Goal: Task Accomplishment & Management: Complete application form

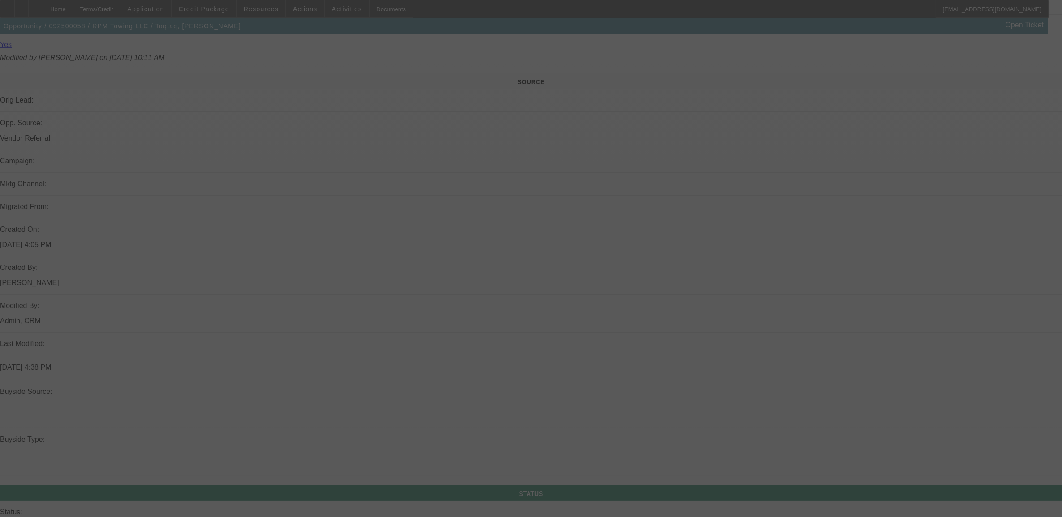
scroll to position [728, 0]
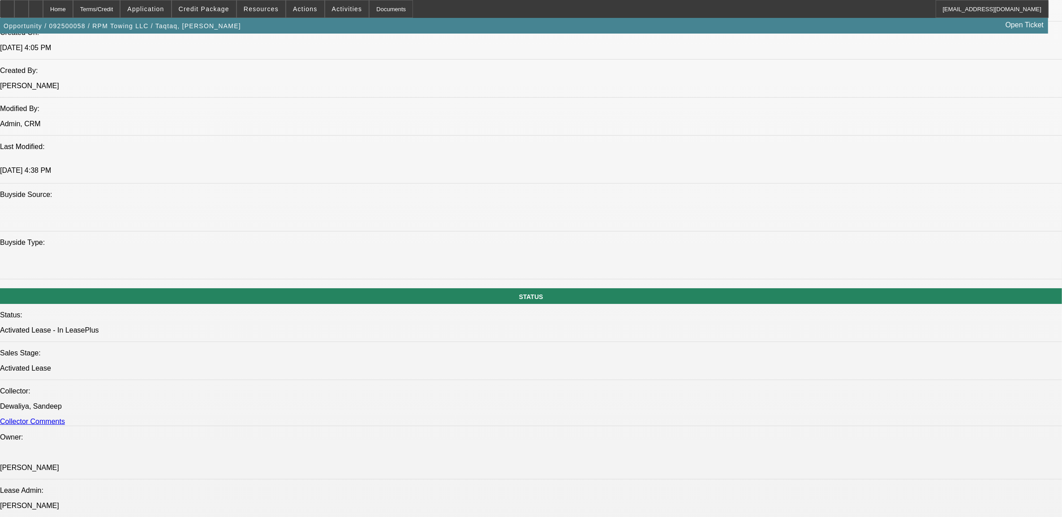
select select "0"
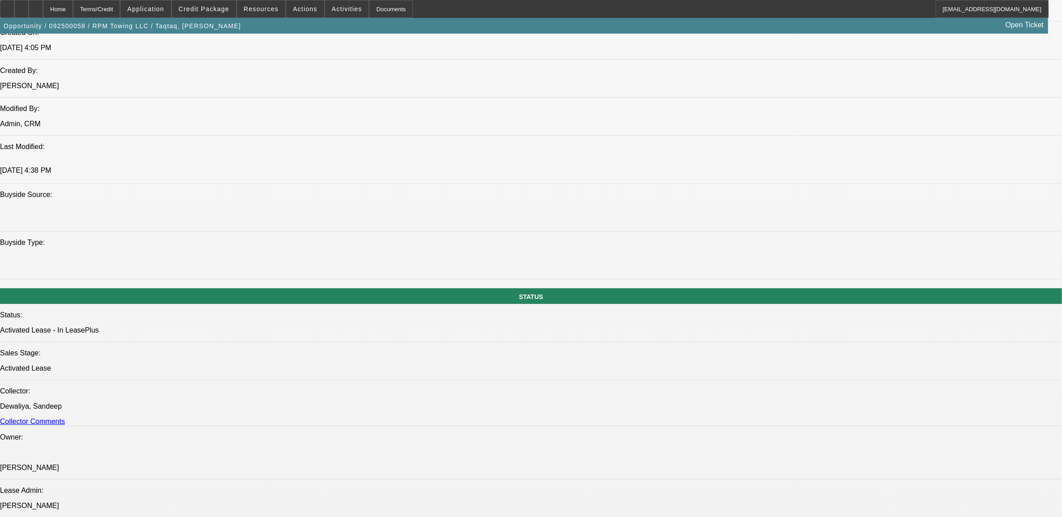
select select "0"
select select "2"
select select "0"
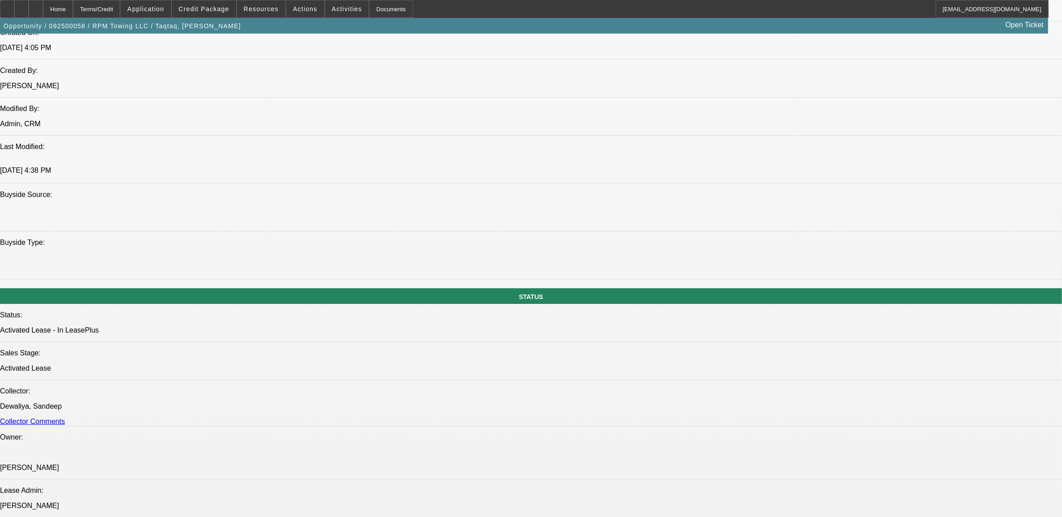
select select "2"
select select "0"
select select "1"
select select "2"
select select "6"
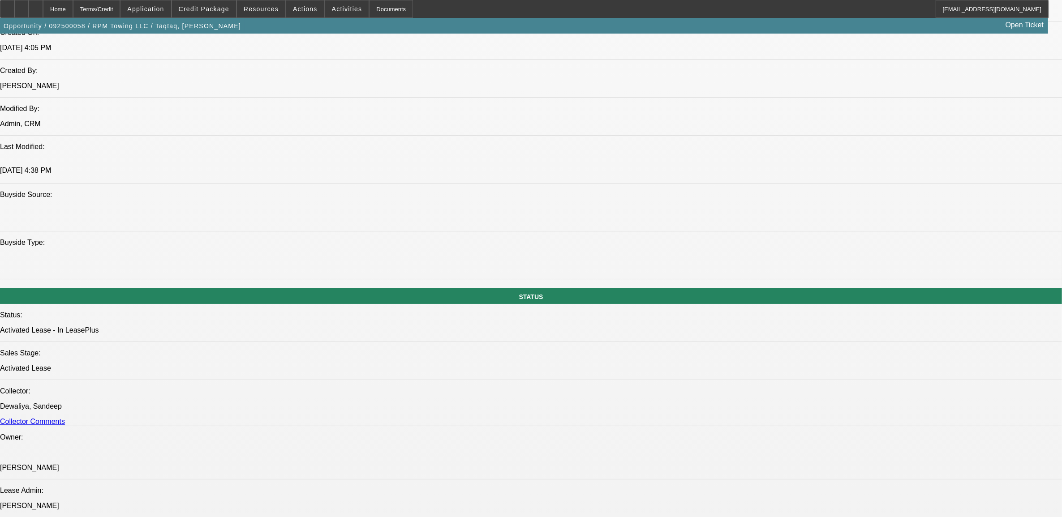
select select "1"
select select "6"
select select "1"
select select "2"
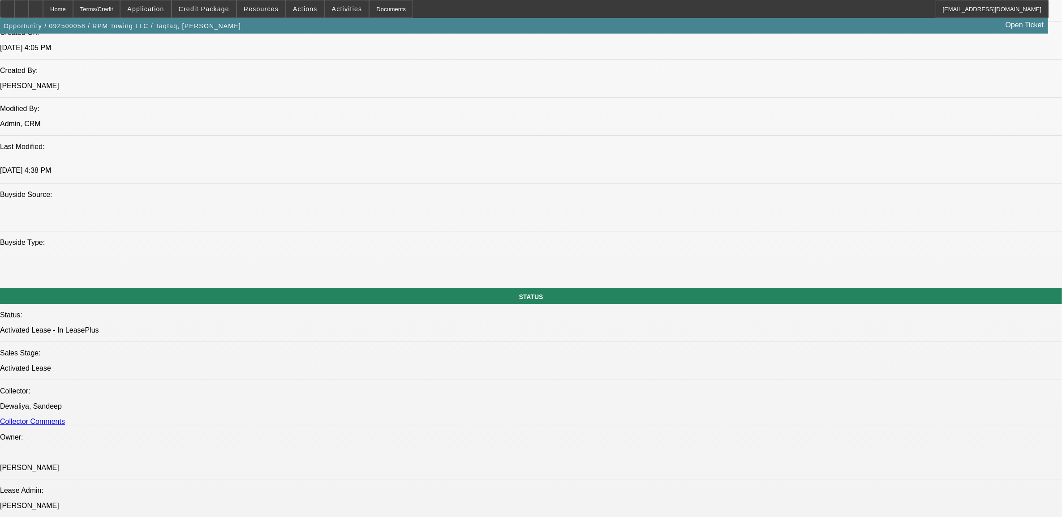
select select "6"
select select "1"
select select "2"
select select "6"
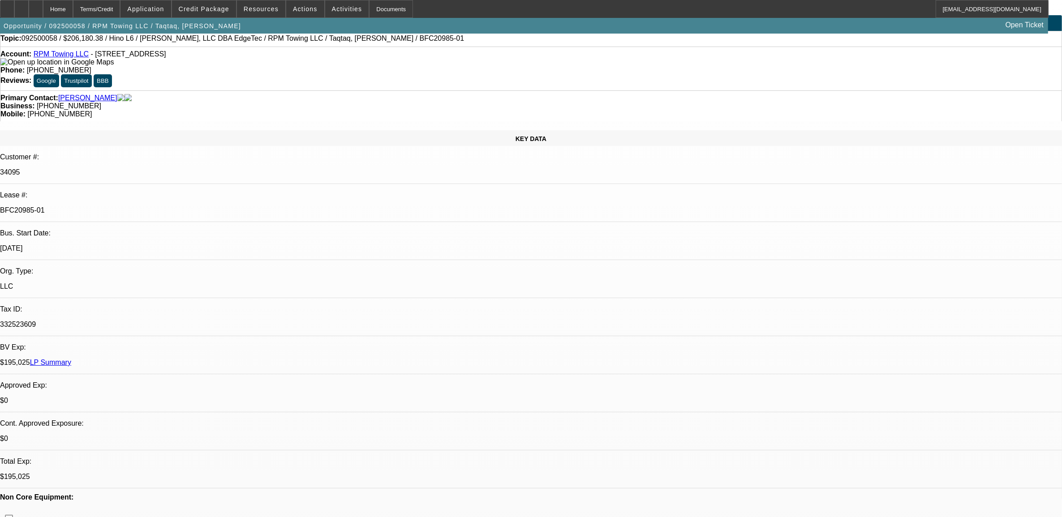
scroll to position [0, 0]
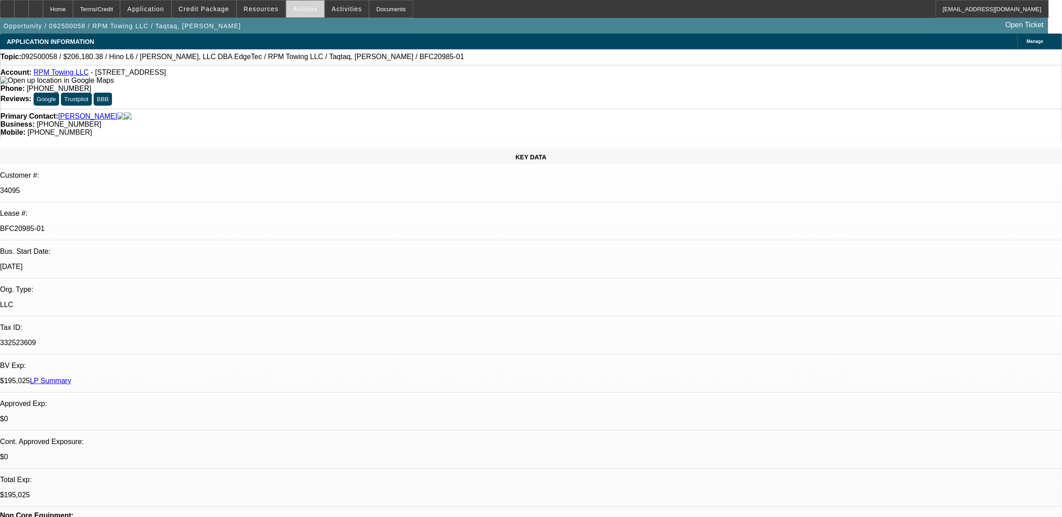
click at [316, 8] on span at bounding box center [305, 8] width 38 height 21
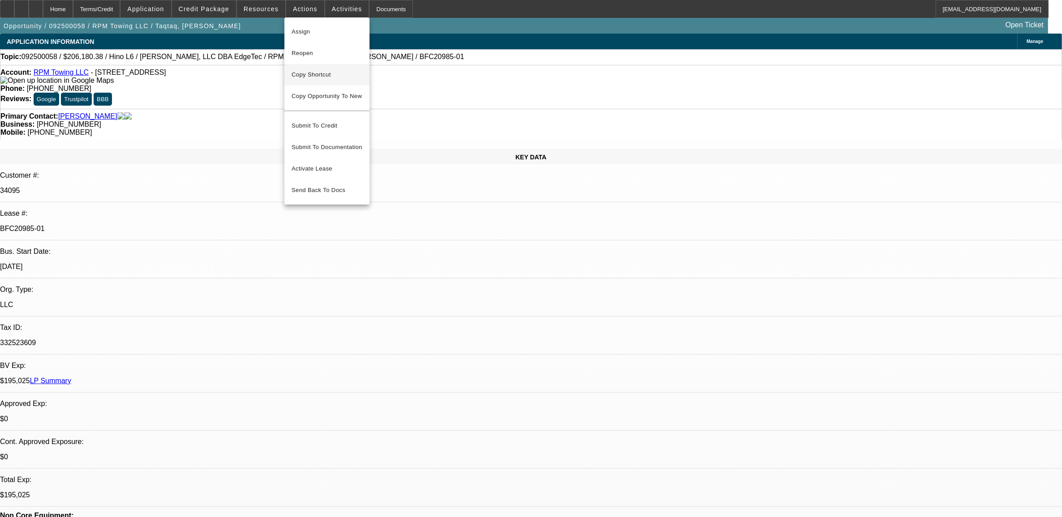
click at [329, 70] on span "Copy Shortcut" at bounding box center [327, 74] width 71 height 11
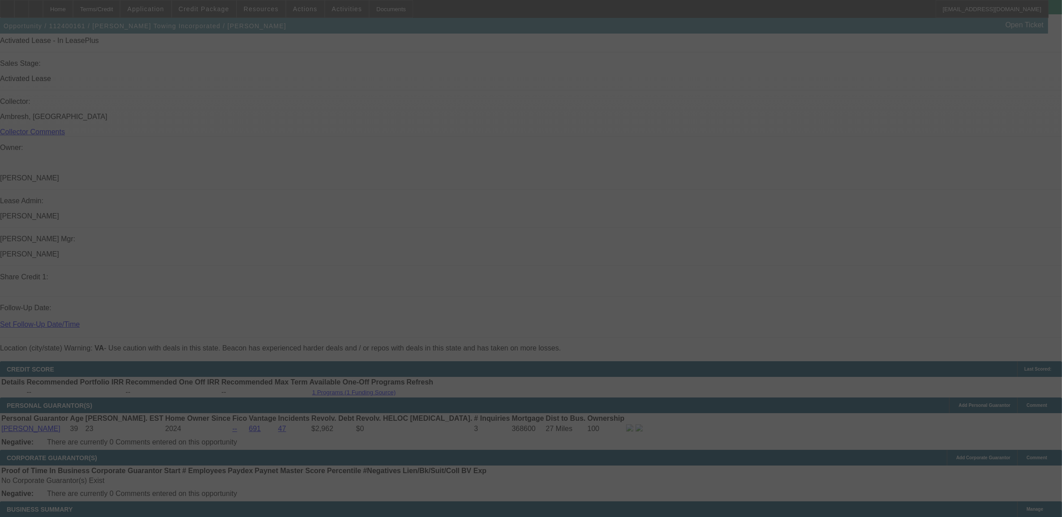
select select "0"
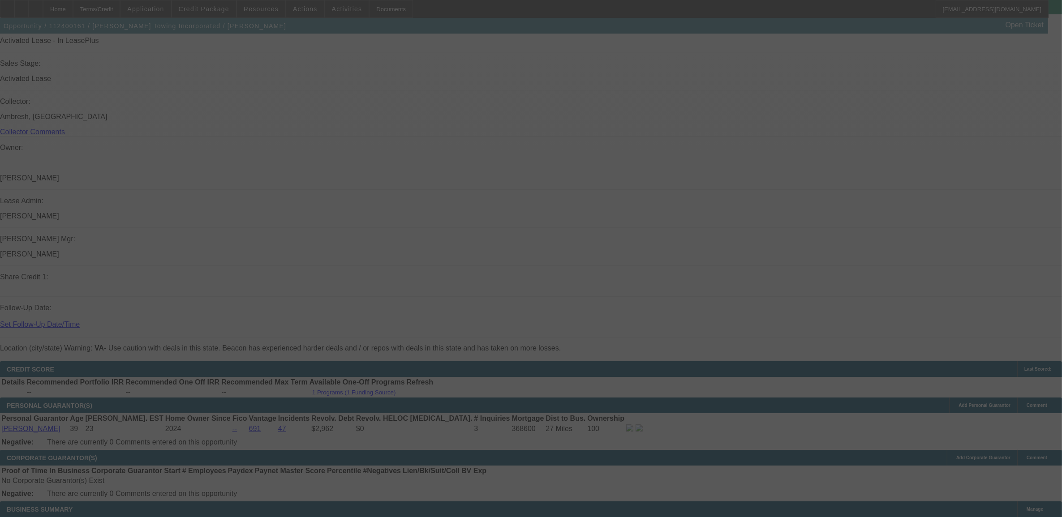
select select "0"
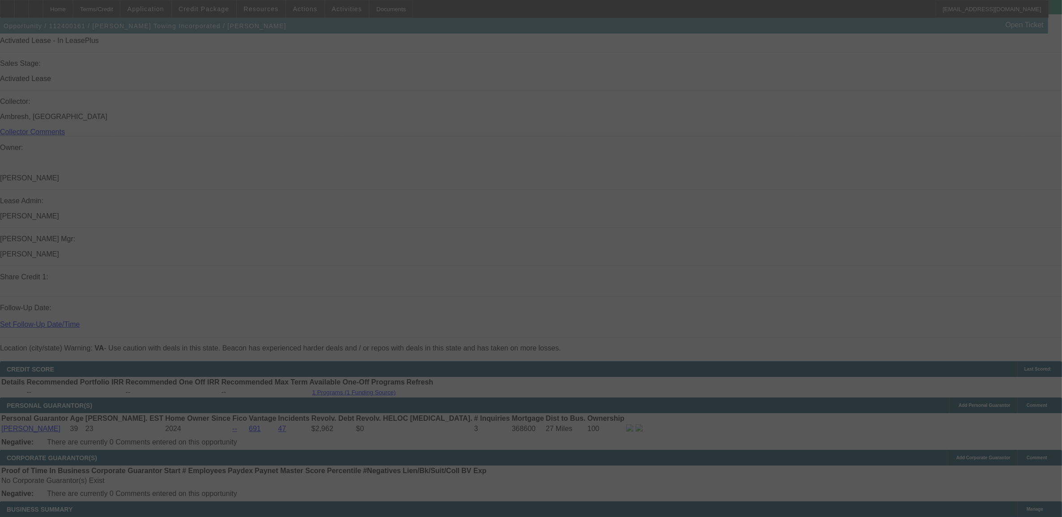
select select "0"
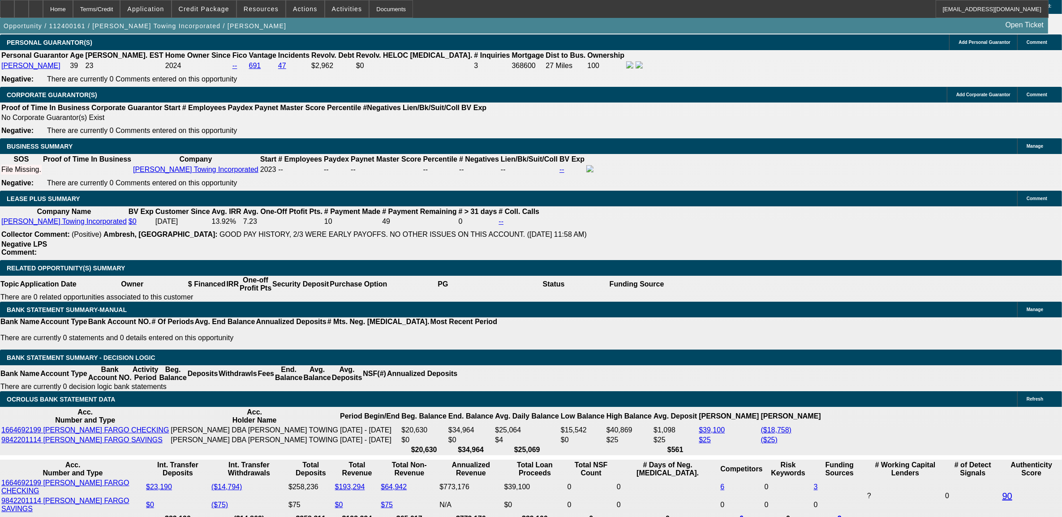
select select "1"
select select "6"
select select "1"
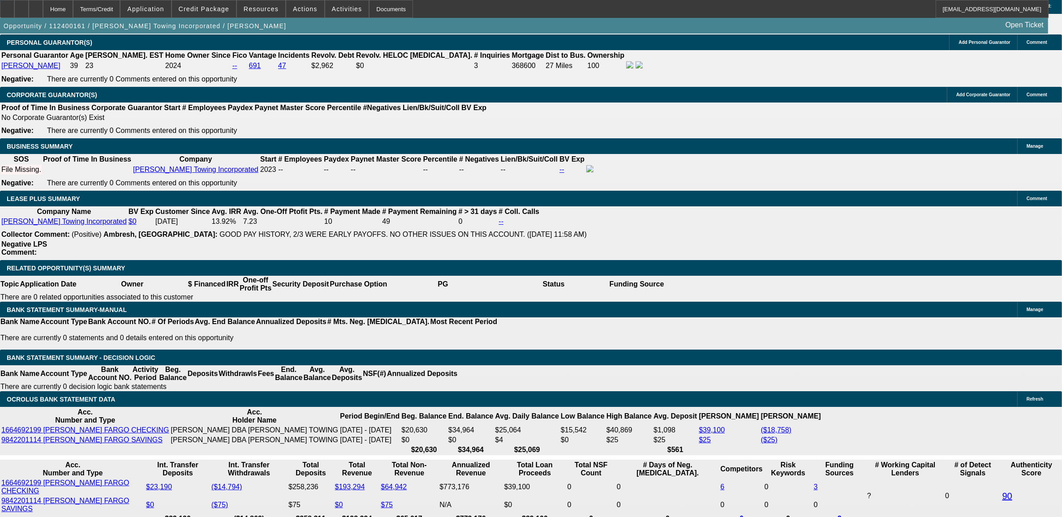
select select "6"
select select "1"
select select "6"
select select "1"
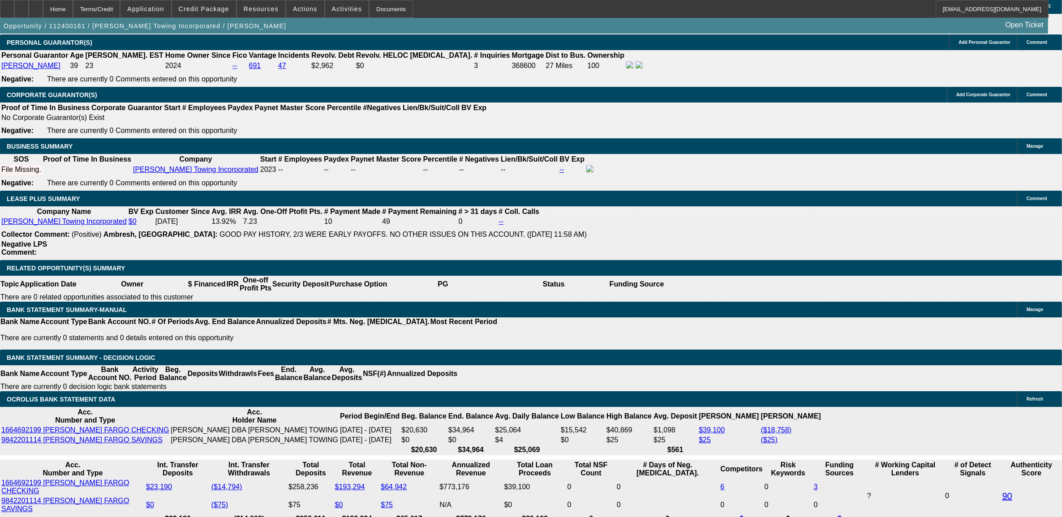
select select "1"
select select "6"
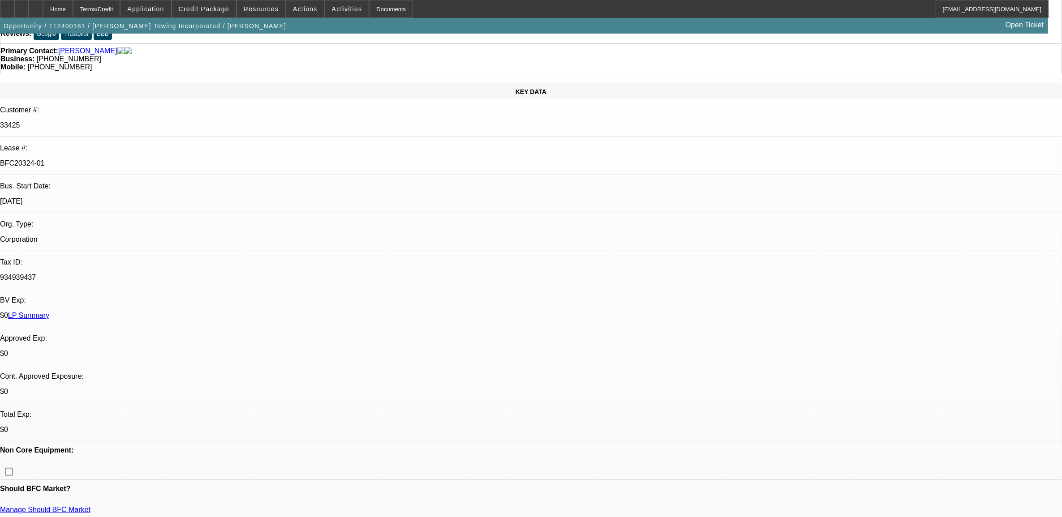
scroll to position [5, 0]
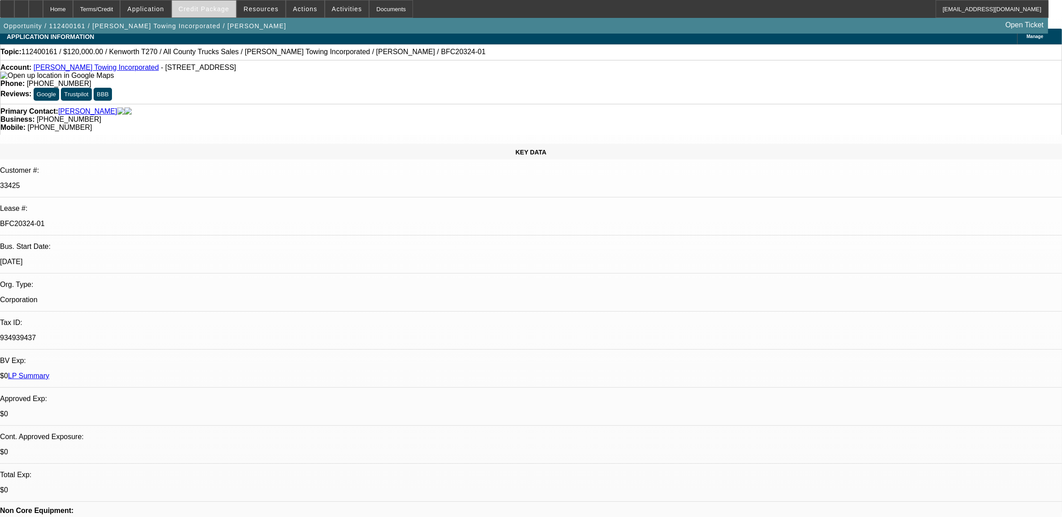
click at [207, 11] on span "Credit Package" at bounding box center [204, 8] width 51 height 7
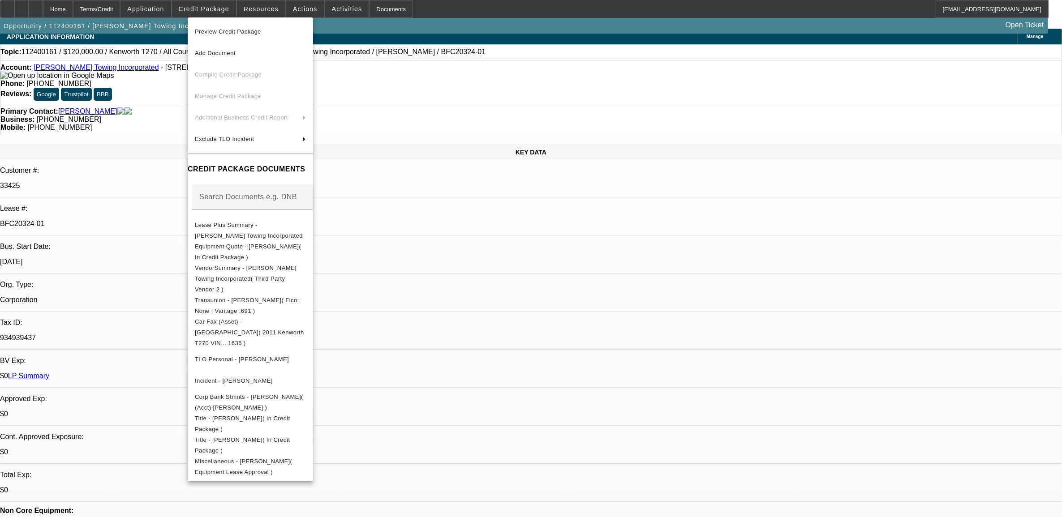
click at [472, 257] on div at bounding box center [531, 258] width 1062 height 517
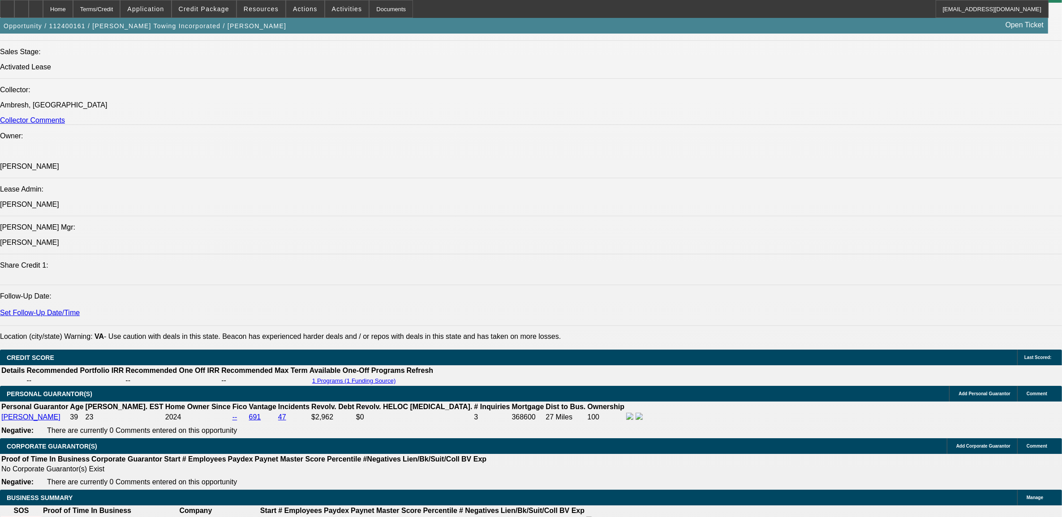
scroll to position [1124, 0]
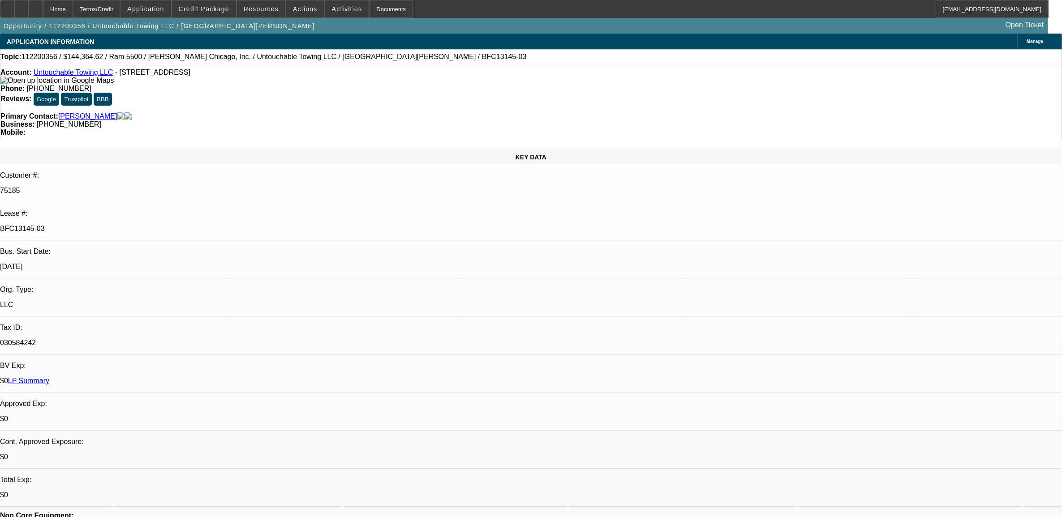
select select "0"
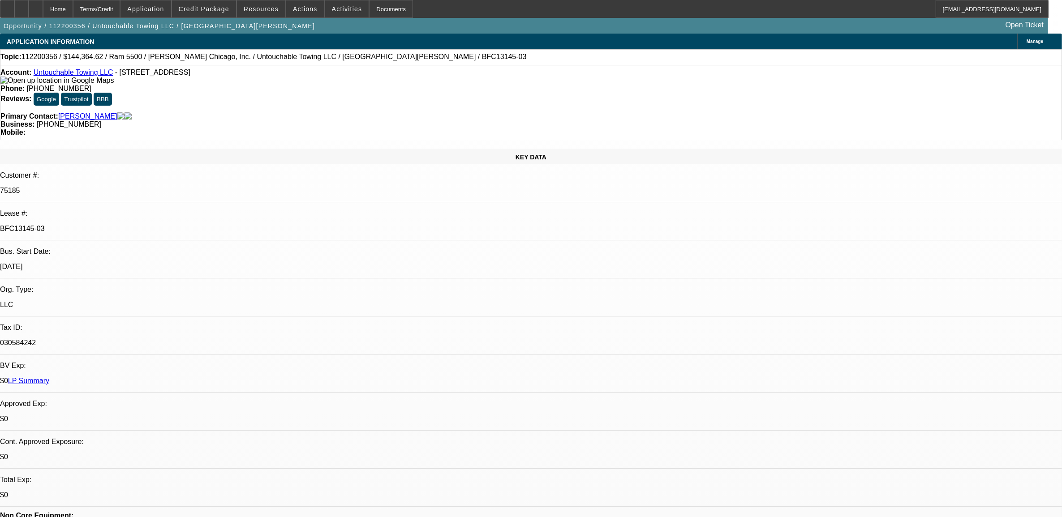
select select "0"
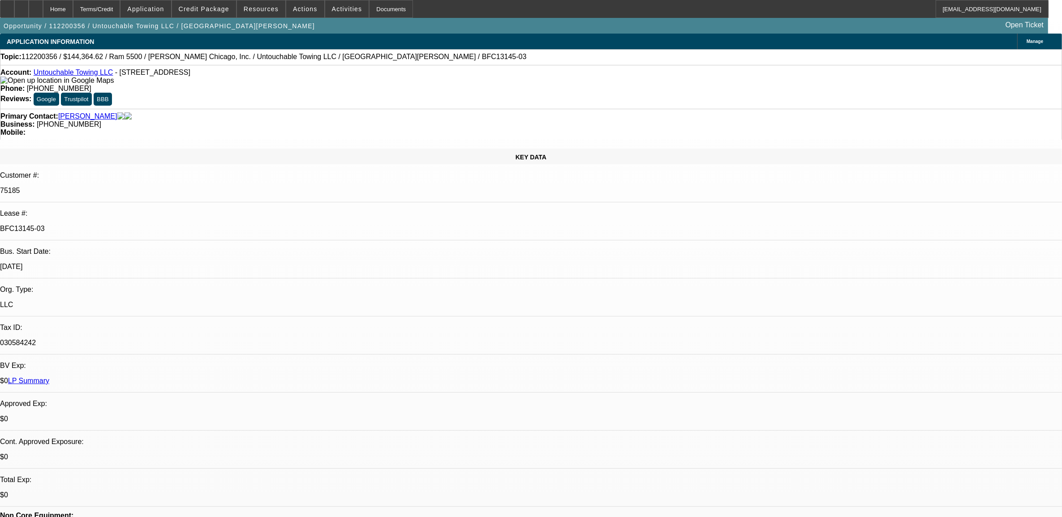
select select "0"
select select "1"
select select "6"
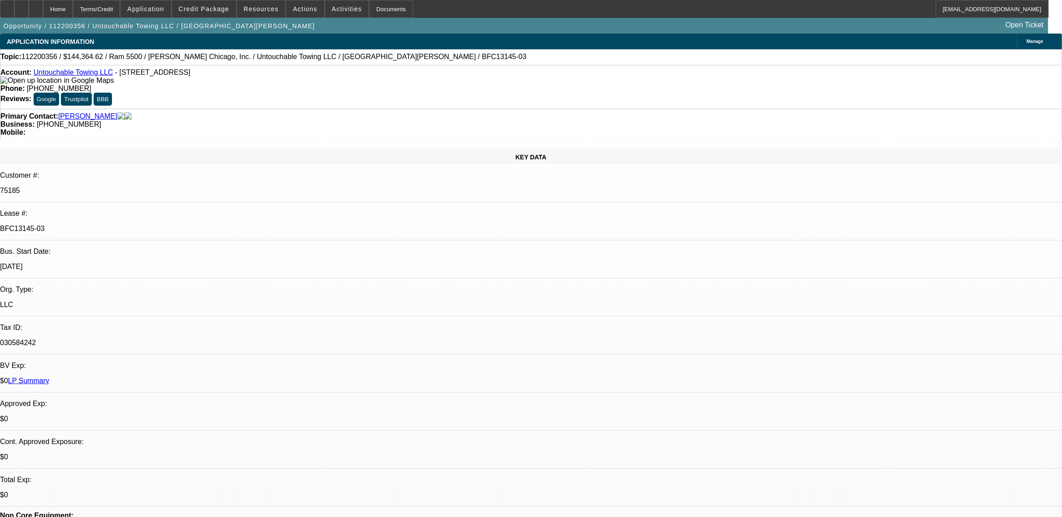
select select "1"
select select "6"
select select "1"
select select "2"
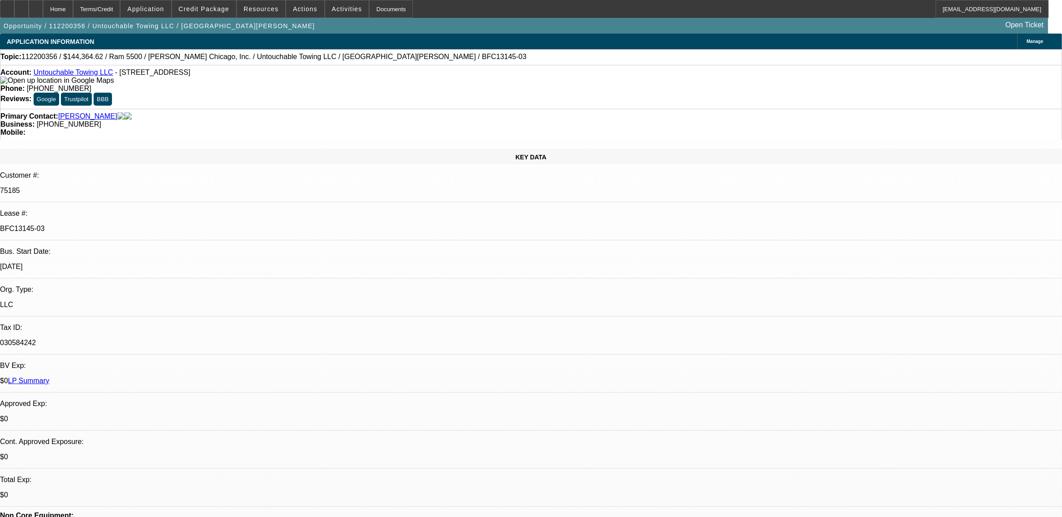
select select "6"
select select "1"
select select "2"
select select "6"
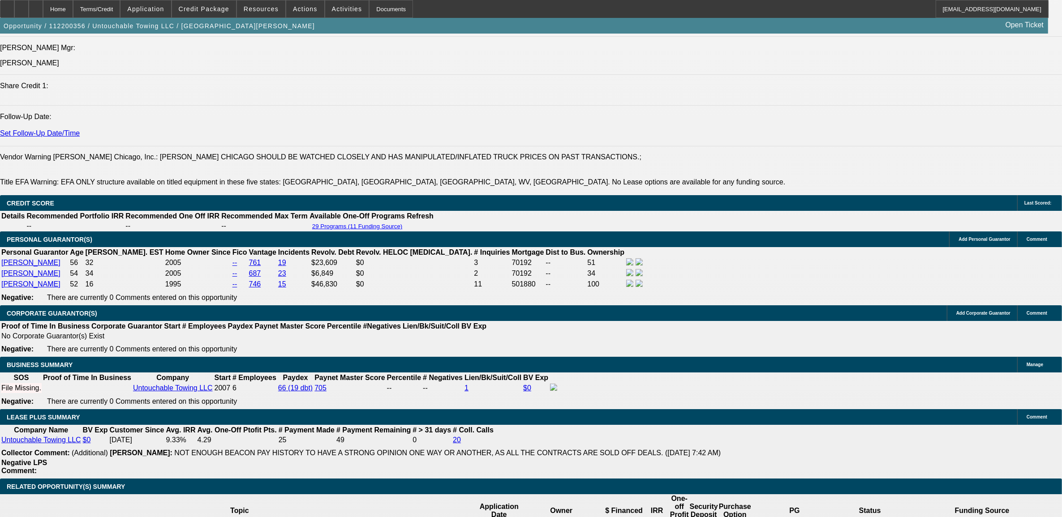
scroll to position [1343, 0]
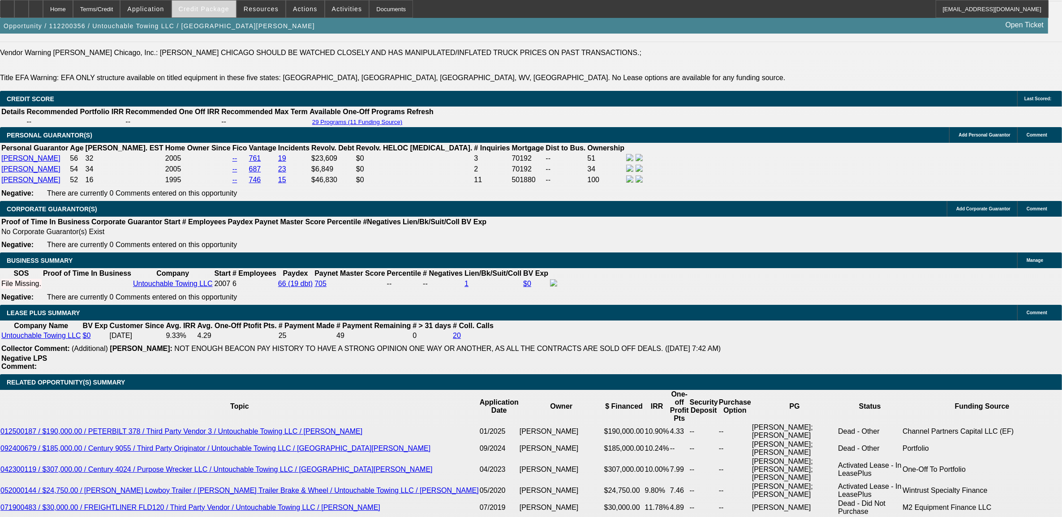
click at [219, 14] on span at bounding box center [204, 8] width 64 height 21
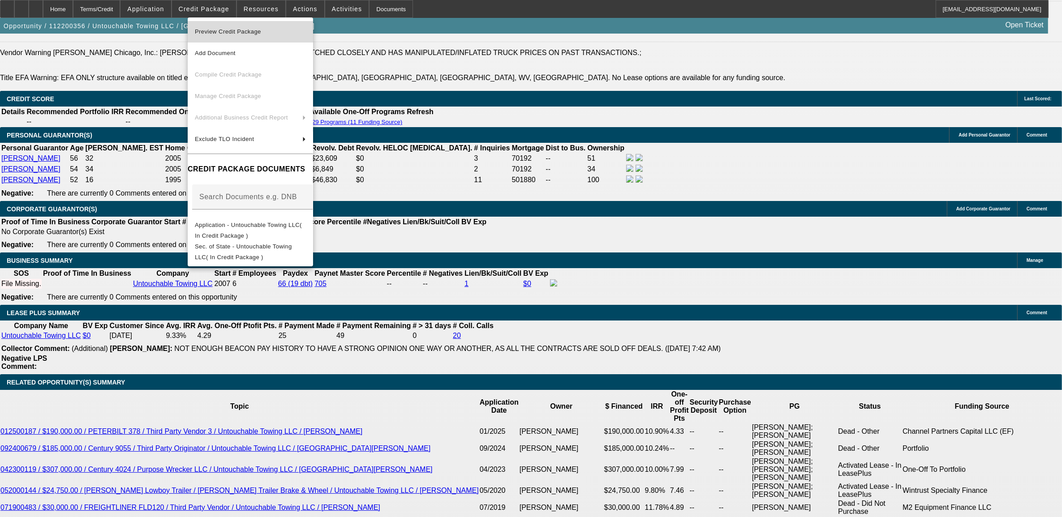
click at [231, 32] on span "Preview Credit Package" at bounding box center [228, 31] width 66 height 7
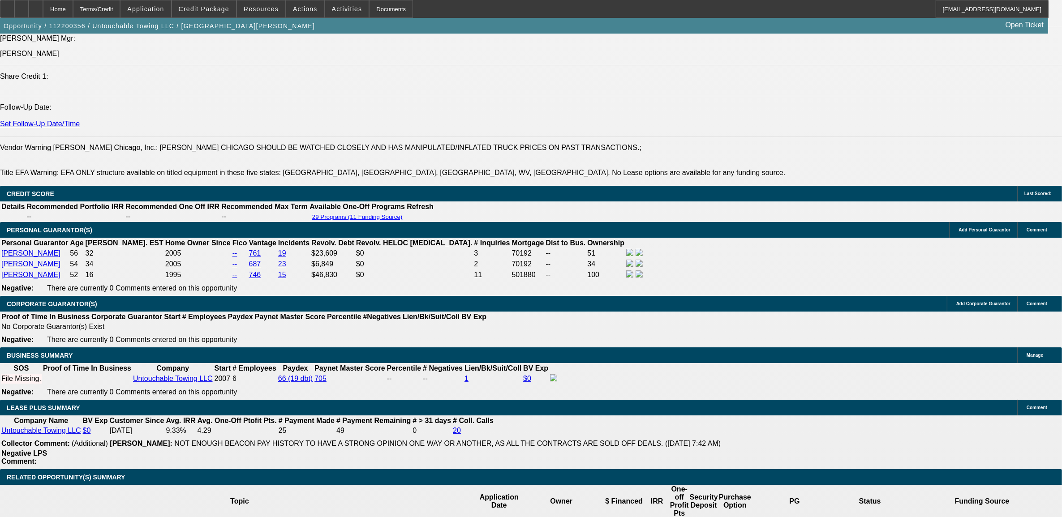
scroll to position [1231, 0]
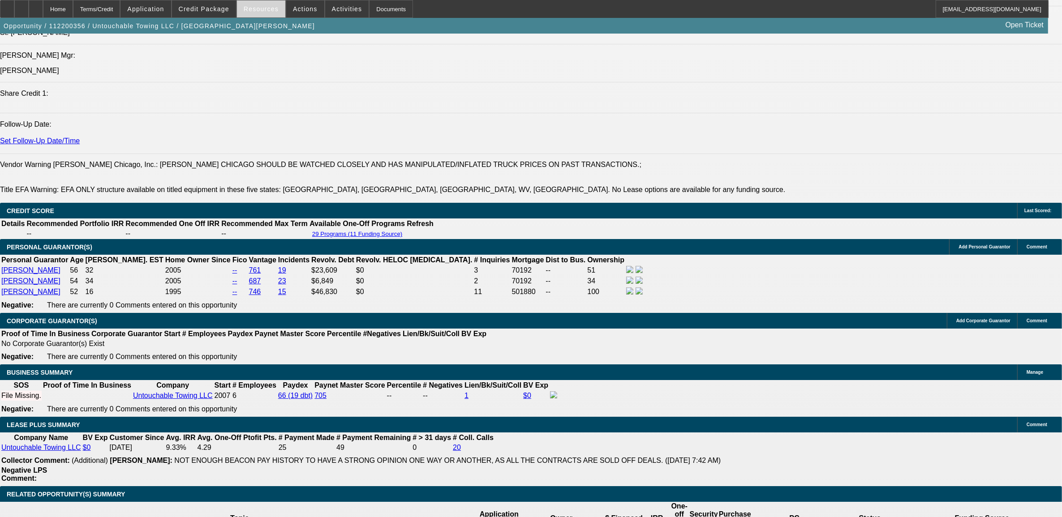
click at [274, 7] on span "Resources" at bounding box center [261, 8] width 35 height 7
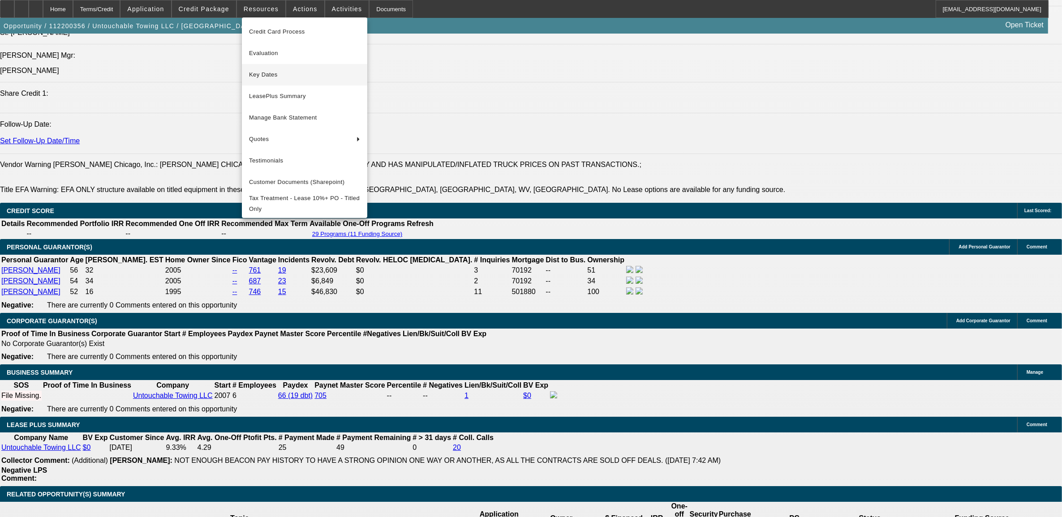
click at [281, 77] on span "Key Dates" at bounding box center [304, 74] width 111 height 11
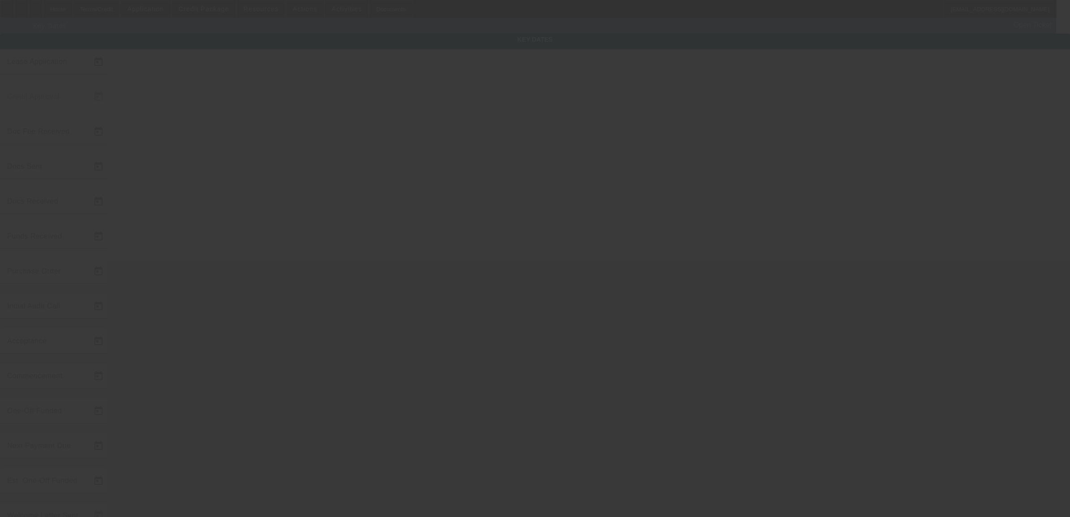
type input "11/16/2022"
type input "11/21/2022"
type input "11/22/2022"
type input "12/20/2022"
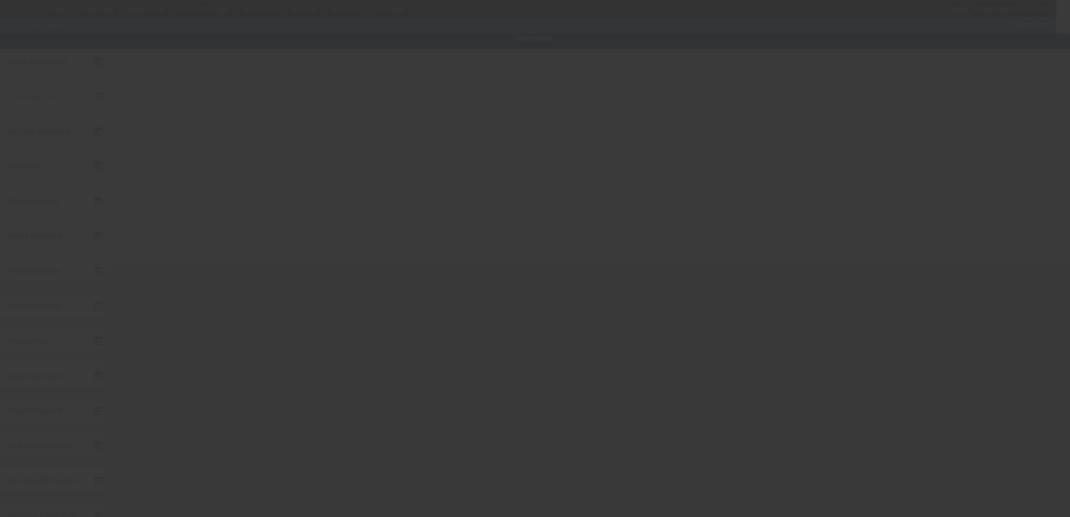
type input "12/20/2022"
type input "1/1/2023"
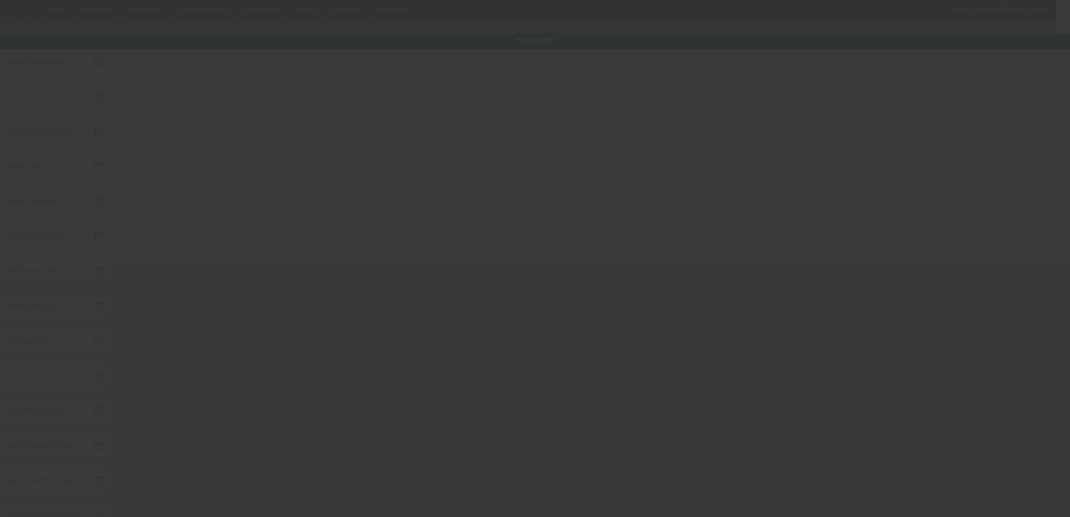
type input "12/30/2022"
type input "2/1/2023"
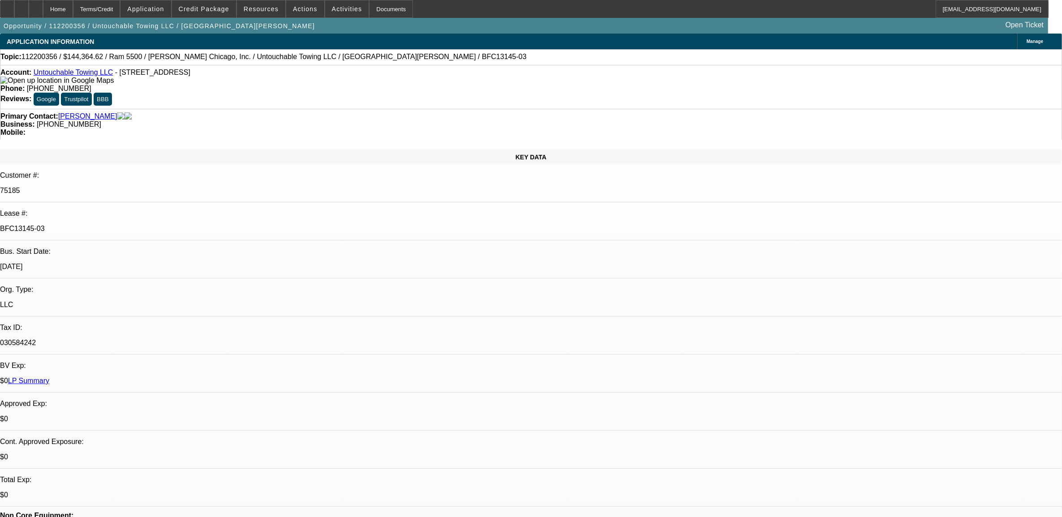
select select "0"
select select "6"
select select "0"
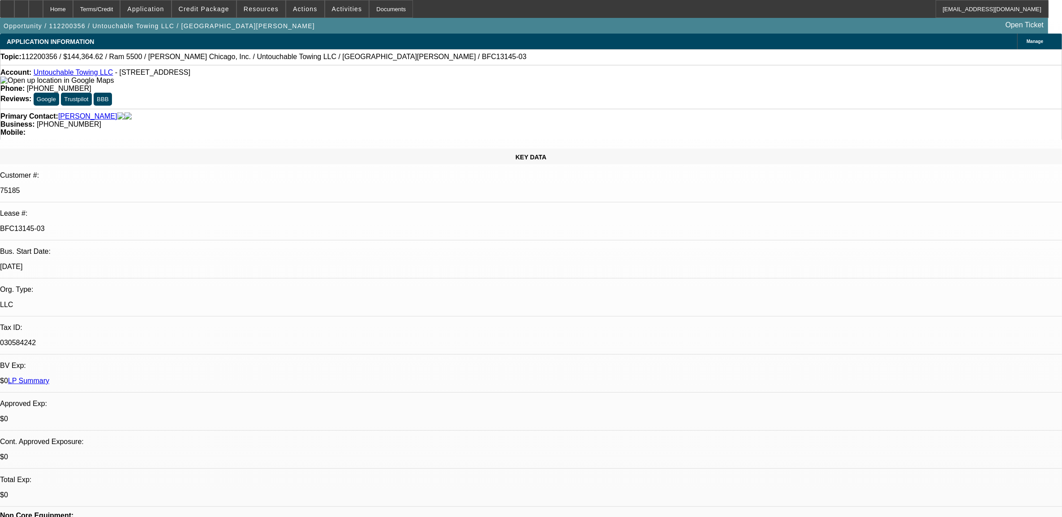
select select "0"
select select "6"
select select "0"
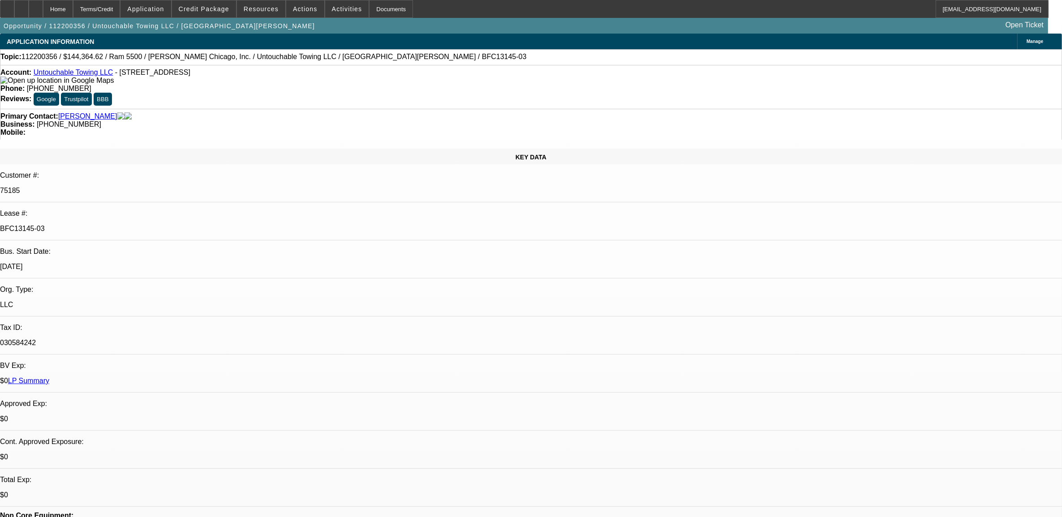
select select "2"
select select "0"
select select "6"
select select "0"
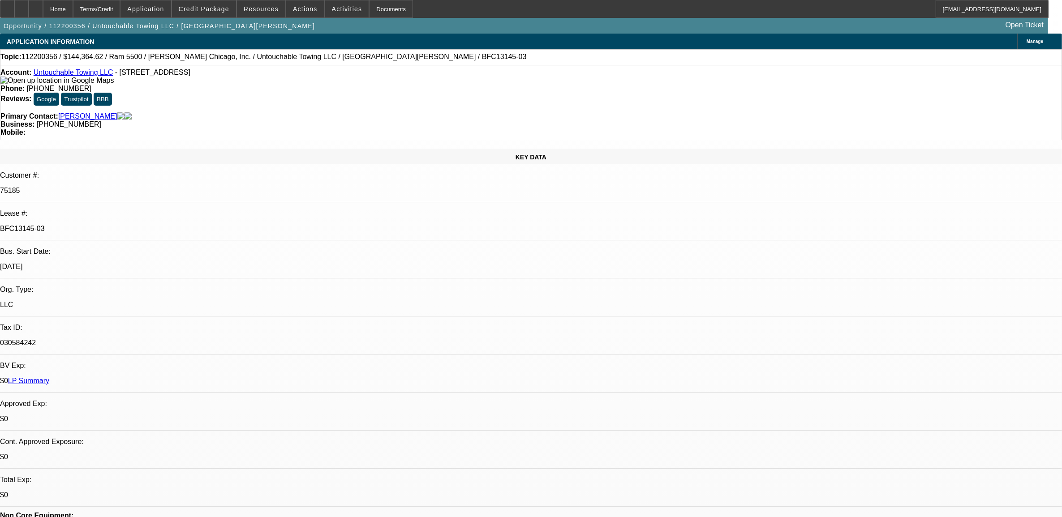
select select "2"
select select "0"
select select "6"
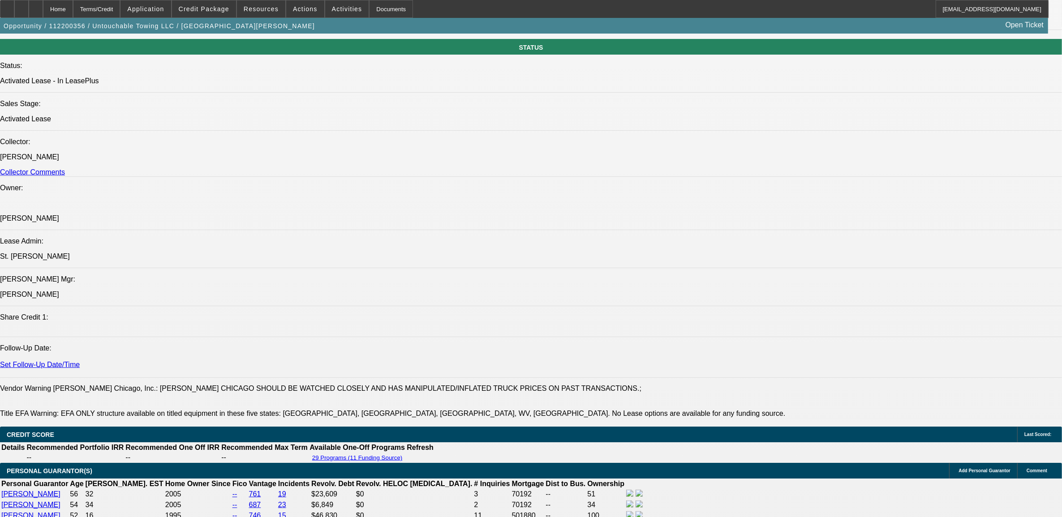
scroll to position [1343, 0]
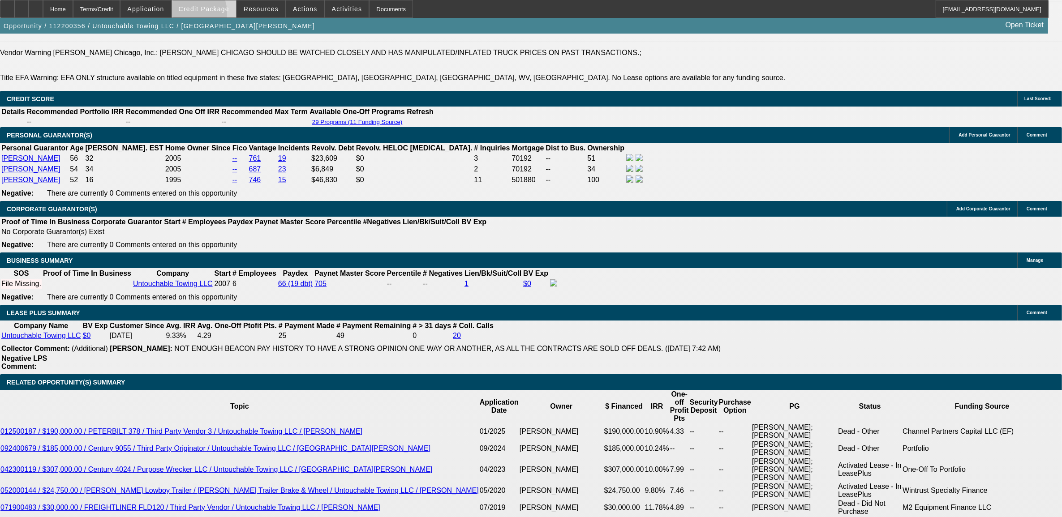
click at [204, 15] on span at bounding box center [204, 8] width 64 height 21
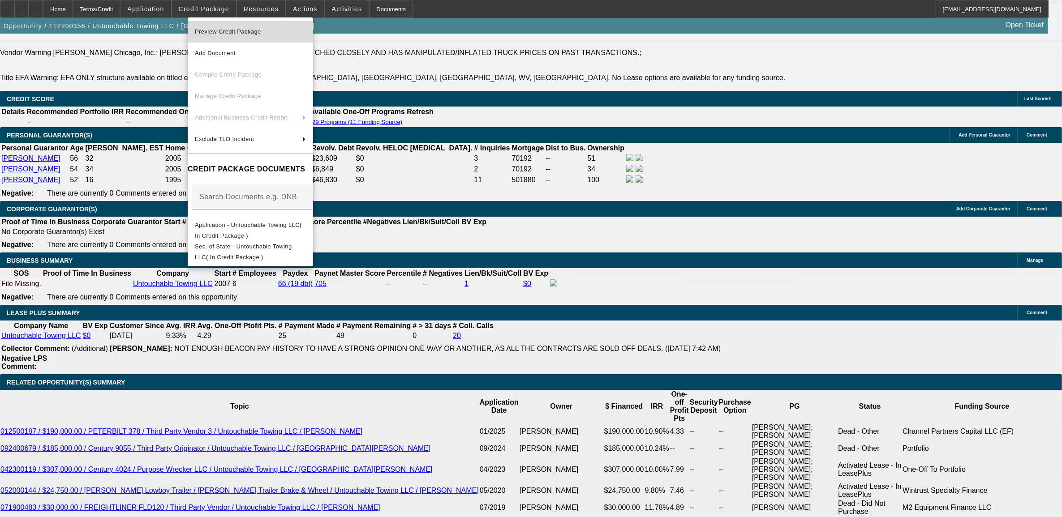
click at [221, 37] on button "Preview Credit Package" at bounding box center [250, 31] width 125 height 21
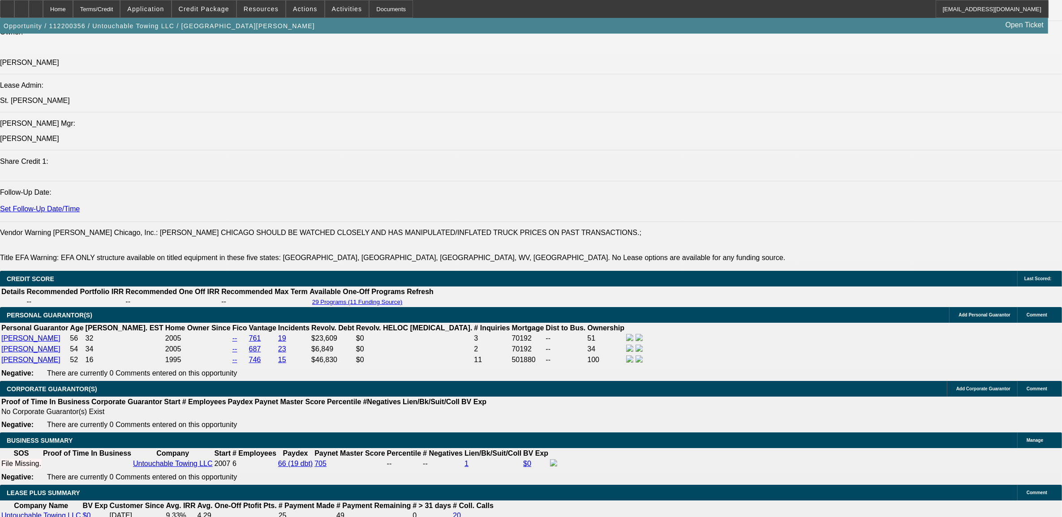
scroll to position [1064, 0]
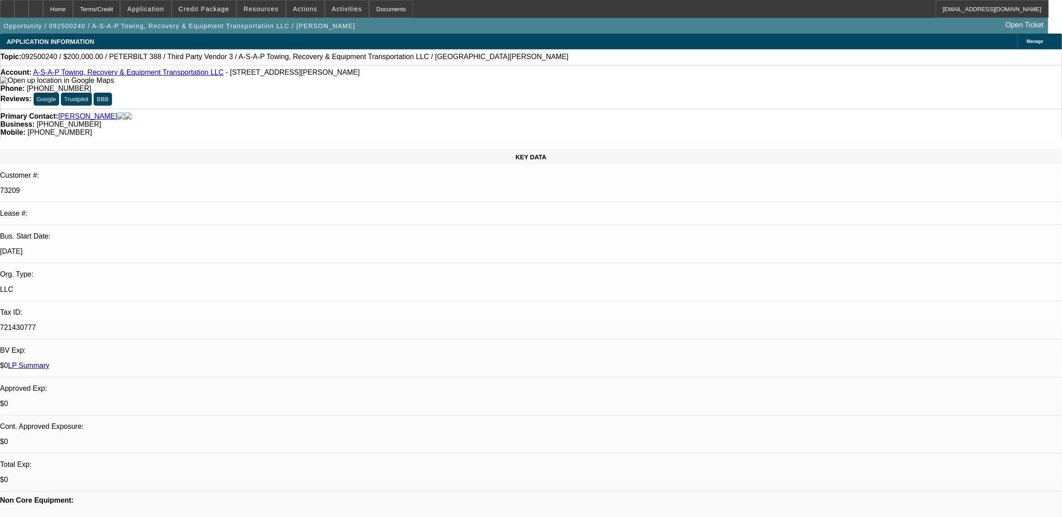
select select "0"
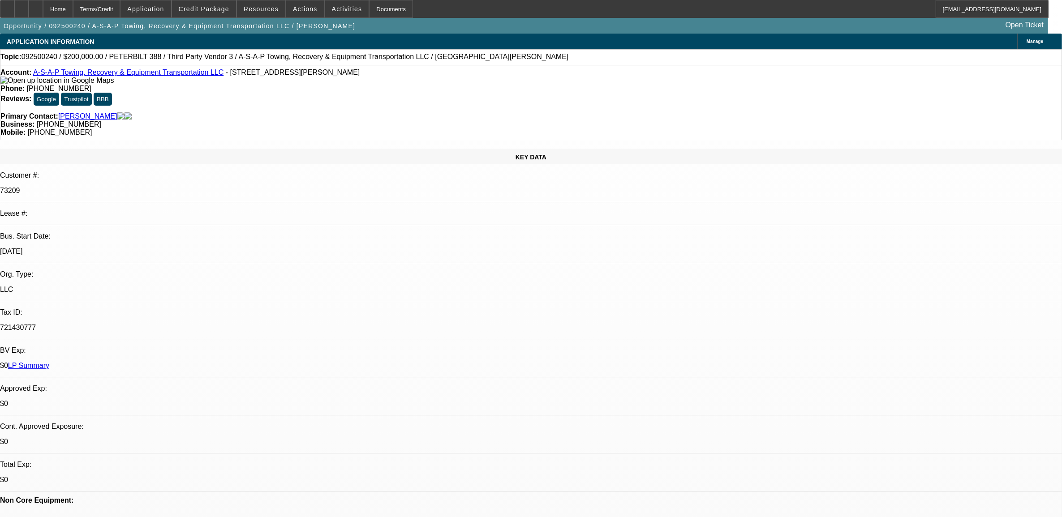
select select "0"
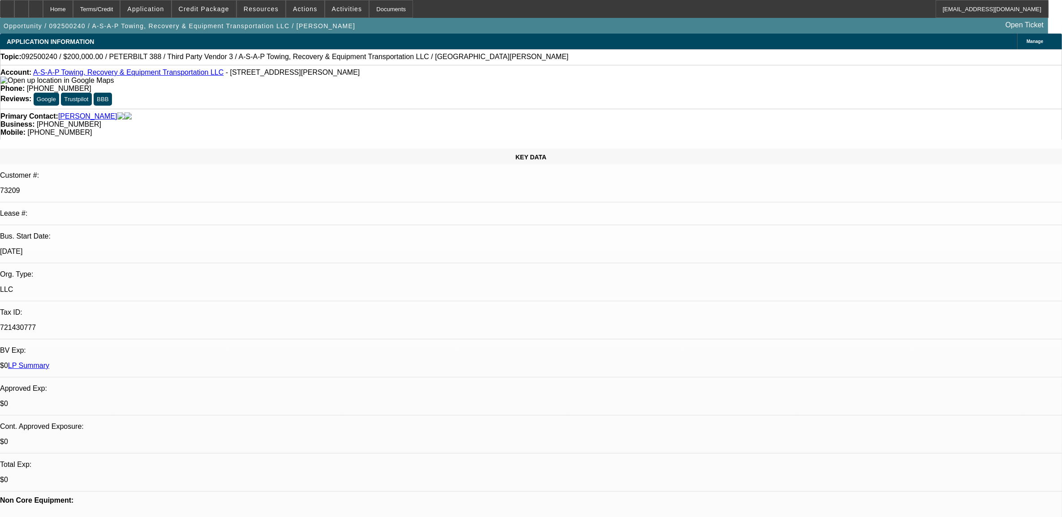
select select "0"
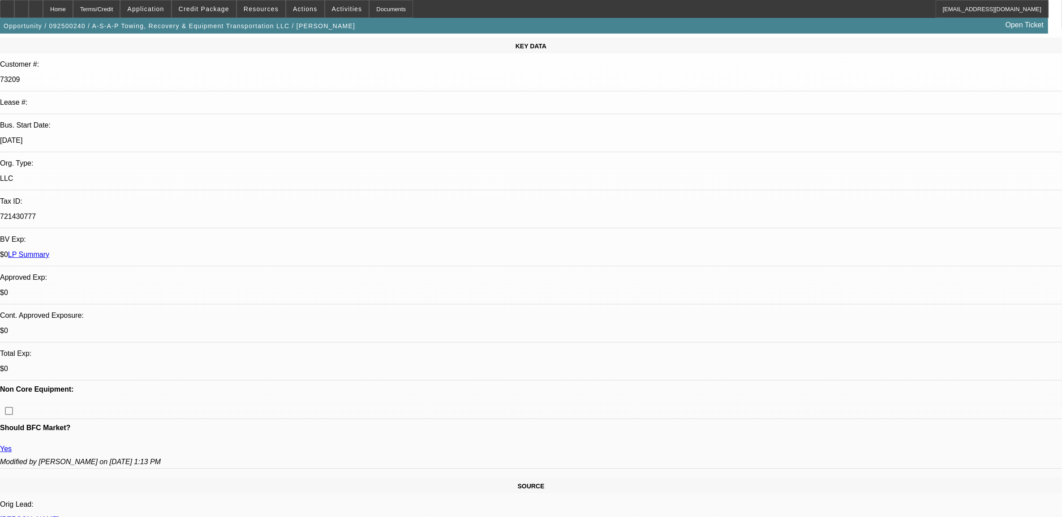
select select "1"
select select "2"
select select "6"
select select "1"
select select "2"
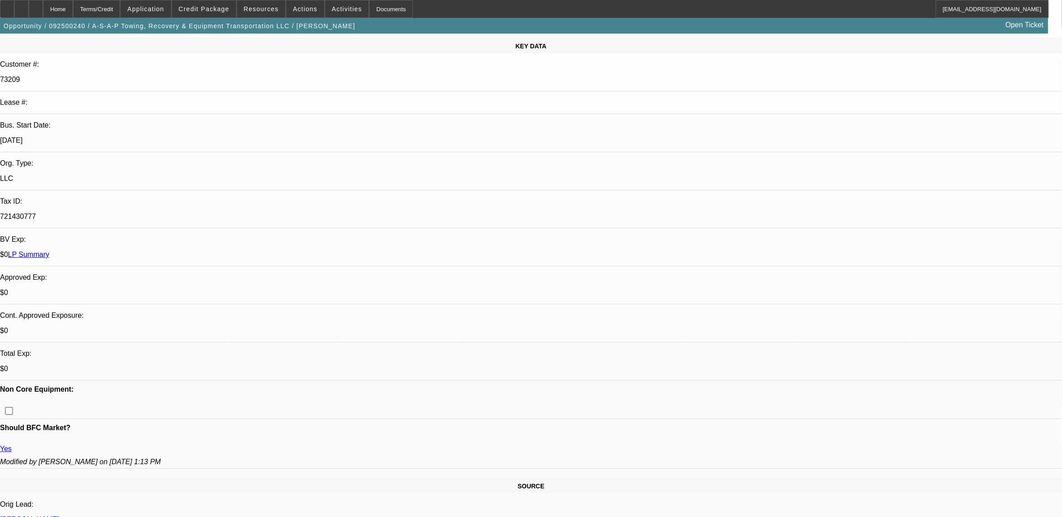
select select "6"
select select "1"
select select "3"
select select "6"
select select "1"
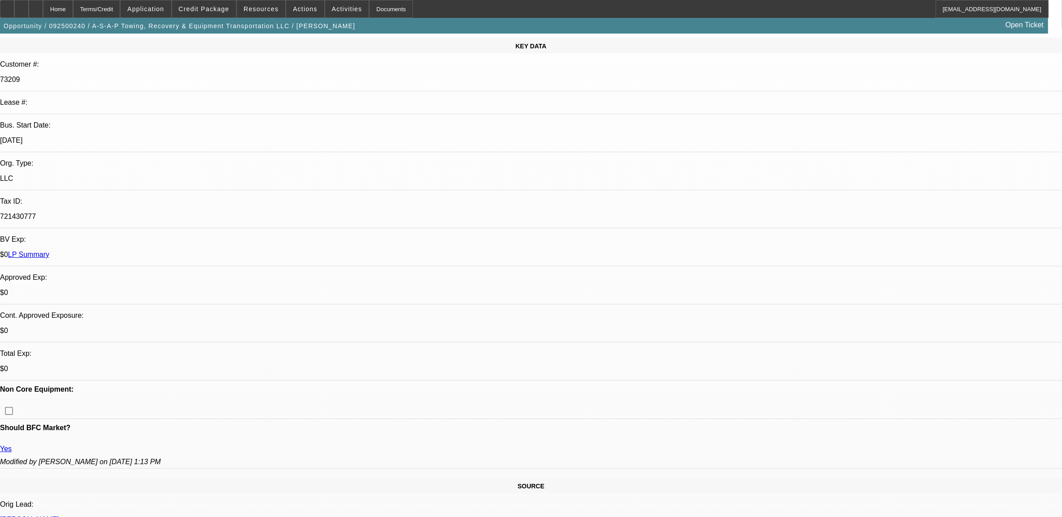
select select "3"
select select "6"
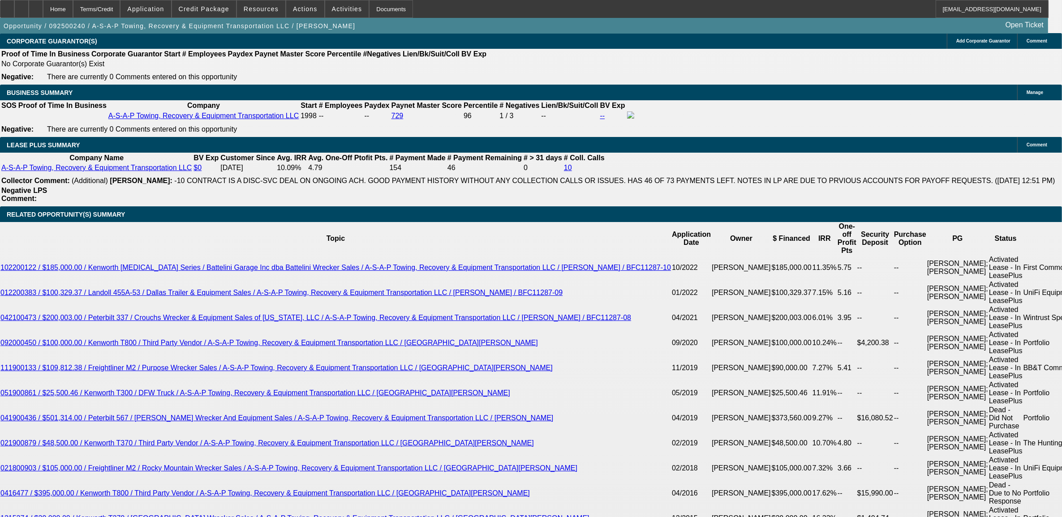
scroll to position [1455, 0]
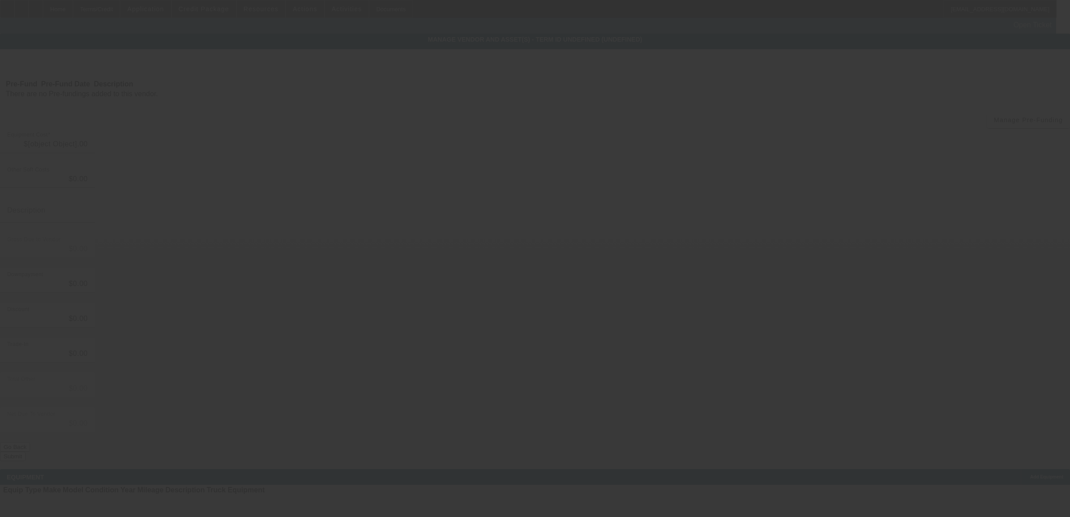
type input "$275,000.00"
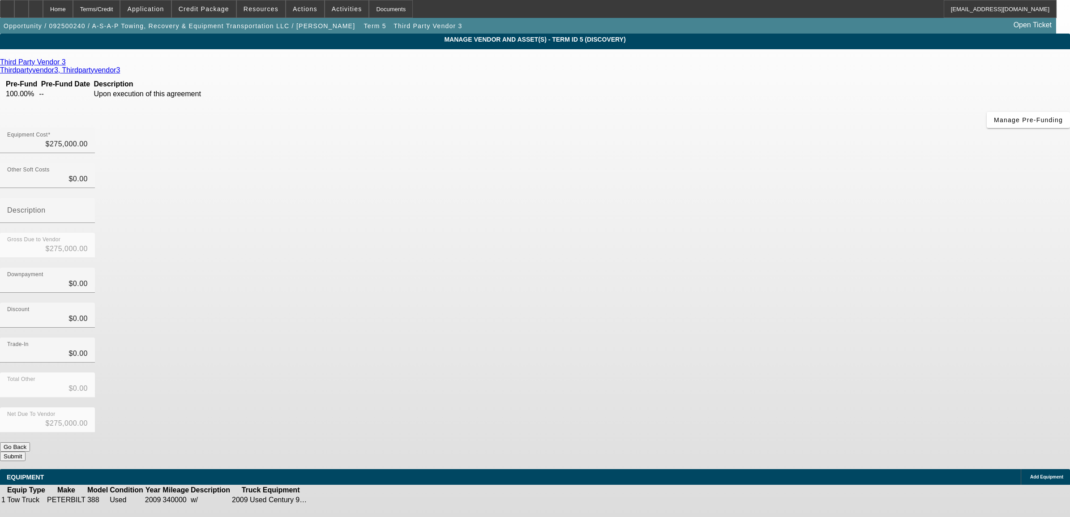
click at [347, 496] on td at bounding box center [337, 500] width 17 height 9
click at [338, 500] on icon at bounding box center [338, 500] width 0 height 0
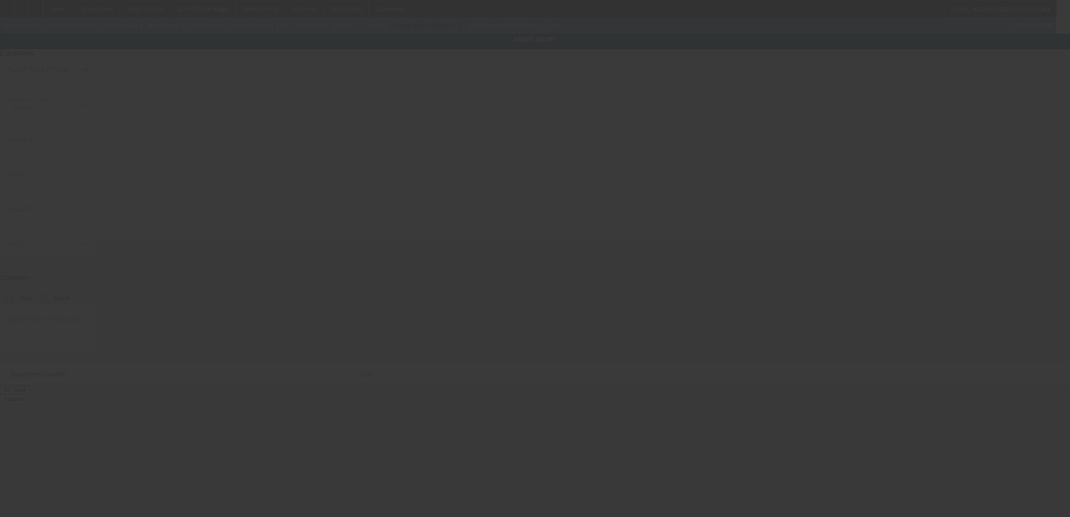
type input "[US_VEHICLE_IDENTIFICATION_NUMBER]"
type input "peterbilt"
type input "388"
radio input "true"
type textarea "w/"
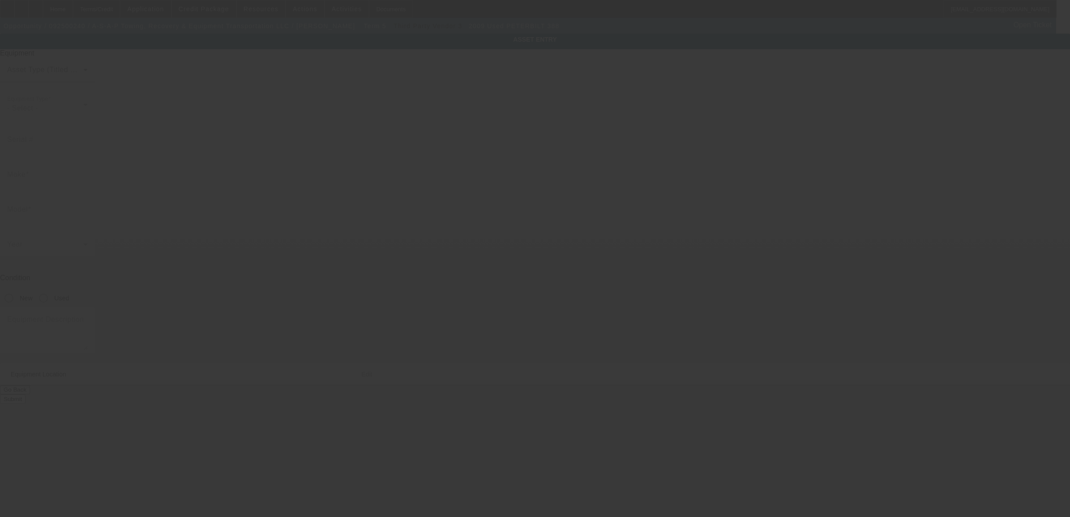
type input "[STREET_ADDRESS][PERSON_NAME]"
type input "Slidell"
type input "70460"
type input "Saint Tammany"
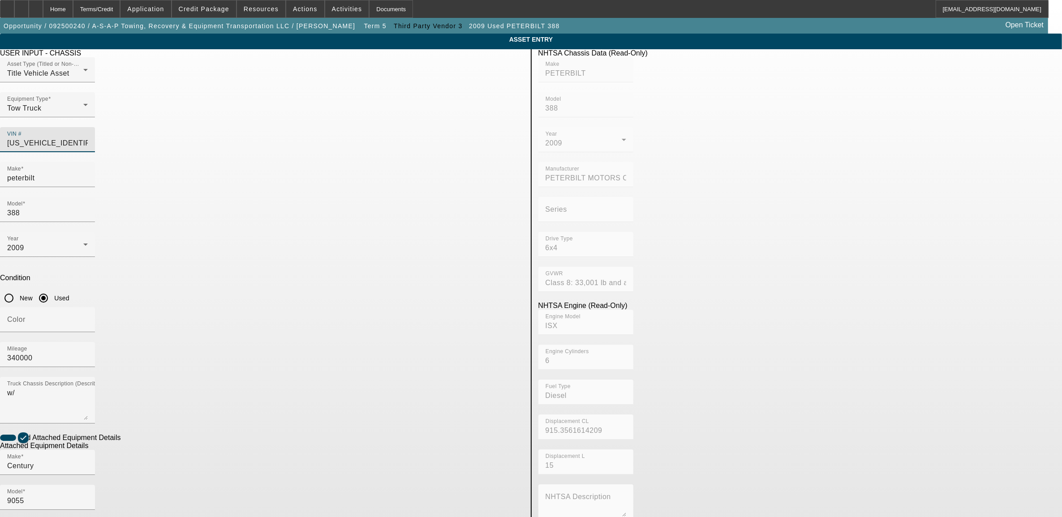
click at [88, 138] on input "1NPWL4EX79D787493" at bounding box center [47, 143] width 81 height 11
type input "2"
type input "2np2hm6x5nm762935"
type input "PETERBILT"
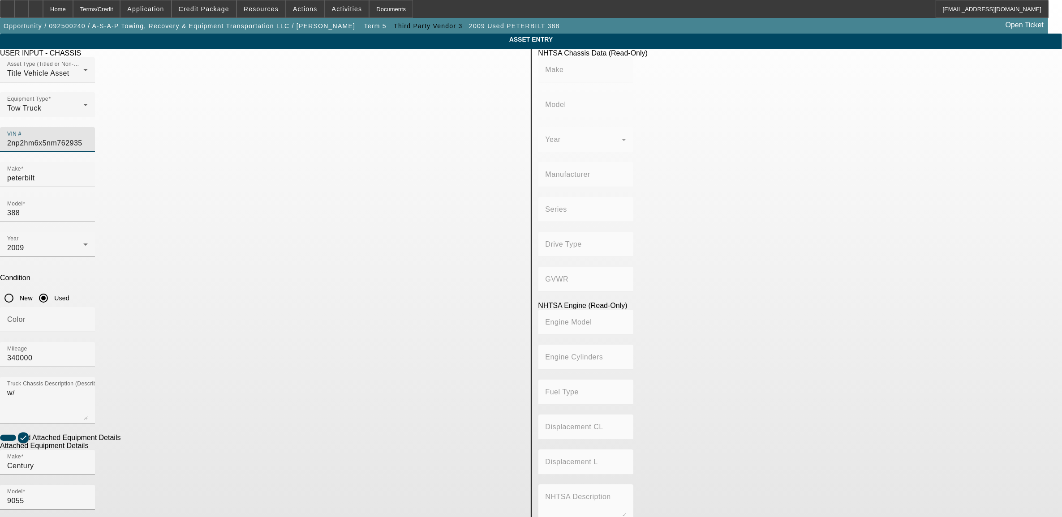
type input "337"
type input "PETERBILT MOTORS COMPANY"
type input "4x2"
type input "Class 6: 19,501 - 26,000 lb (8,845 - 11,794 kg)"
type input "PX-6/PX-7"
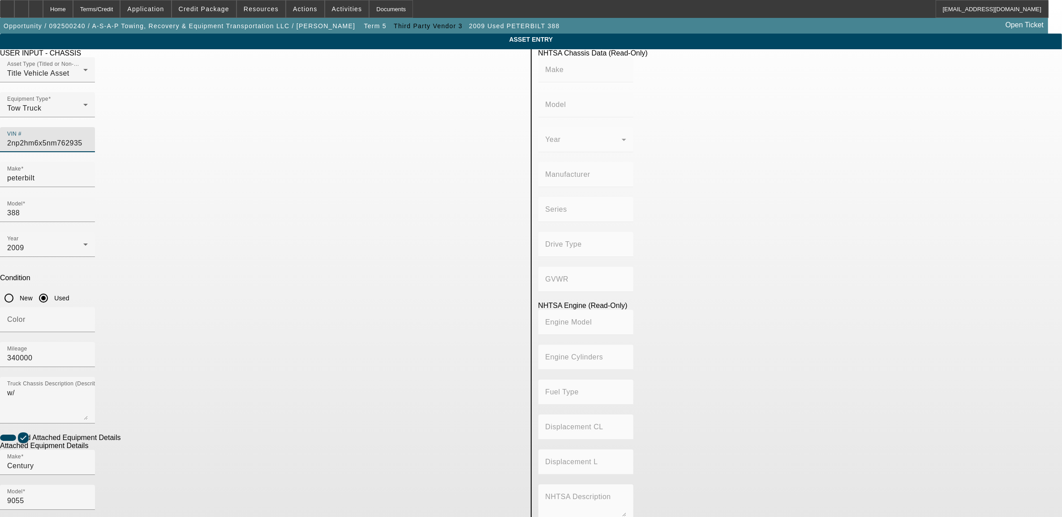
type input "6"
type input "Diesel"
type input "408.85908543470"
type input "6.7"
type input "2NP2HM6X5NM762935"
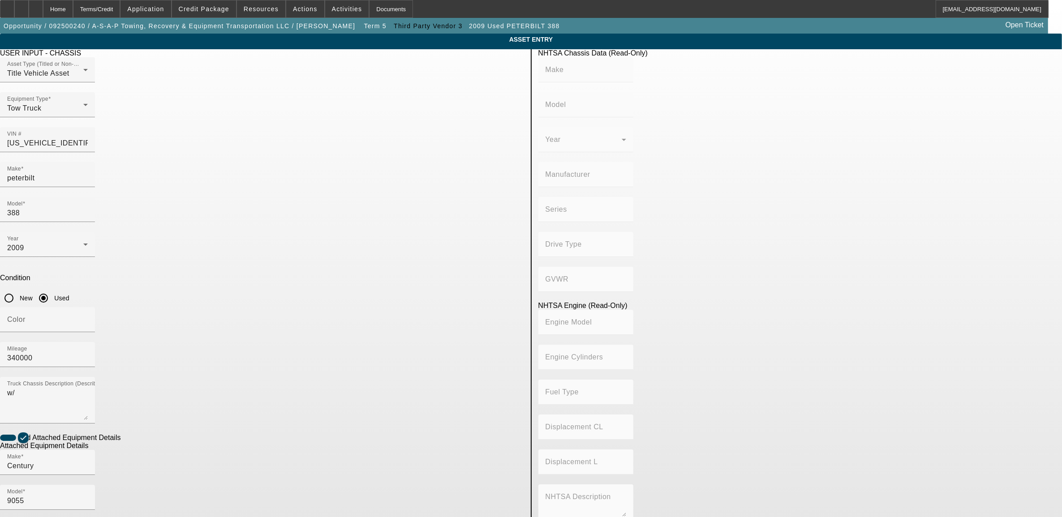
click at [209, 224] on app-asset-collateral-manage "ASSET ENTRY Delete asset USER INPUT - CHASSIS Asset Type (Titled or Non-Titled)…" at bounding box center [531, 382] width 1062 height 697
type input "PETERBILT"
type input "337"
type input "PETERBILT MOTORS COMPANY"
type input "4x2"
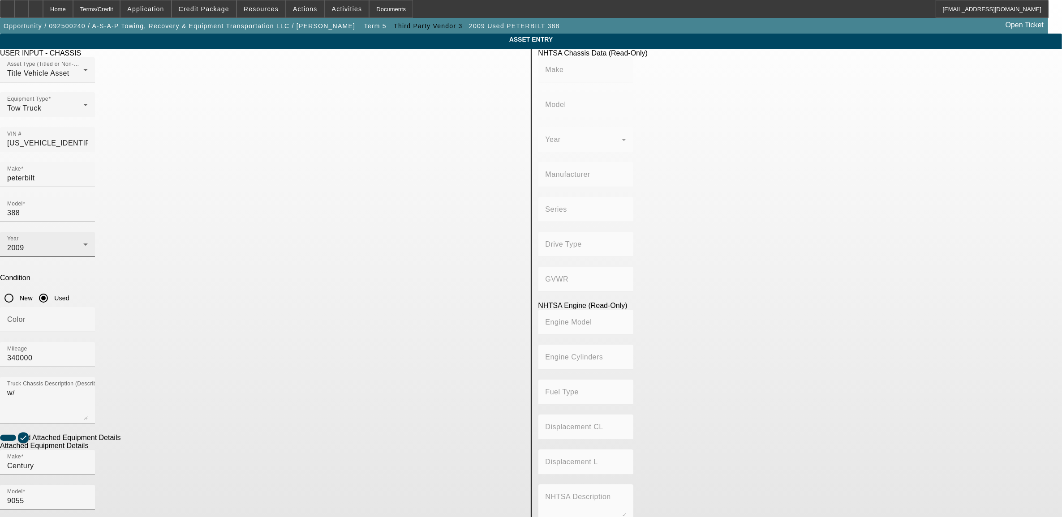
type input "Class 6: 19,501 - 26,000 lb (8,845 - 11,794 kg)"
type input "PX-6/PX-7"
type input "6"
type input "Diesel"
type input "408.85908543470"
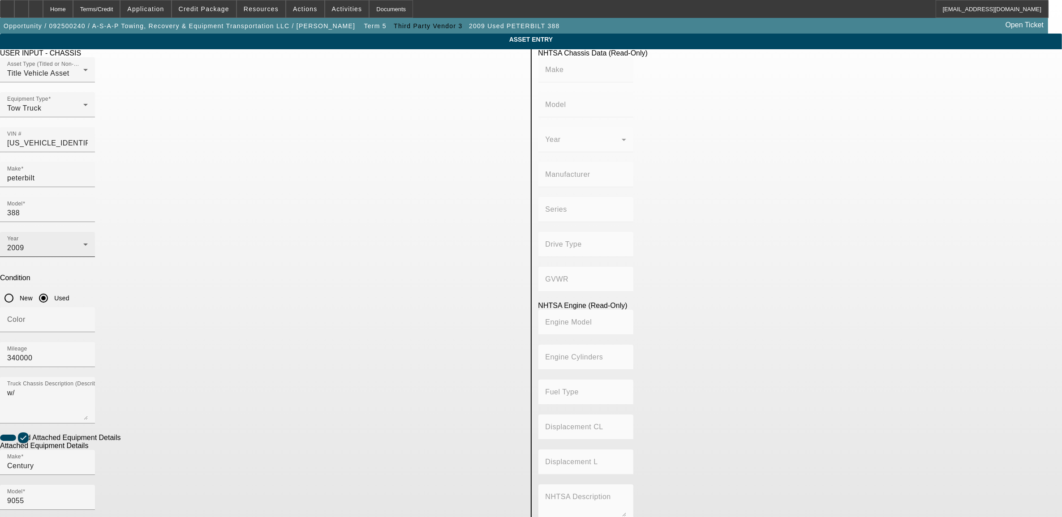
type input "6.7"
click at [88, 208] on input "388" at bounding box center [47, 213] width 81 height 11
drag, startPoint x: 454, startPoint y: 159, endPoint x: 404, endPoint y: 175, distance: 52.0
click at [404, 197] on div "Model 388" at bounding box center [262, 214] width 524 height 35
type input "2NP2HM6X5NM76293"
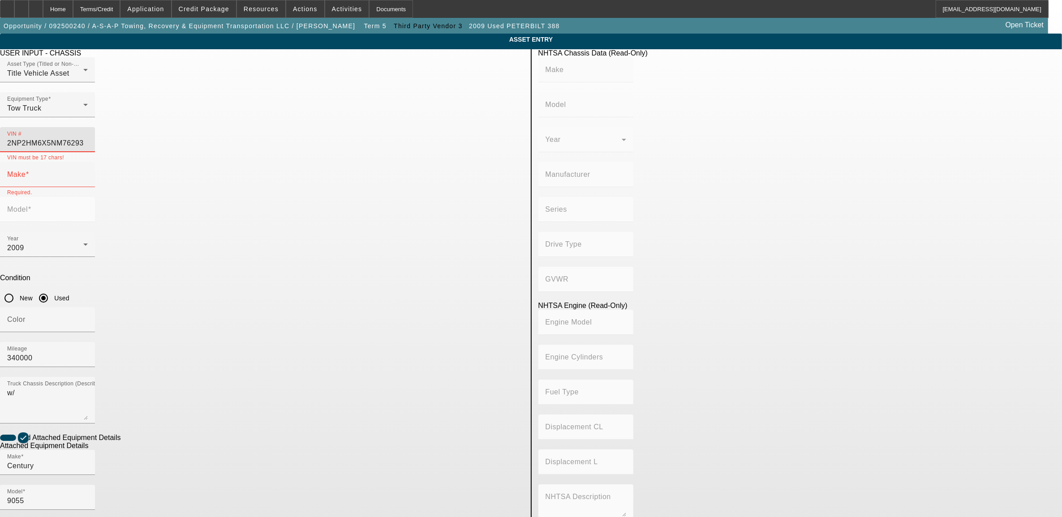
type input "2NP2HM6X5NM762935"
type input "PETERBILT"
type input "337"
type input "PETERBILT MOTORS COMPANY"
type input "4x2"
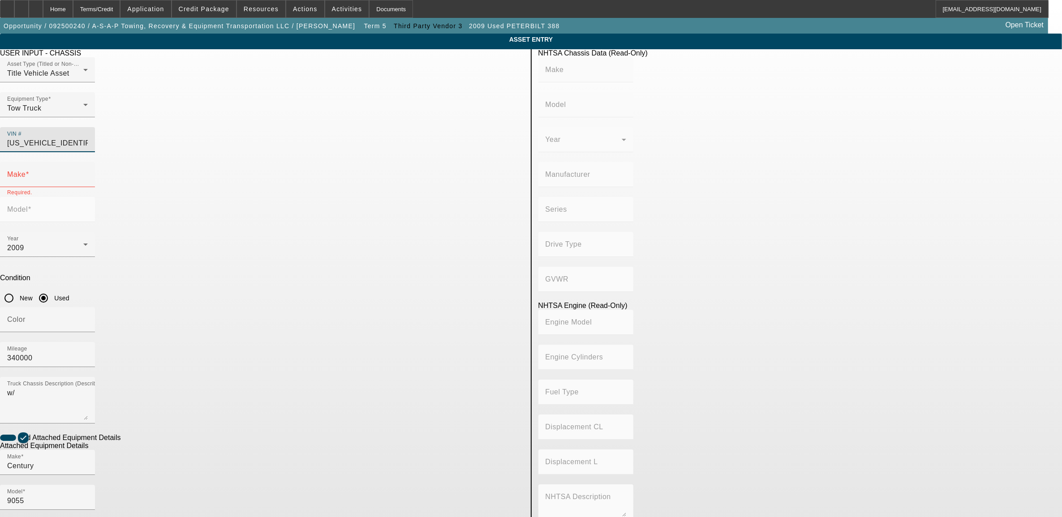
type input "Class 6: 19,501 - 26,000 lb (8,845 - 11,794 kg)"
type input "PX-6/PX-7"
type input "6"
type input "Diesel"
type input "408.85908543470"
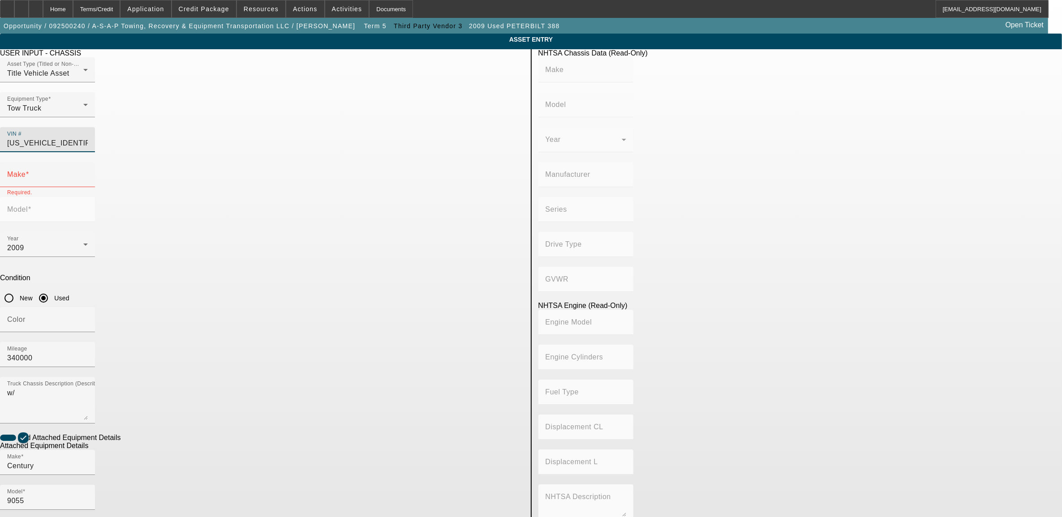
type input "6.7"
type input "PETERBILT"
type input "337"
click at [220, 257] on app-asset-collateral-manage "ASSET ENTRY Delete asset USER INPUT - CHASSIS Asset Type (Titled or Non-Titled)…" at bounding box center [531, 382] width 1062 height 697
click at [83, 243] on div "2009" at bounding box center [45, 248] width 76 height 11
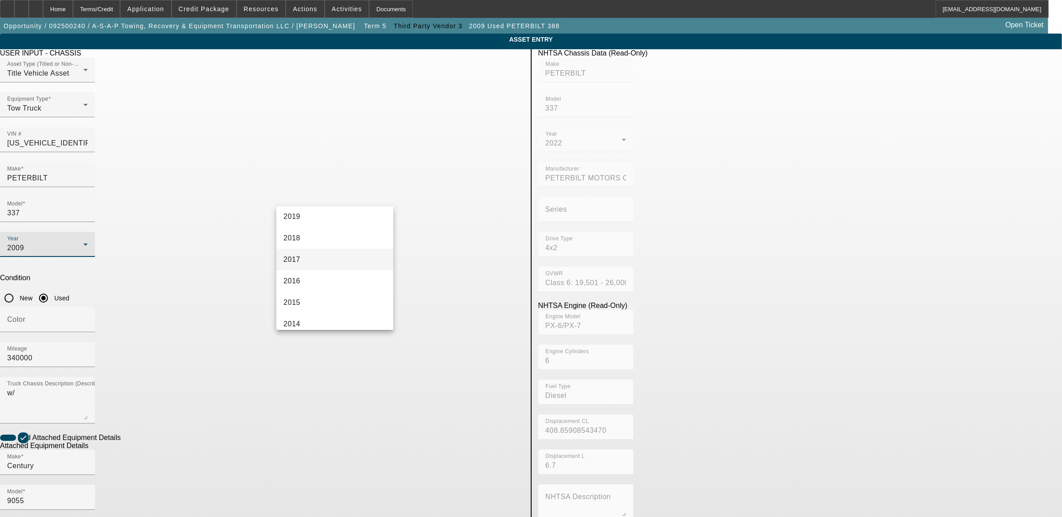
scroll to position [86, 0]
click at [313, 266] on mat-option "2022" at bounding box center [334, 263] width 117 height 21
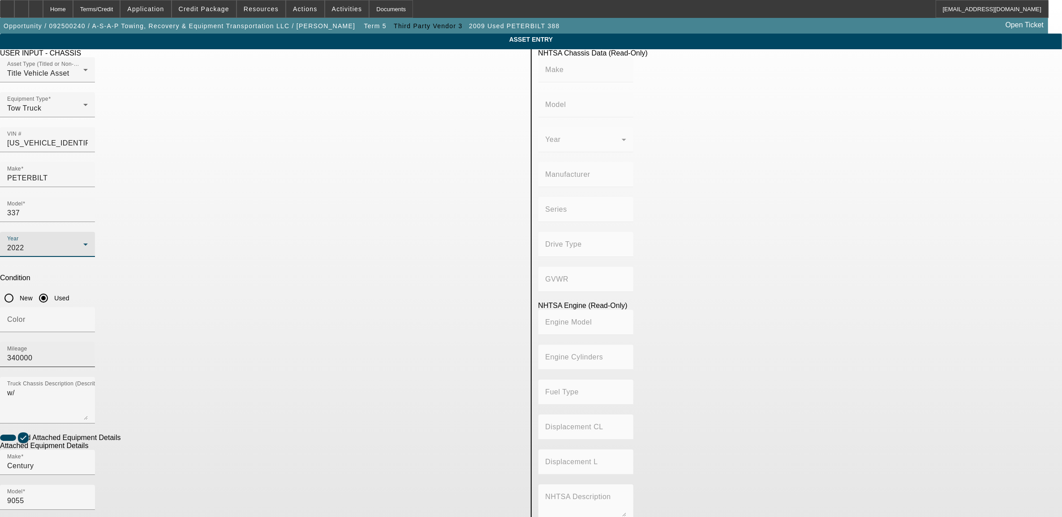
type input "PETERBILT"
type input "337"
type input "PETERBILT MOTORS COMPANY"
type input "4x2"
type input "Class 6: 19,501 - 26,000 lb (8,845 - 11,794 kg)"
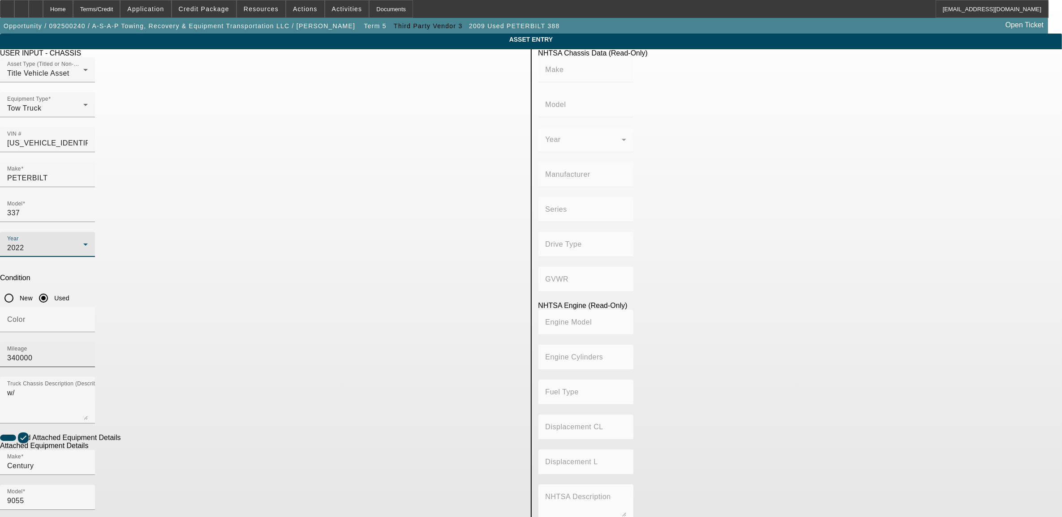
type input "PX-6/PX-7"
type input "6"
type input "Diesel"
type input "408.85908543470"
type input "6.7"
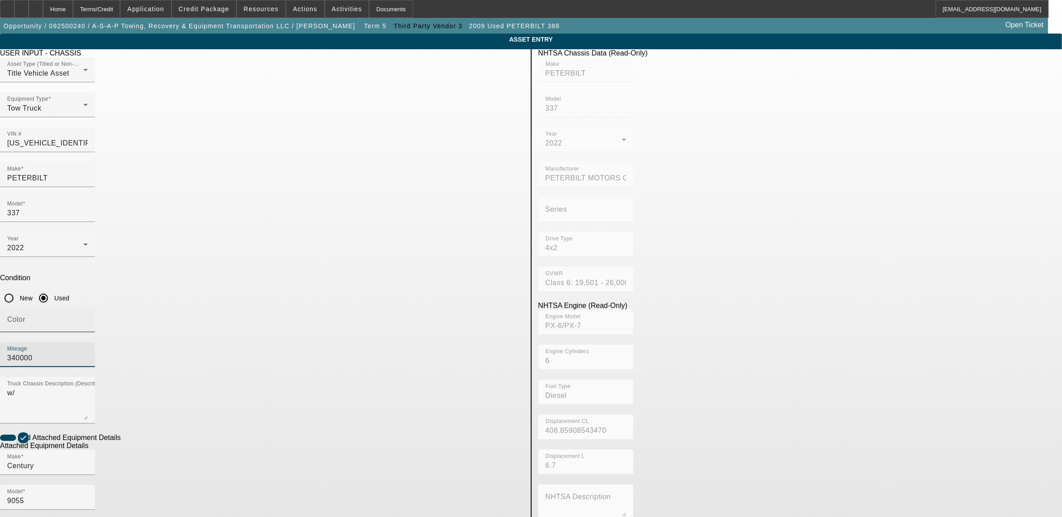
drag, startPoint x: 424, startPoint y: 232, endPoint x: 374, endPoint y: 242, distance: 50.8
click at [374, 307] on div "Color Mileage 340000" at bounding box center [262, 342] width 524 height 70
click at [88, 461] on input "Century" at bounding box center [47, 466] width 81 height 11
drag, startPoint x: 207, startPoint y: 348, endPoint x: 102, endPoint y: 336, distance: 106.0
click at [103, 336] on app-asset-collateral-manage "ASSET ENTRY Delete asset USER INPUT - CHASSIS Asset Type (Titled or Non-Titled)…" at bounding box center [531, 382] width 1062 height 697
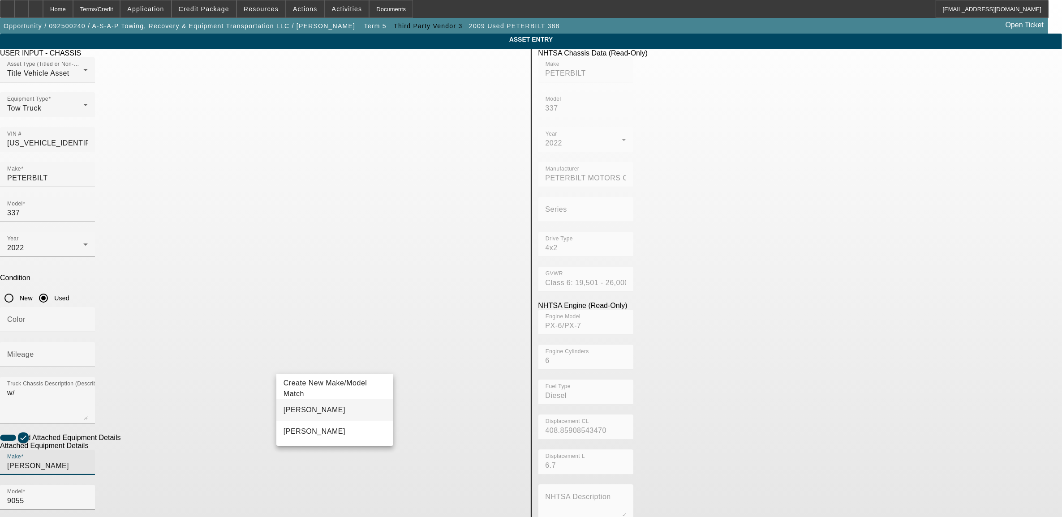
click at [303, 410] on span "Jerr-Dan" at bounding box center [314, 410] width 62 height 8
type input "Jerr-Dan"
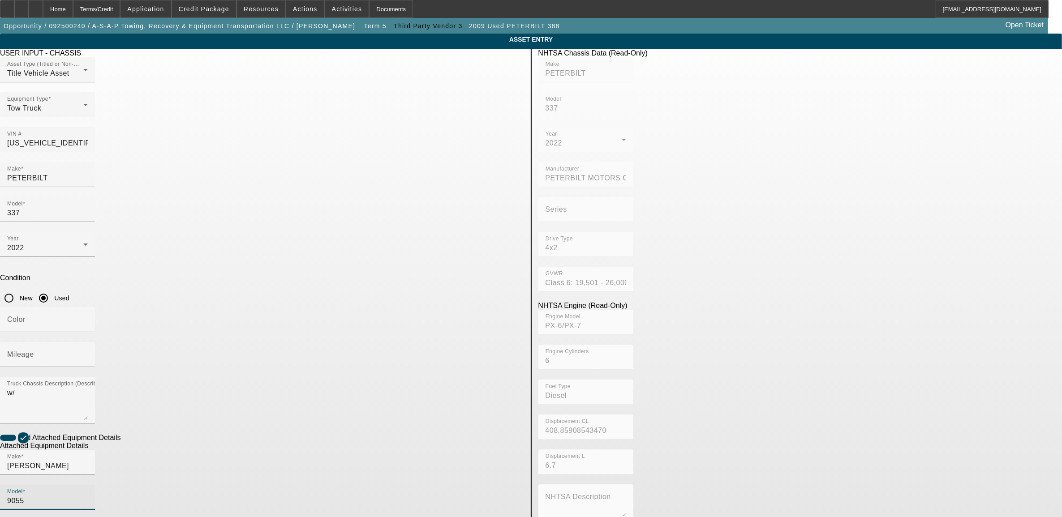
click at [88, 496] on input "9055" at bounding box center [47, 501] width 81 height 11
drag, startPoint x: 439, startPoint y: 366, endPoint x: 363, endPoint y: 360, distance: 76.3
click at [363, 450] on div "Make Jerr-Dan Model 9055" at bounding box center [262, 485] width 524 height 70
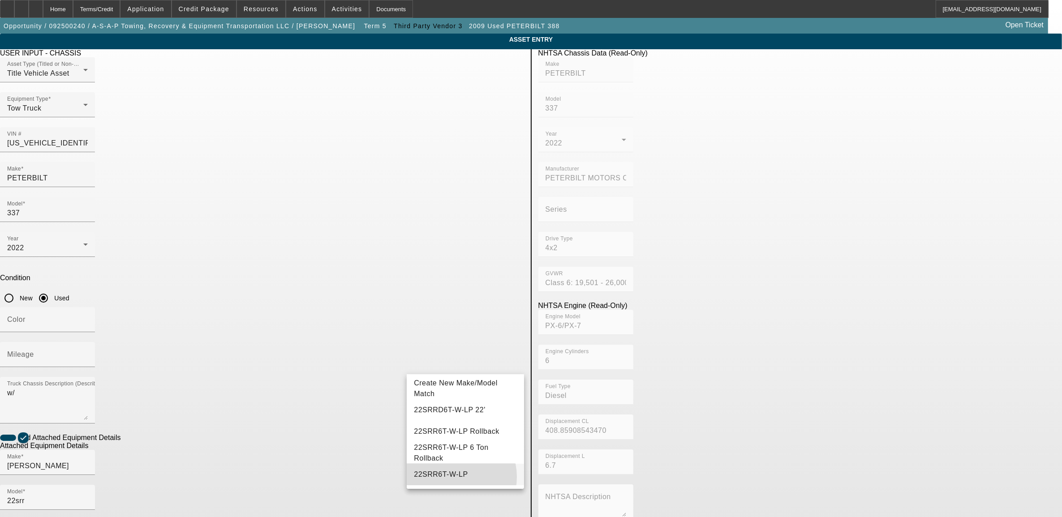
click at [455, 476] on span "22SRR6T-W-LP" at bounding box center [441, 475] width 54 height 8
type input "22SRR6T-W-LP"
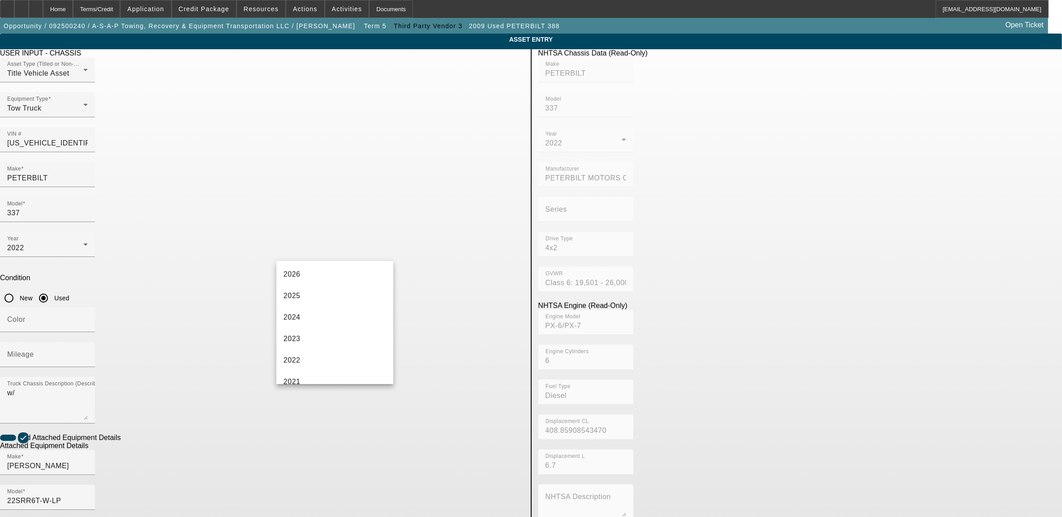
scroll to position [30, 0]
click at [303, 368] on mat-option "2022" at bounding box center [334, 374] width 117 height 21
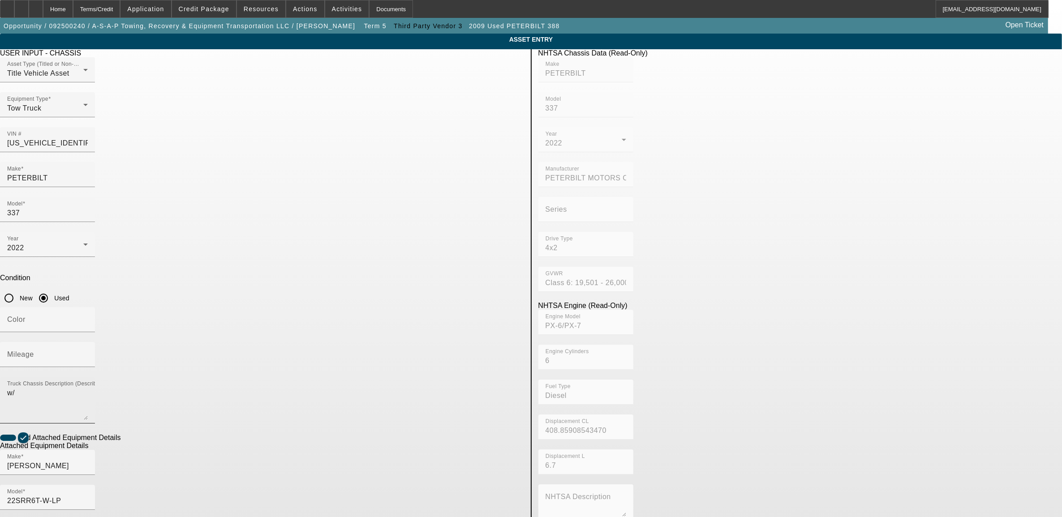
click at [88, 388] on textarea "w/" at bounding box center [47, 404] width 81 height 32
type textarea "w/ sidepuller"
drag, startPoint x: 291, startPoint y: 489, endPoint x: 218, endPoint y: 491, distance: 73.5
click at [218, 491] on app-asset-collateral-manage "ASSET ENTRY Delete asset USER INPUT - CHASSIS Asset Type (Titled or Non-Titled)…" at bounding box center [531, 382] width 1062 height 697
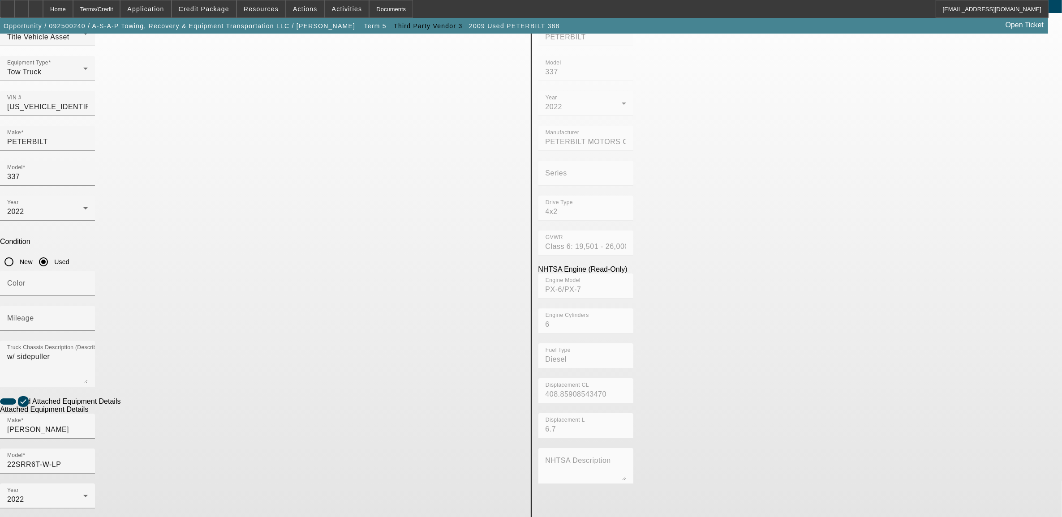
scroll to position [61, 0]
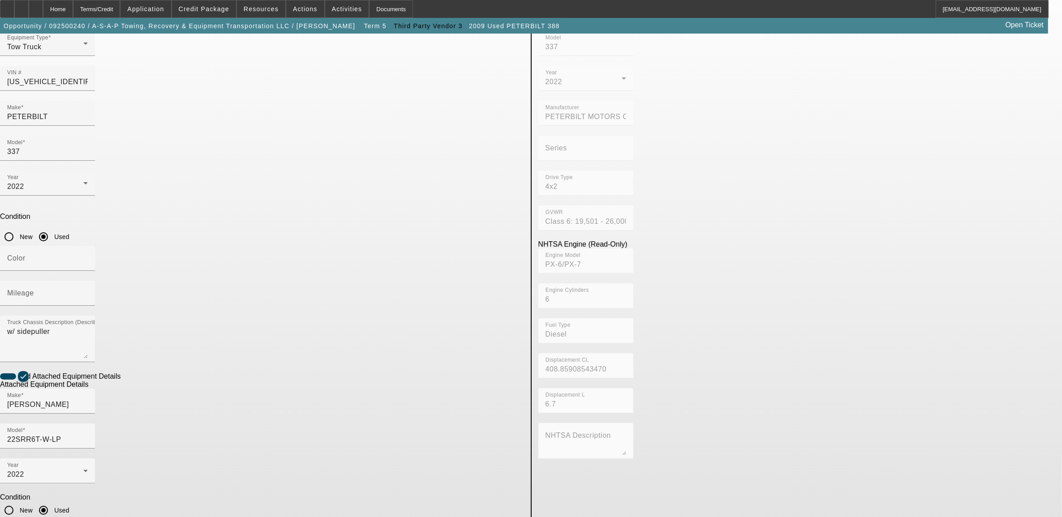
type textarea "22' with sidepuller"
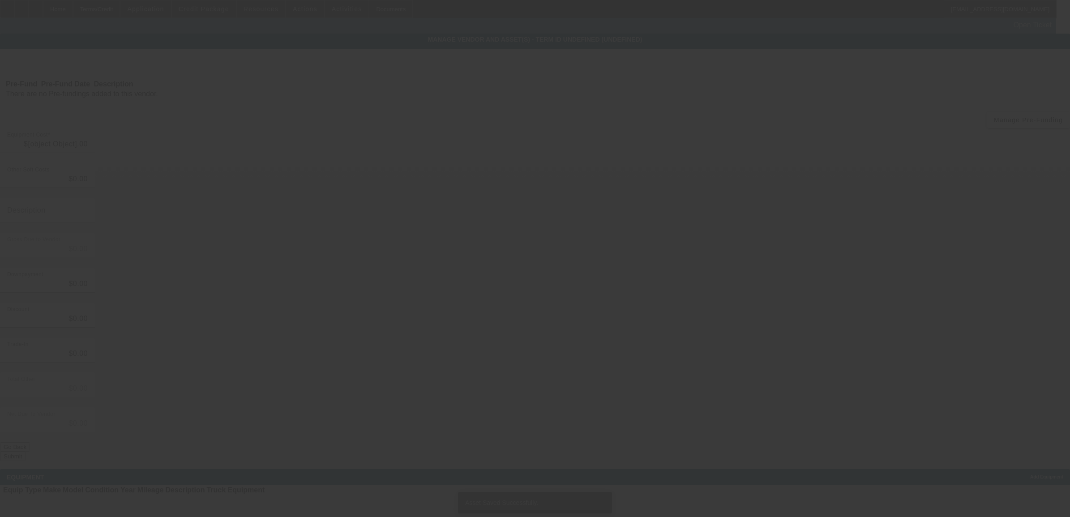
type input "$275,000.00"
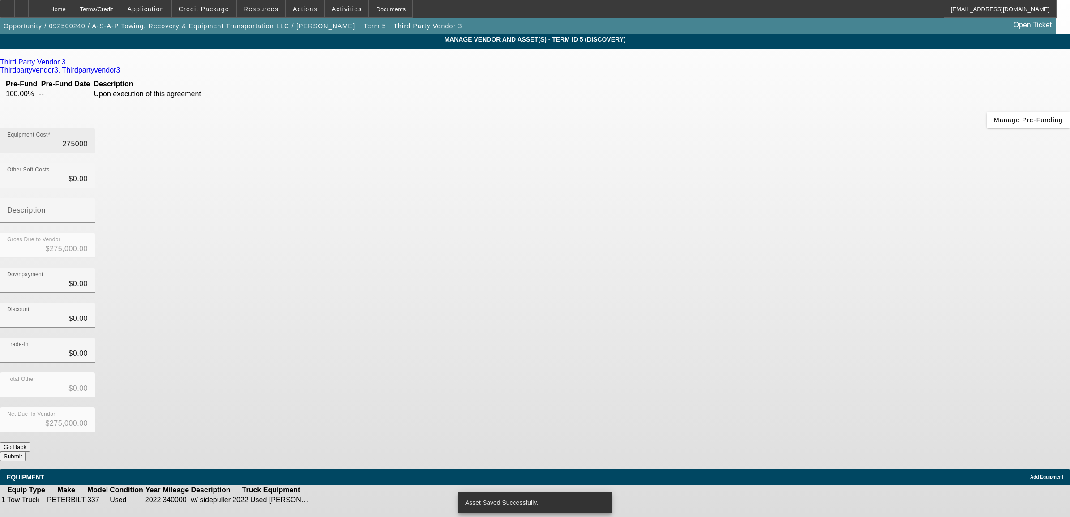
click at [88, 139] on input "275000" at bounding box center [47, 144] width 81 height 11
type input "1"
type input "$1.00"
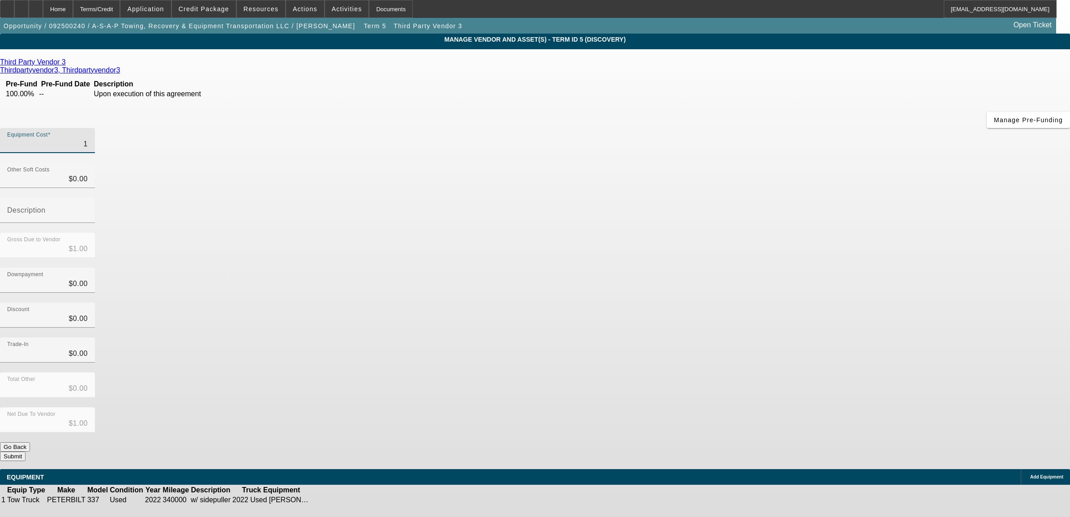
type input "10"
type input "$10.00"
type input "100"
type input "$100.00"
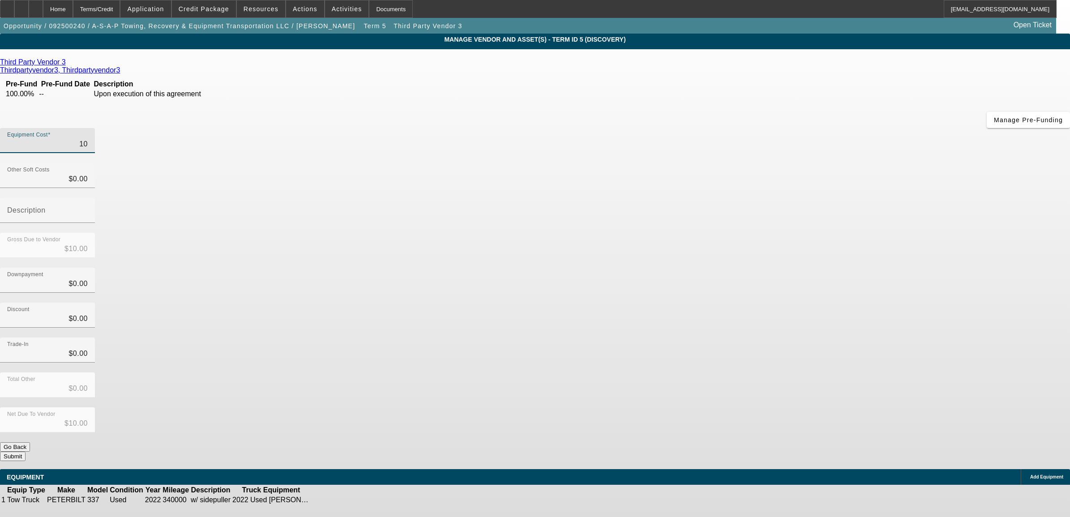
type input "$100.00"
type input "1000"
type input "$1,000.00"
type input "10000"
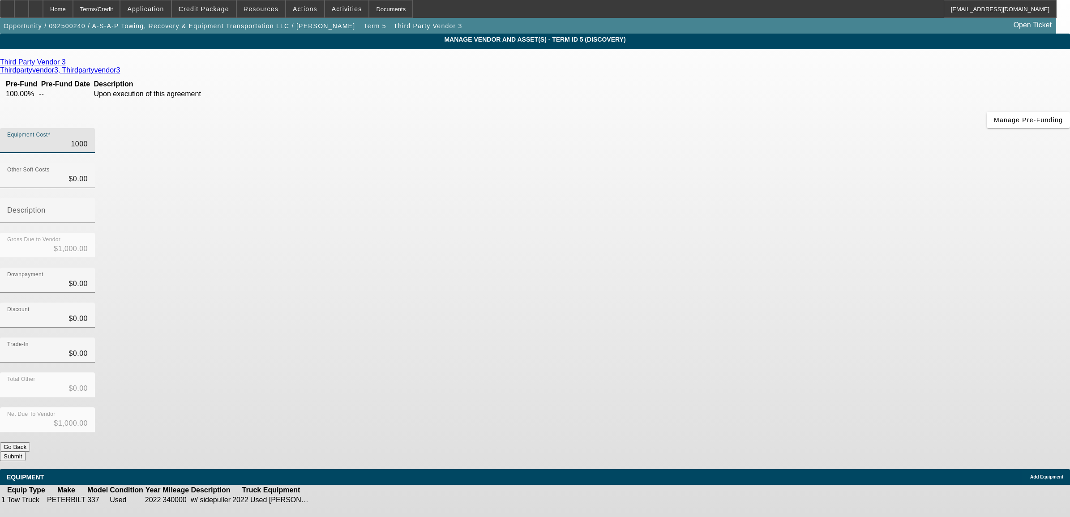
type input "$10,000.00"
type input "100000"
type input "$100,000.00"
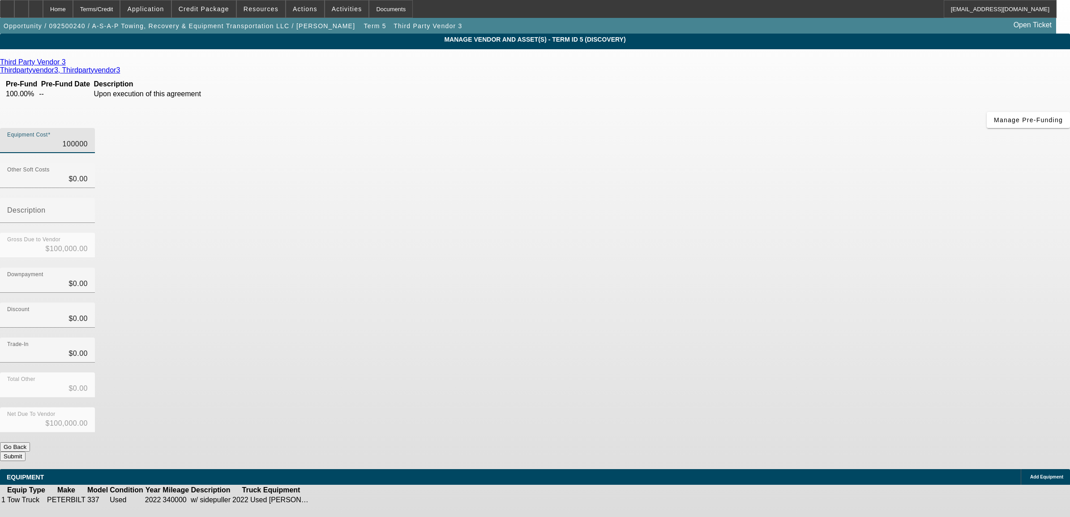
type input "$100,000.00"
click at [742, 373] on div "Total Other $0.00" at bounding box center [535, 390] width 1070 height 35
click at [26, 452] on button "Submit" at bounding box center [13, 456] width 26 height 9
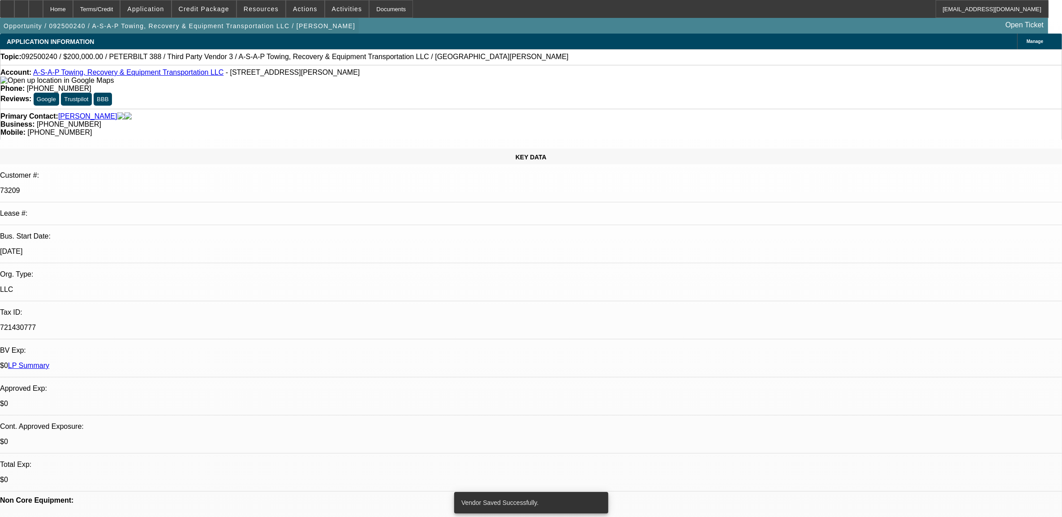
select select "0"
select select "2"
select select "0"
select select "6"
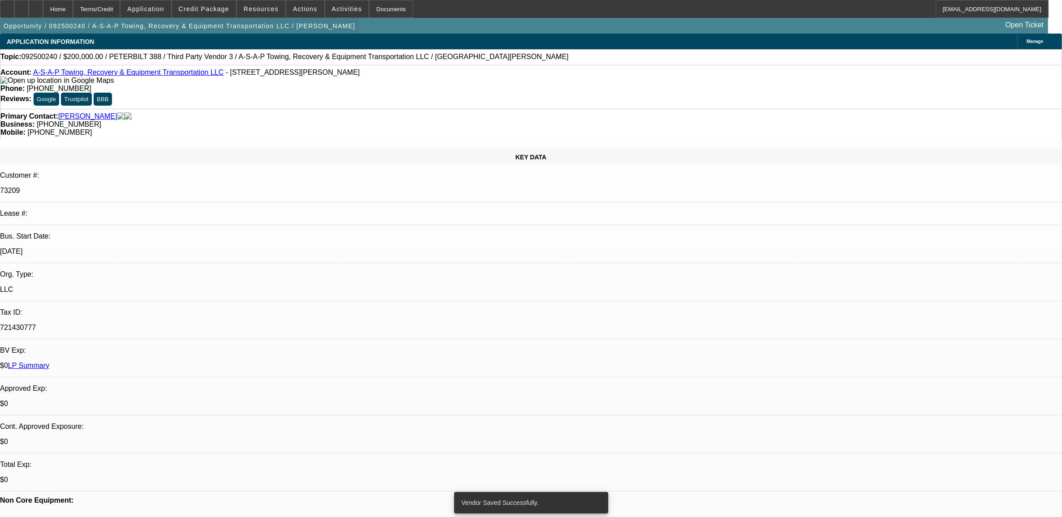
select select "0"
select select "2"
select select "0"
select select "6"
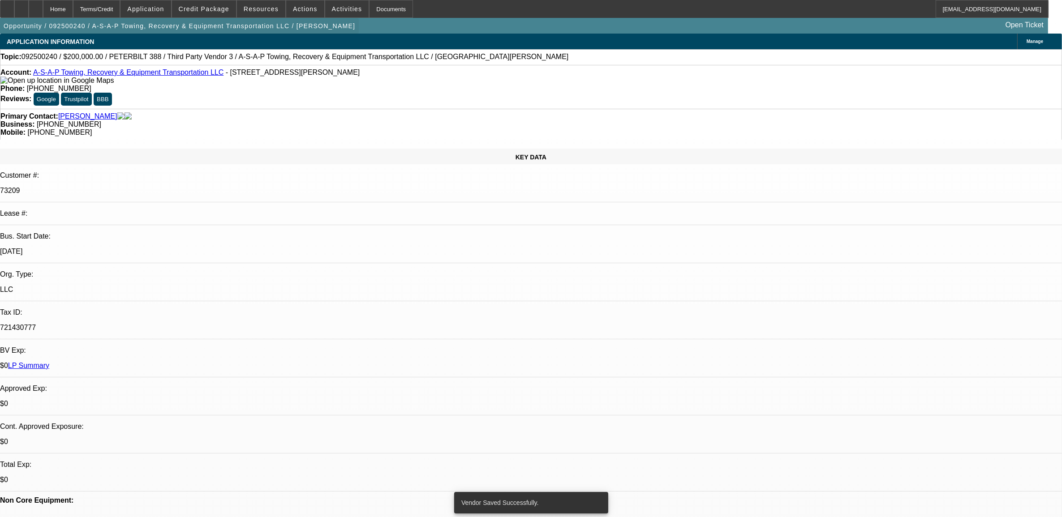
select select "0"
select select "3"
select select "0"
select select "6"
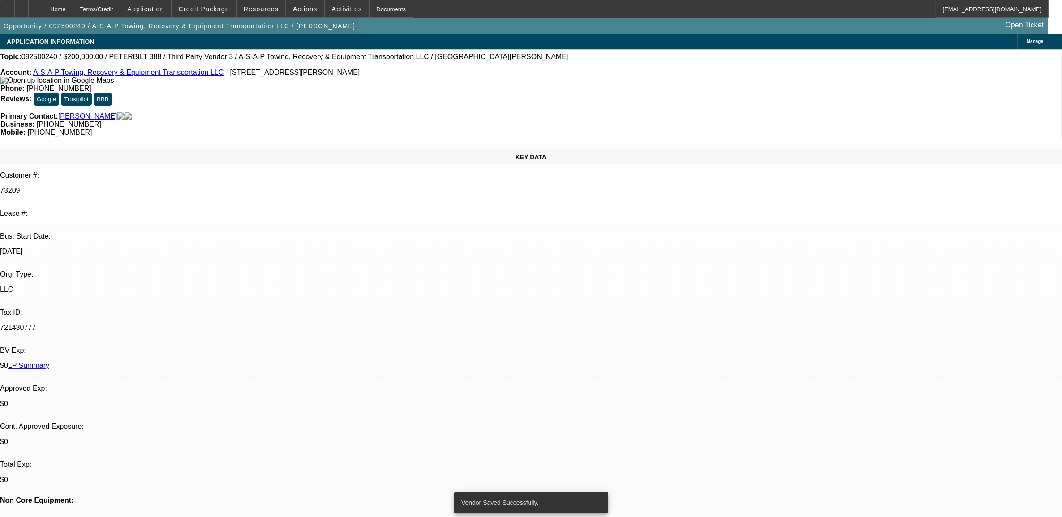
select select "0"
select select "3"
select select "0"
select select "6"
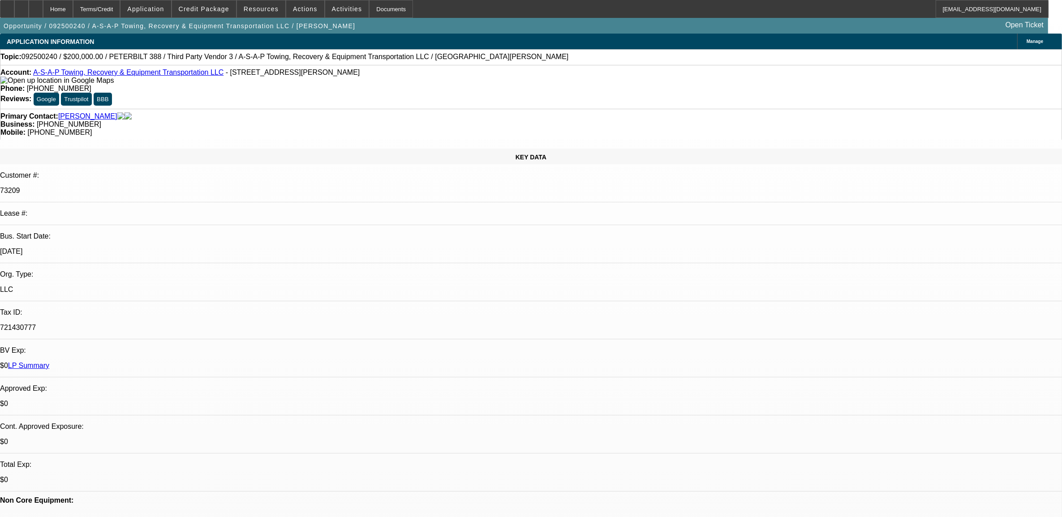
click at [49, 362] on link "LP Summary" at bounding box center [28, 366] width 41 height 8
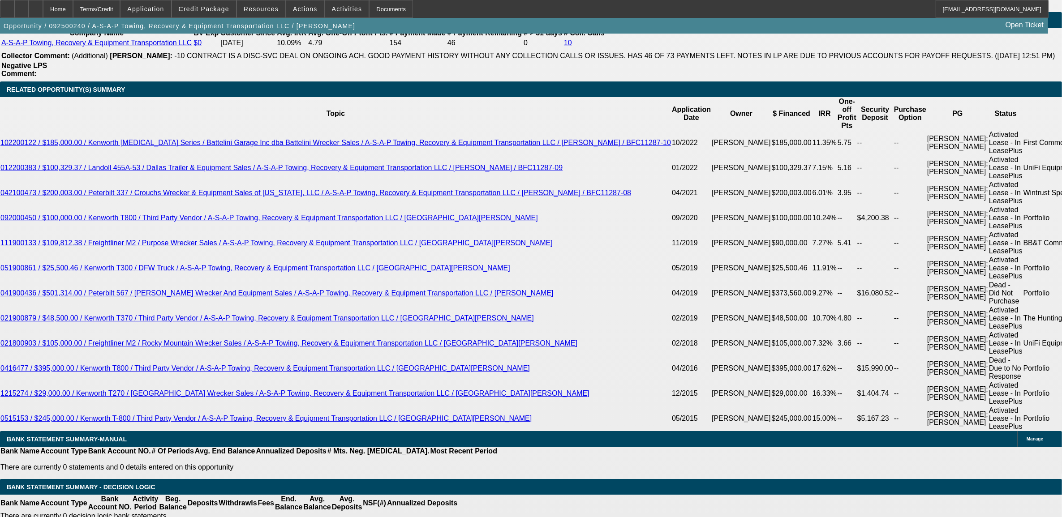
scroll to position [1623, 0]
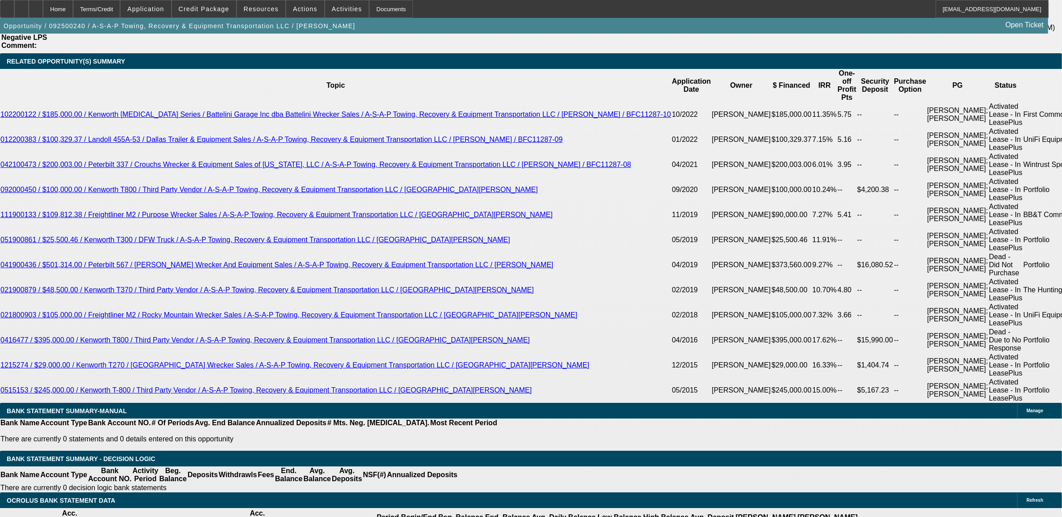
type input "7"
type input "UNKNOWN"
type input "72"
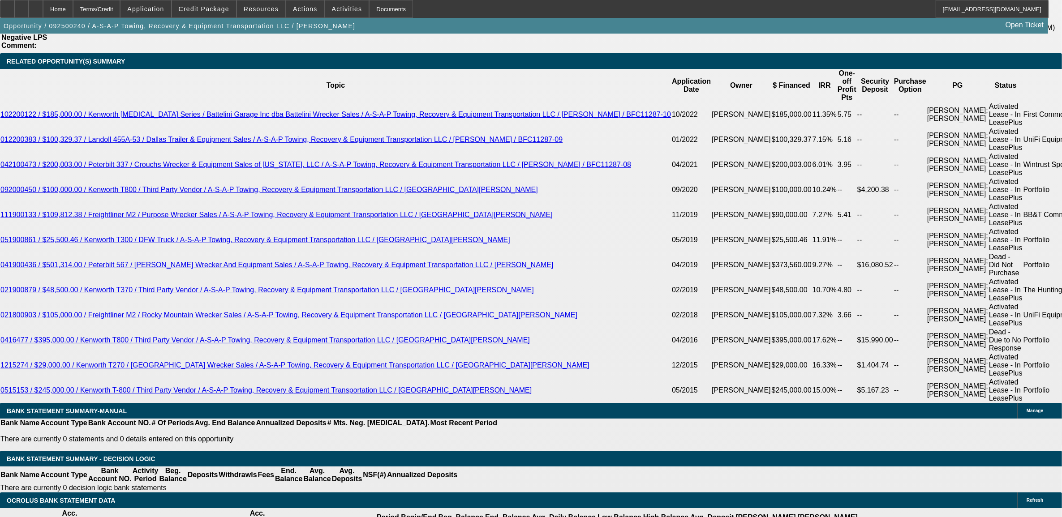
type input "$3,702.36"
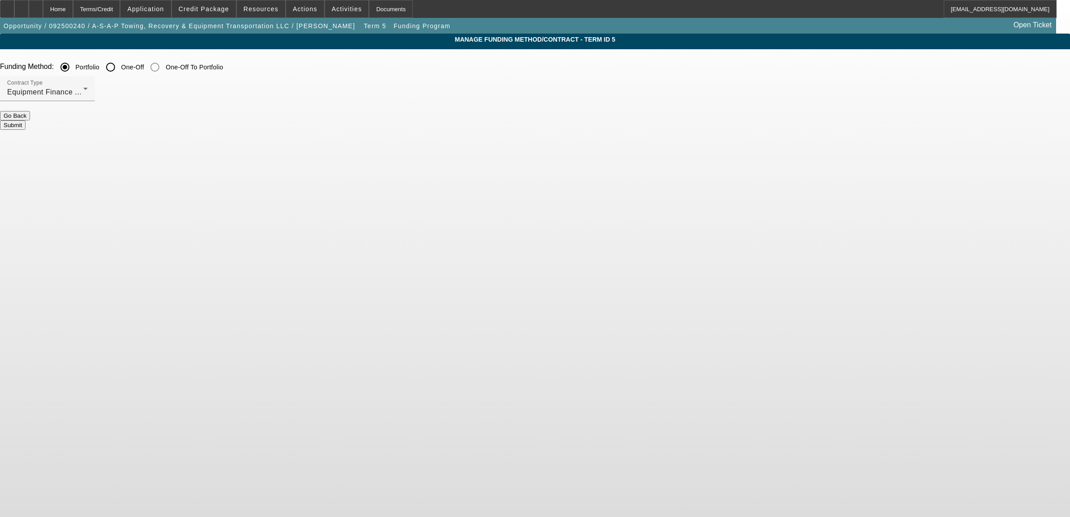
click at [120, 68] on input "One-Off" at bounding box center [111, 67] width 18 height 18
radio input "true"
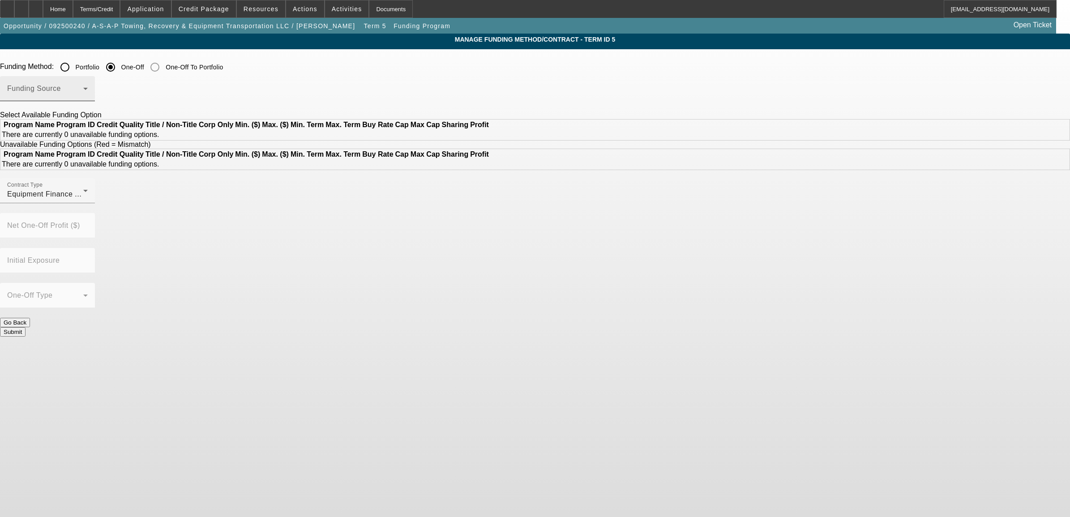
click at [83, 91] on span at bounding box center [45, 92] width 76 height 11
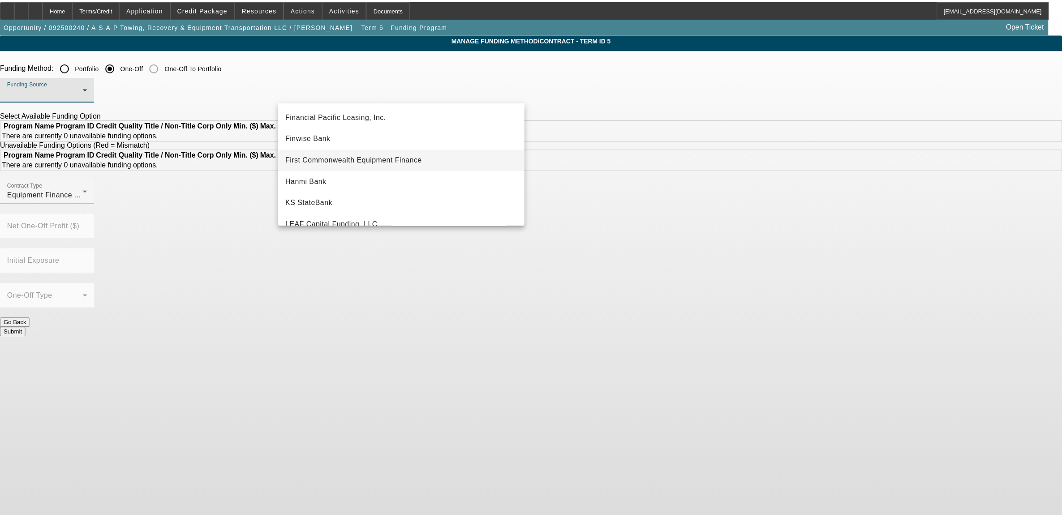
scroll to position [112, 0]
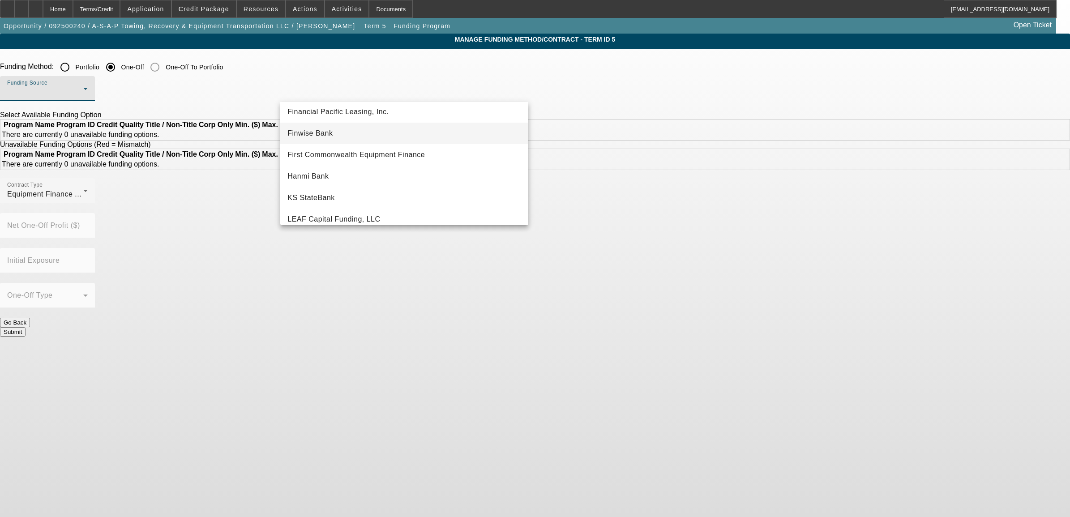
click at [335, 133] on mat-option "Finwise Bank" at bounding box center [404, 133] width 248 height 21
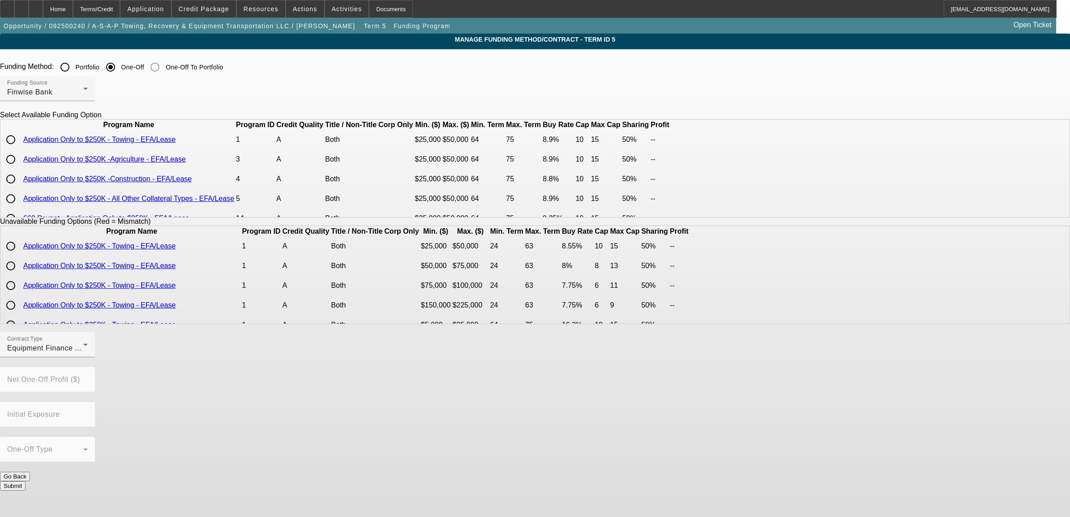
click at [20, 149] on input "radio" at bounding box center [11, 140] width 18 height 18
radio input "true"
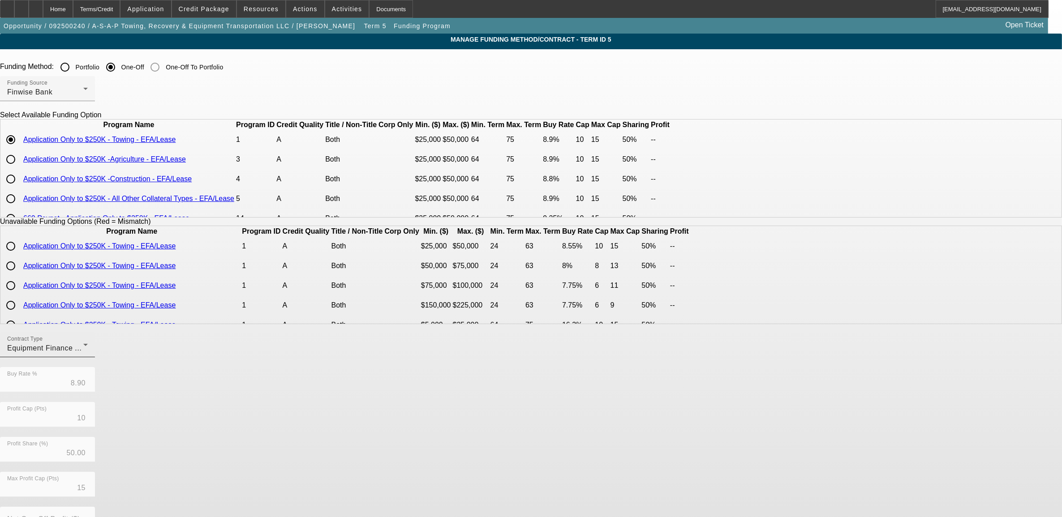
click at [83, 351] on div "Equipment Finance Agreement" at bounding box center [45, 348] width 76 height 11
click at [351, 399] on span "Equipment Finance Agreement" at bounding box center [327, 400] width 88 height 21
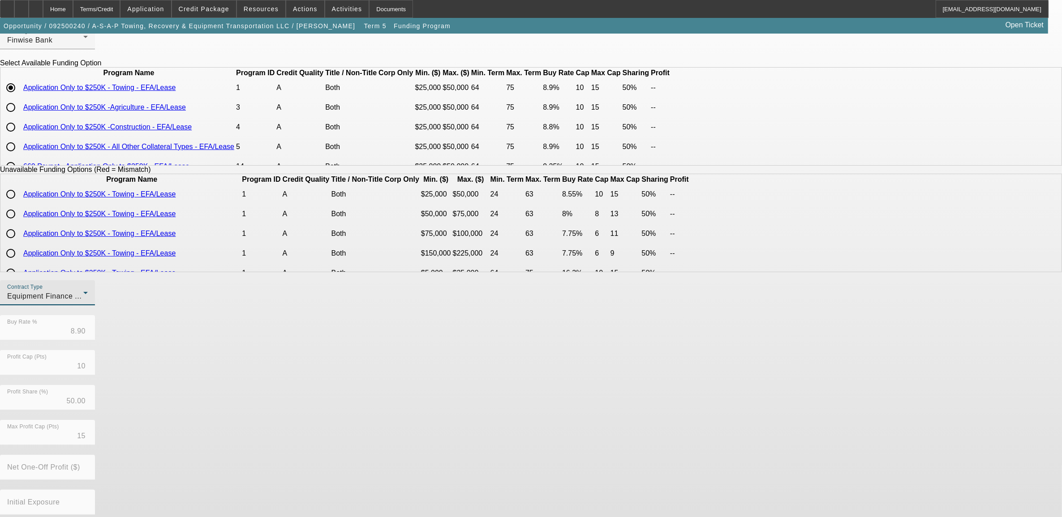
scroll to position [95, 0]
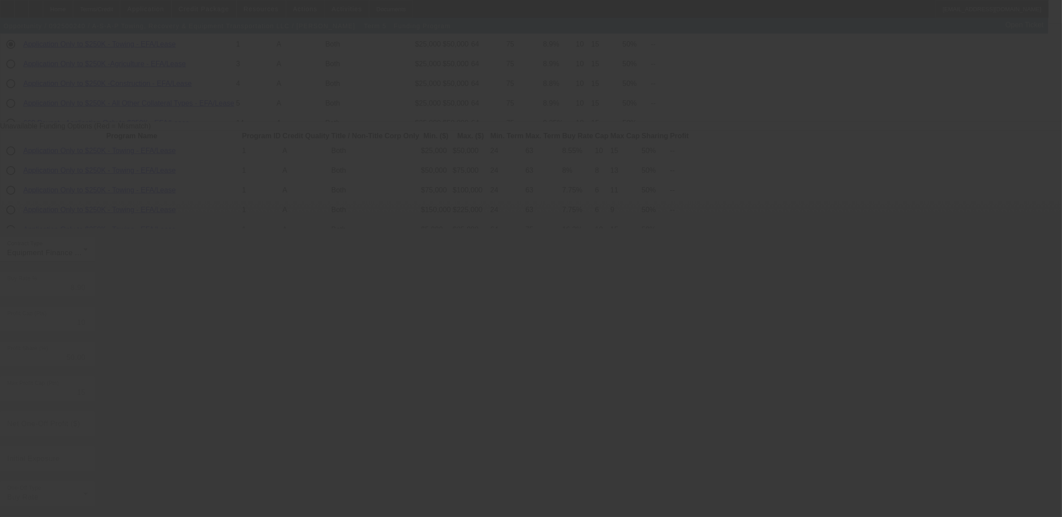
radio input "true"
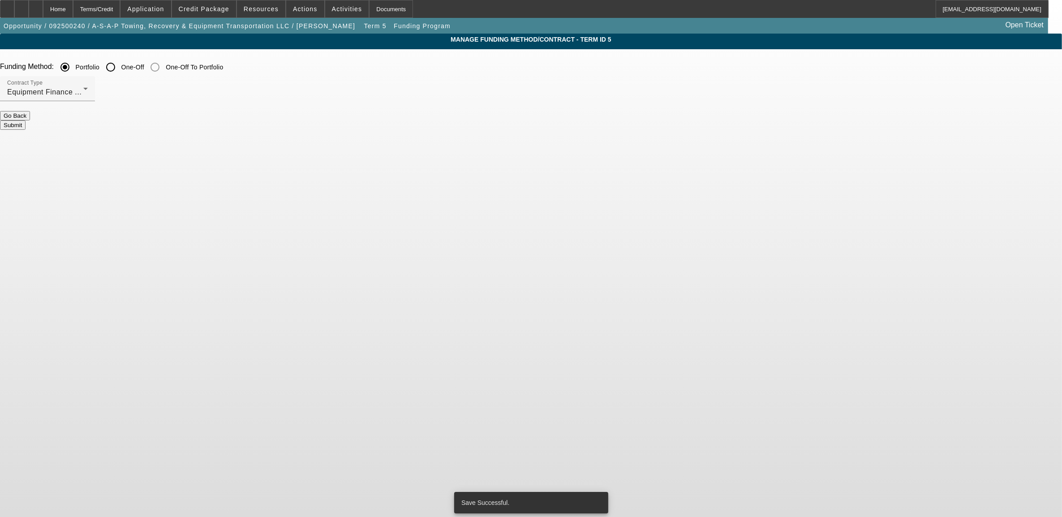
scroll to position [0, 0]
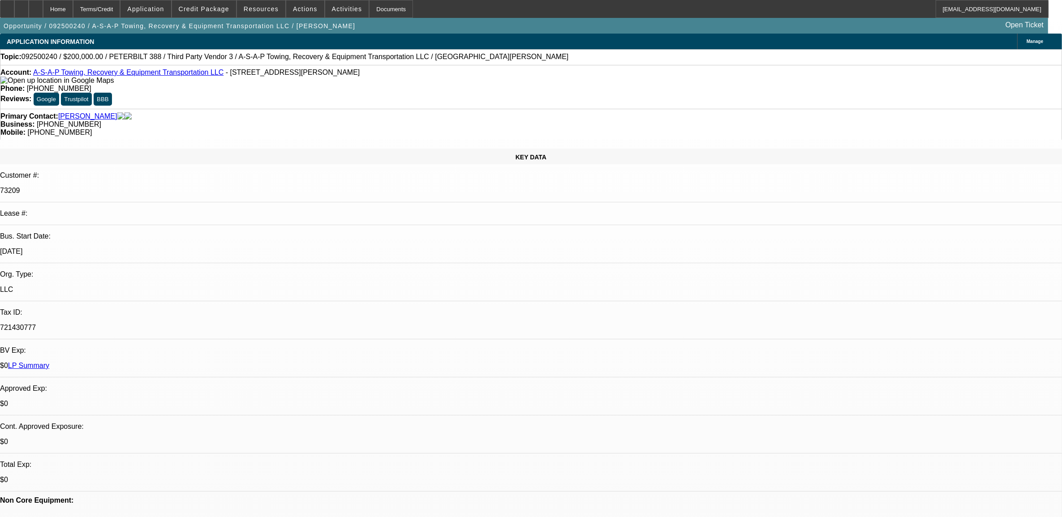
select select "0"
select select "2"
select select "0"
select select "6"
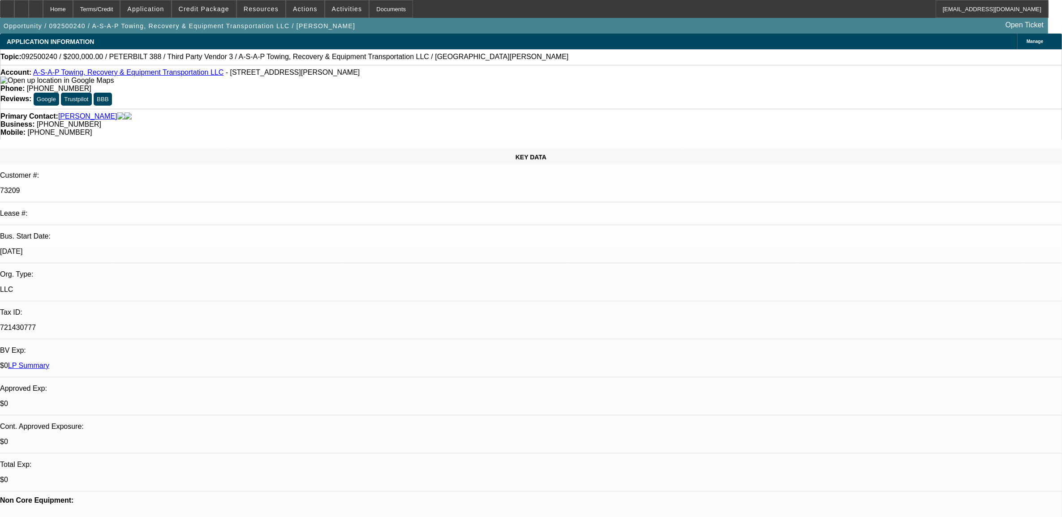
select select "0"
select select "2"
select select "0"
select select "6"
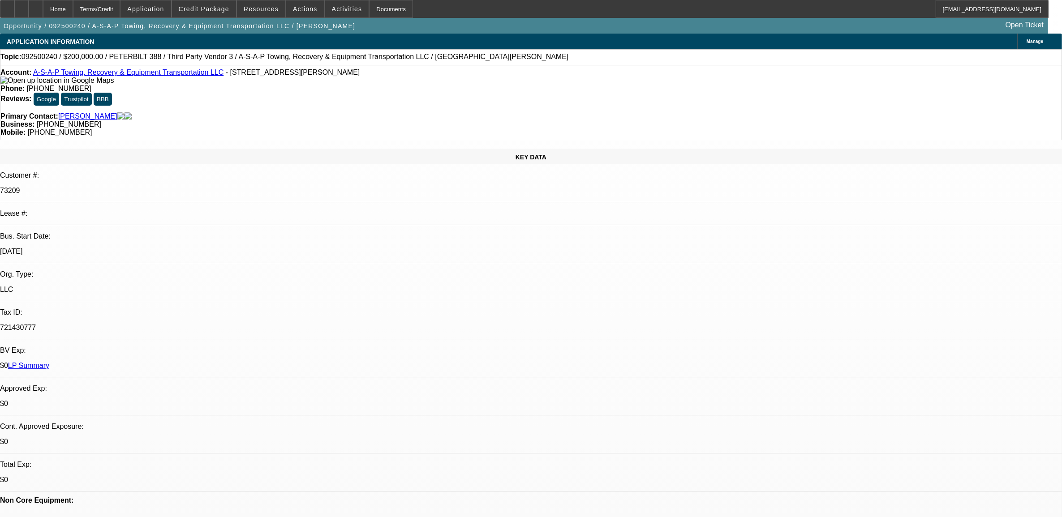
select select "0"
select select "3"
select select "0"
select select "6"
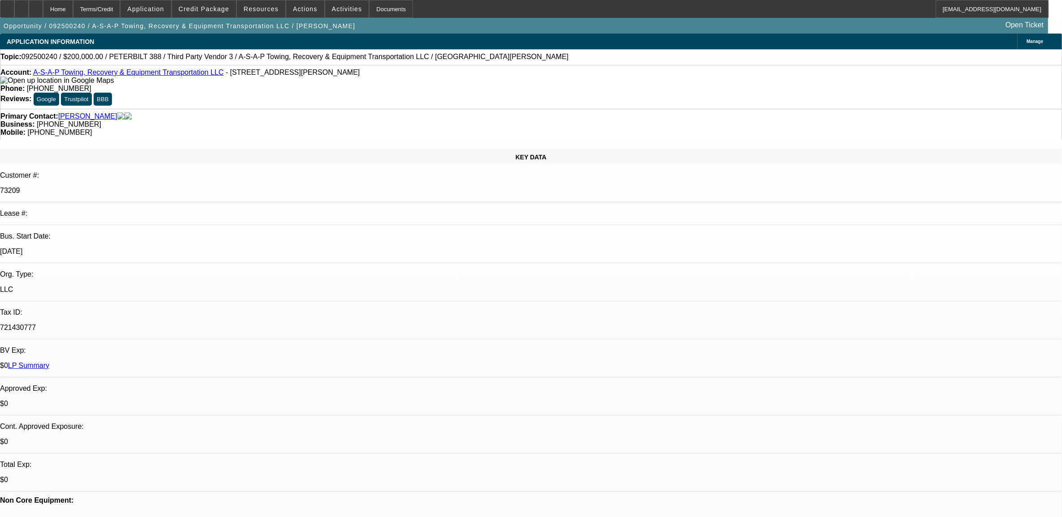
select select "0"
select select "3"
select select "0"
select select "6"
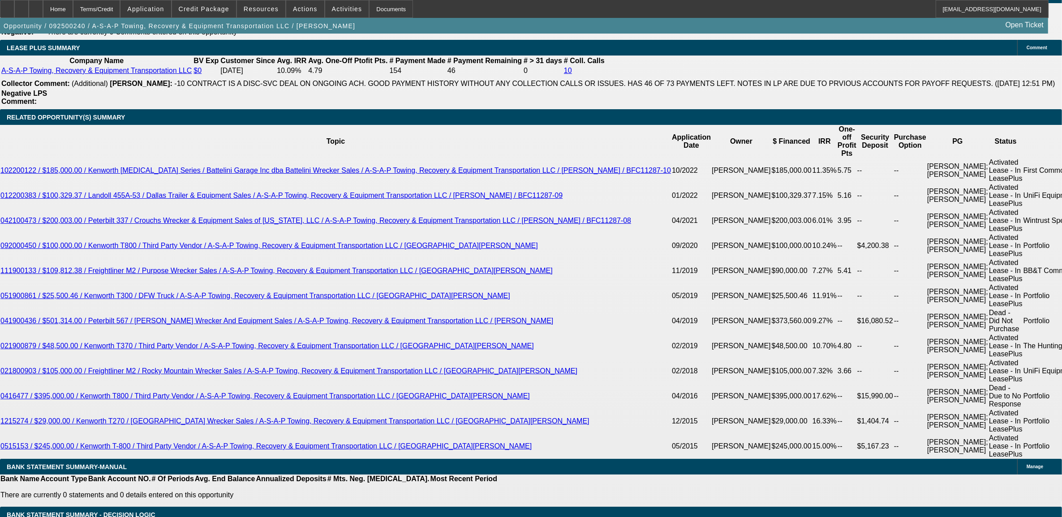
scroll to position [1679, 0]
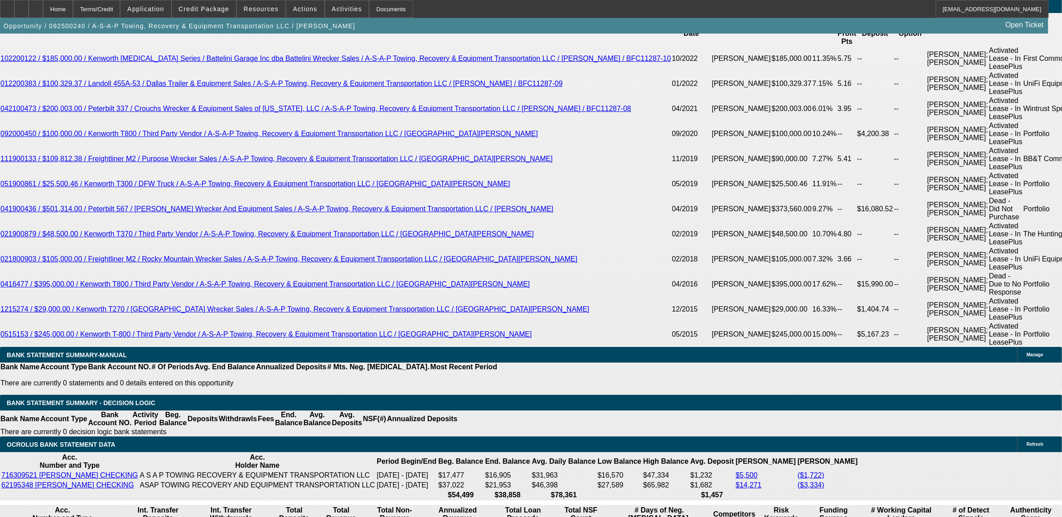
type input "$0.00"
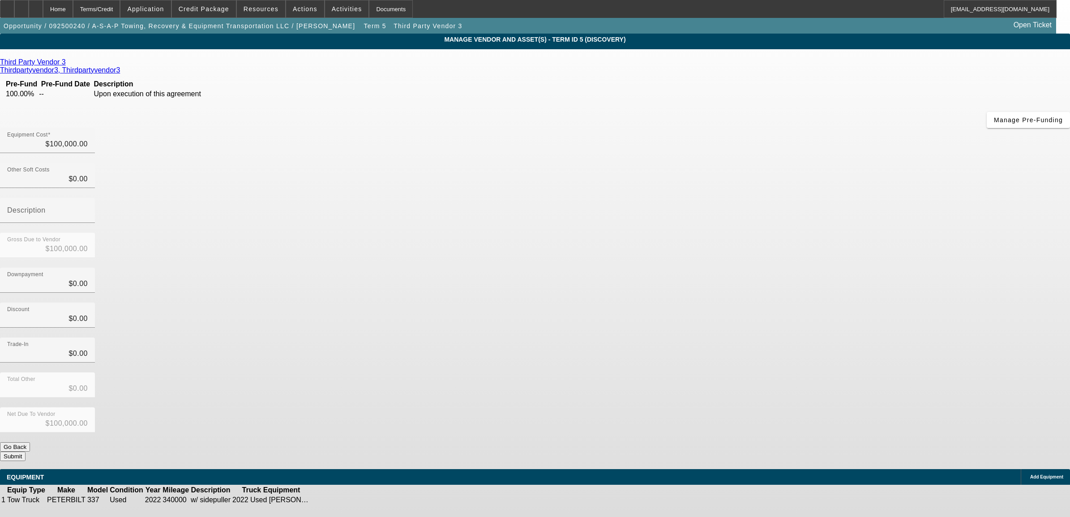
click at [338, 500] on icon at bounding box center [338, 500] width 0 height 0
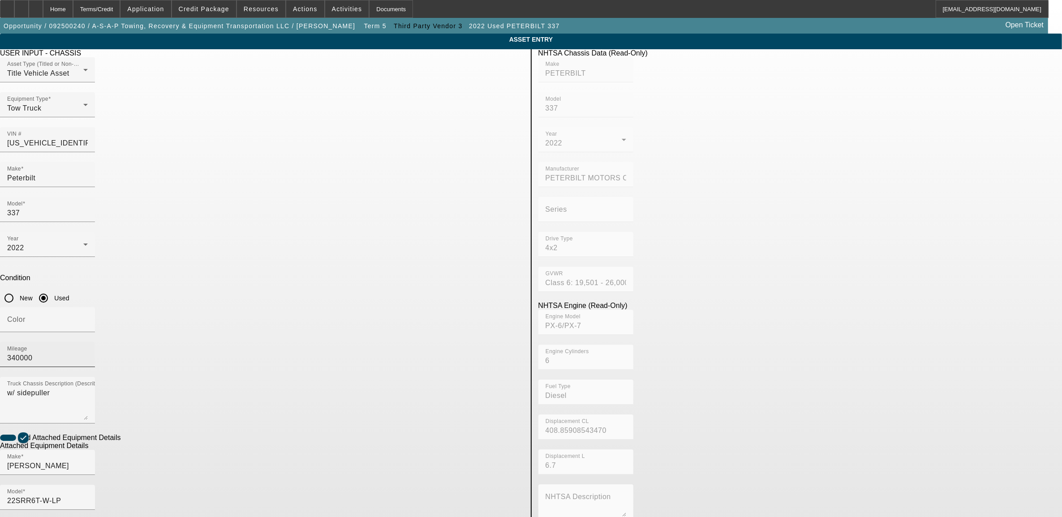
click at [88, 353] on input "340000" at bounding box center [47, 358] width 81 height 11
click at [230, 370] on app-asset-collateral-manage "ASSET ENTRY Delete asset USER INPUT - CHASSIS Asset Type (Titled or Non-Titled)…" at bounding box center [531, 382] width 1062 height 697
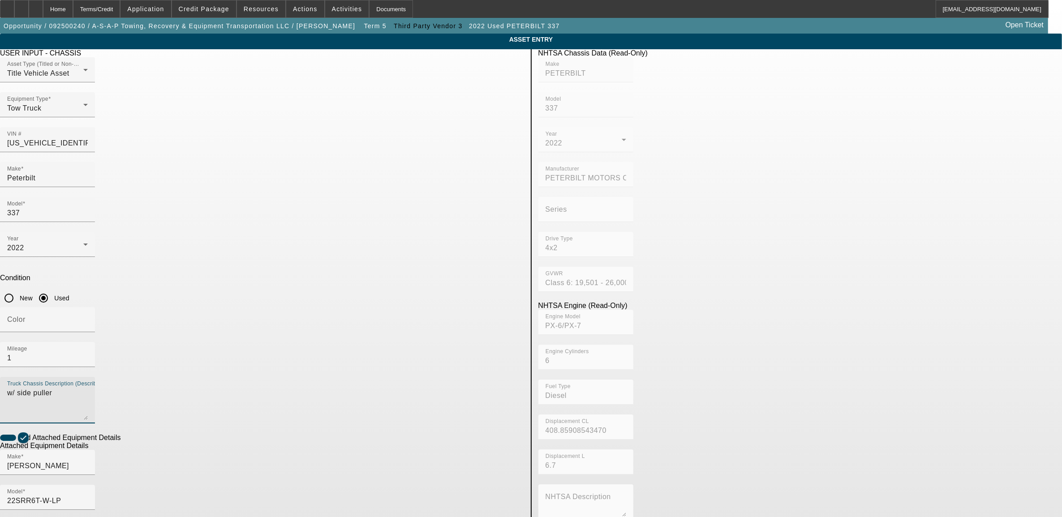
scroll to position [61, 0]
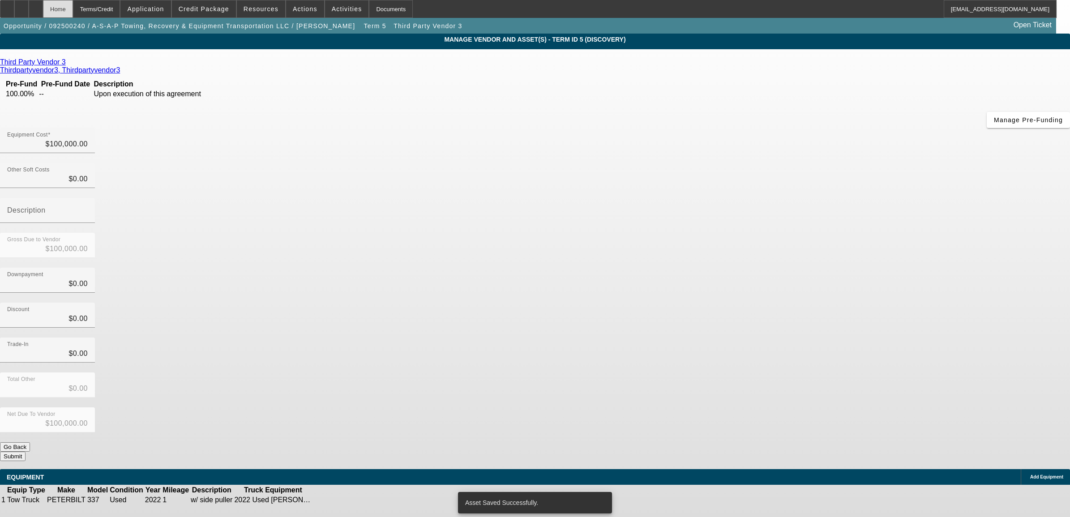
click at [73, 12] on div "Home" at bounding box center [58, 9] width 30 height 18
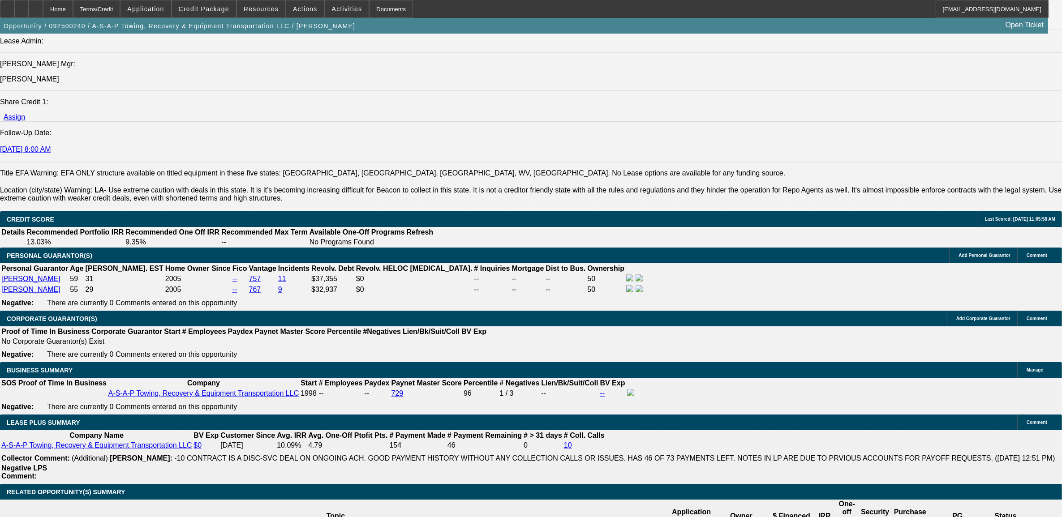
scroll to position [1231, 0]
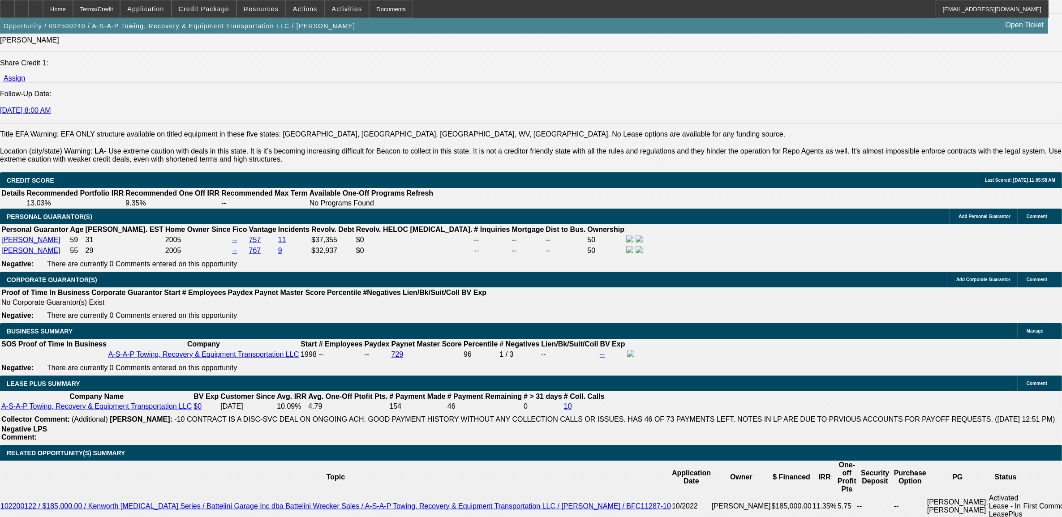
drag, startPoint x: 55, startPoint y: 331, endPoint x: 173, endPoint y: 342, distance: 118.2
drag, startPoint x: 173, startPoint y: 342, endPoint x: 161, endPoint y: 336, distance: 13.0
copy span "A-S-A- P Towing is an 10x BFC customer dating back to 2015. They are looking to…"
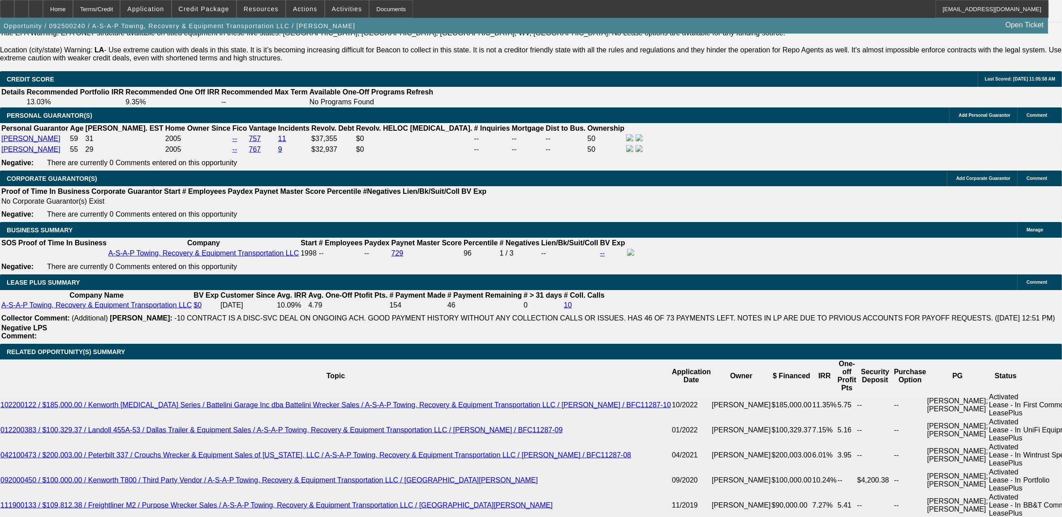
scroll to position [1511, 0]
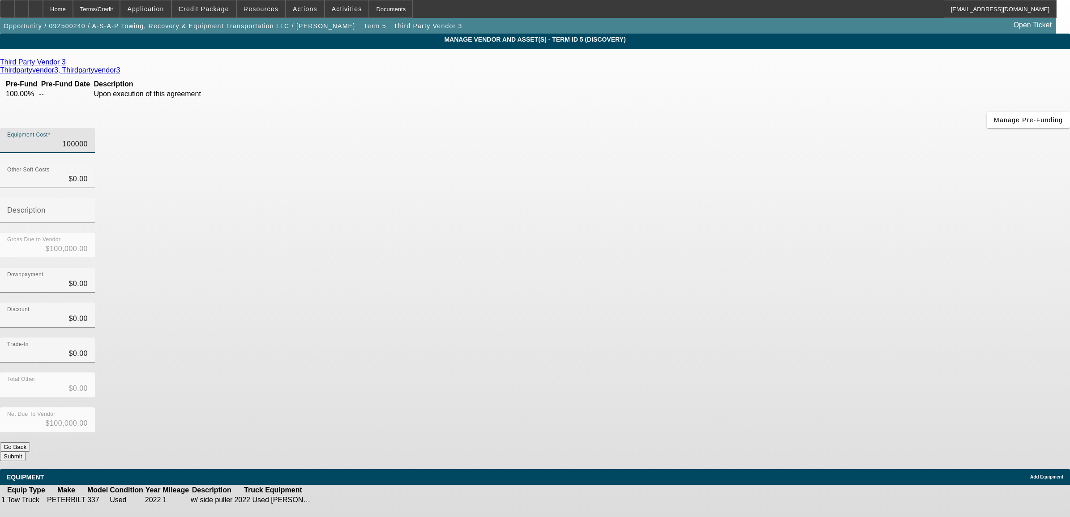
click at [88, 139] on input "100000" at bounding box center [47, 144] width 81 height 11
click at [731, 268] on div "Downpayment $0.00" at bounding box center [535, 285] width 1070 height 35
click at [340, 500] on icon at bounding box center [340, 500] width 0 height 0
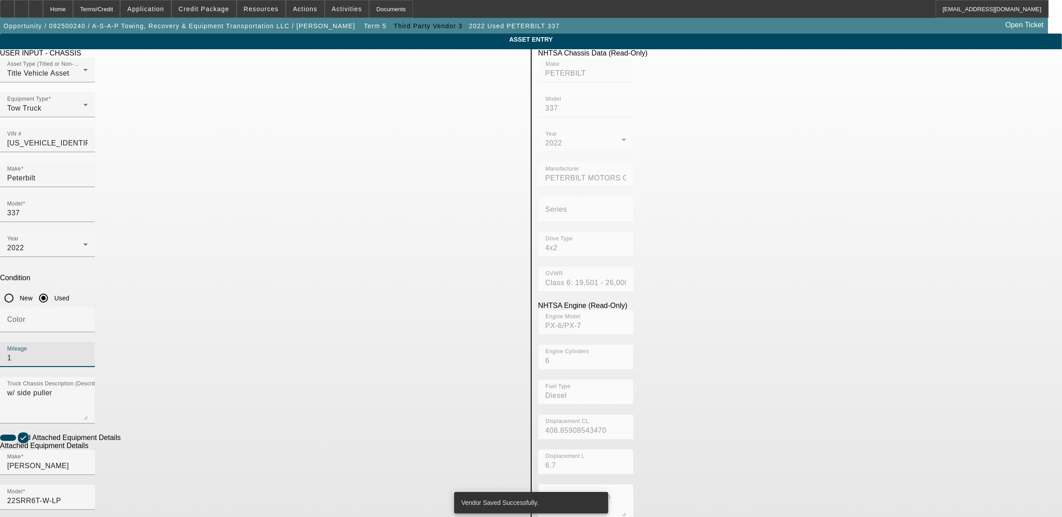
click at [88, 353] on input "1" at bounding box center [47, 358] width 81 height 11
click at [231, 365] on app-asset-collateral-manage "ASSET ENTRY Delete asset USER INPUT - CHASSIS Asset Type (Titled or Non-Titled)…" at bounding box center [531, 382] width 1062 height 697
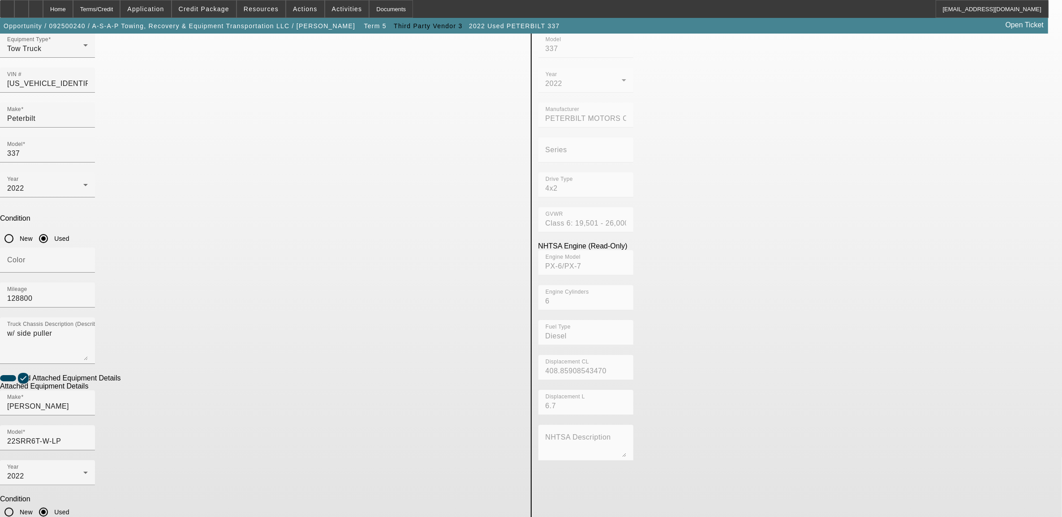
scroll to position [61, 0]
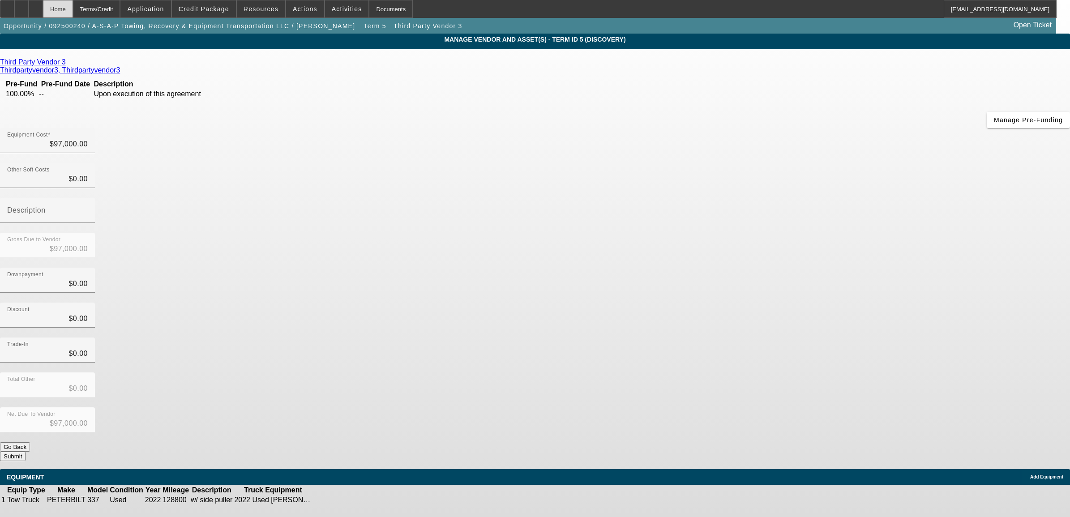
drag, startPoint x: 75, startPoint y: 1, endPoint x: 76, endPoint y: 6, distance: 5.1
click at [73, 1] on div "Home" at bounding box center [58, 9] width 30 height 18
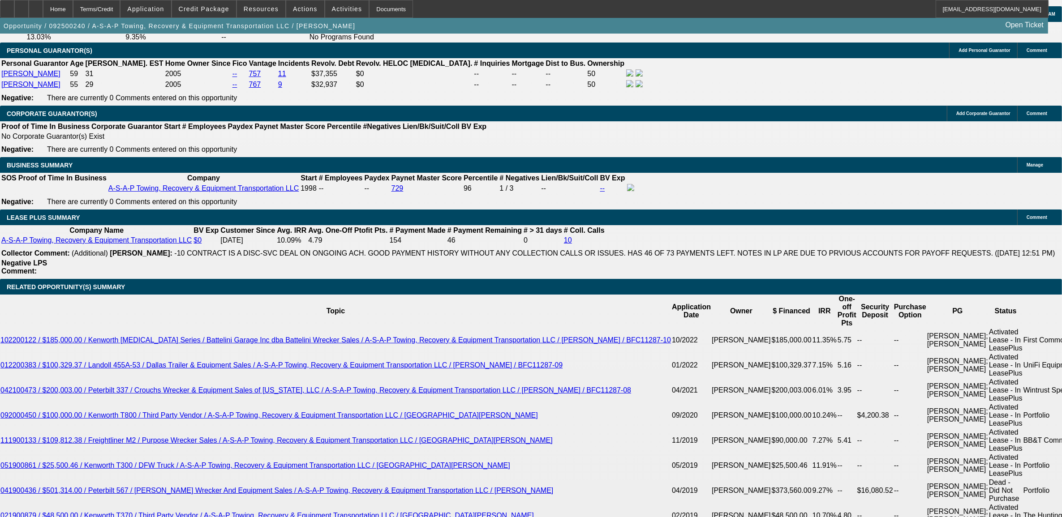
scroll to position [1401, 0]
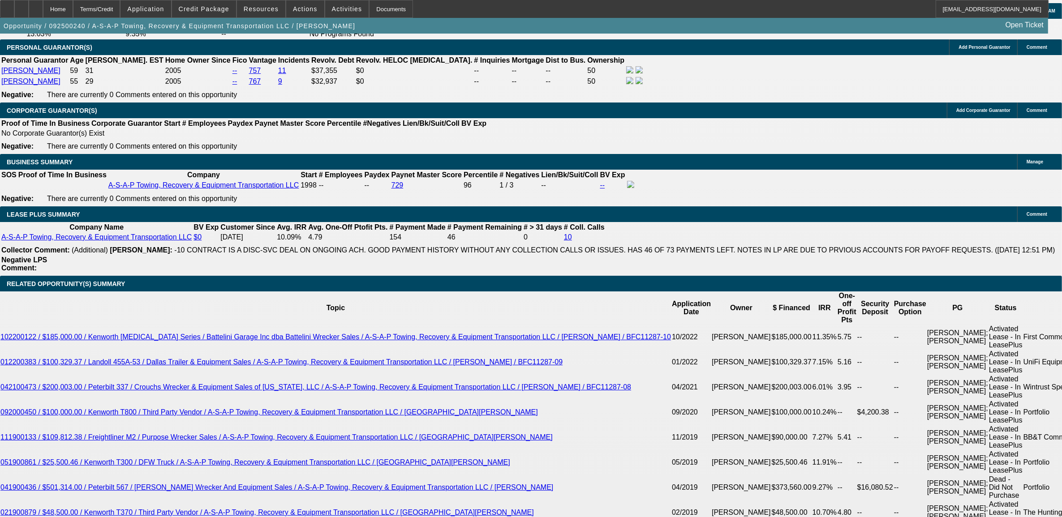
drag, startPoint x: 56, startPoint y: 163, endPoint x: 505, endPoint y: 164, distance: 448.7
drag, startPoint x: 505, startPoint y: 164, endPoint x: 499, endPoint y: 166, distance: 5.5
drag, startPoint x: 499, startPoint y: 166, endPoint x: 493, endPoint y: 167, distance: 6.0
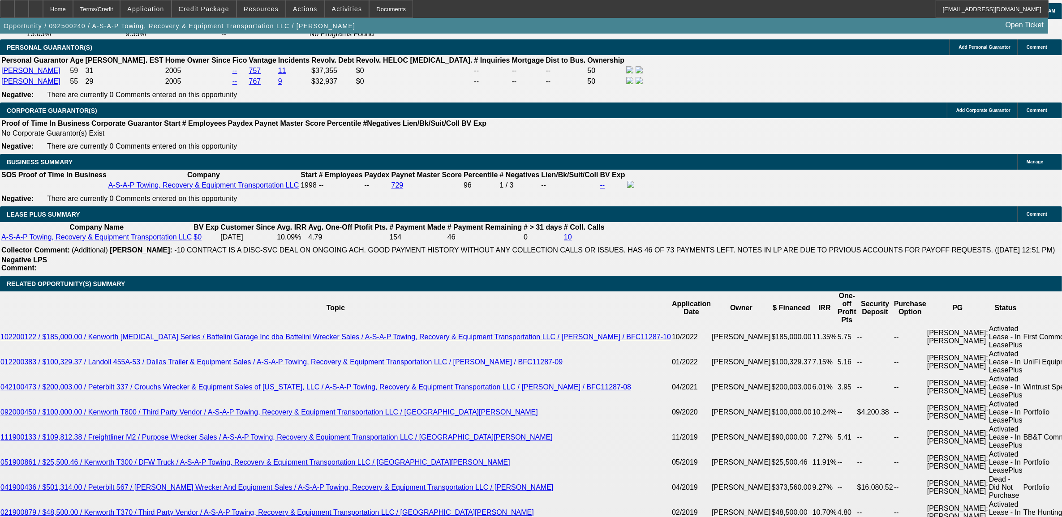
drag, startPoint x: 505, startPoint y: 161, endPoint x: 56, endPoint y: 162, distance: 448.3
drag, startPoint x: 56, startPoint y: 162, endPoint x: 65, endPoint y: 163, distance: 9.0
copy span "A-S-A- P Towing is an 10x BFC customer dating back to 2015. They are looking to…"
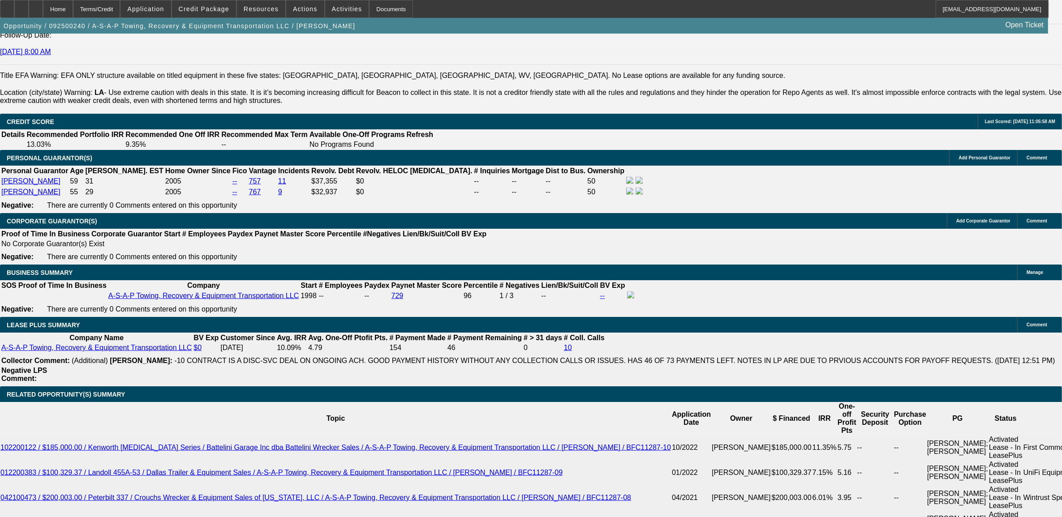
scroll to position [1289, 0]
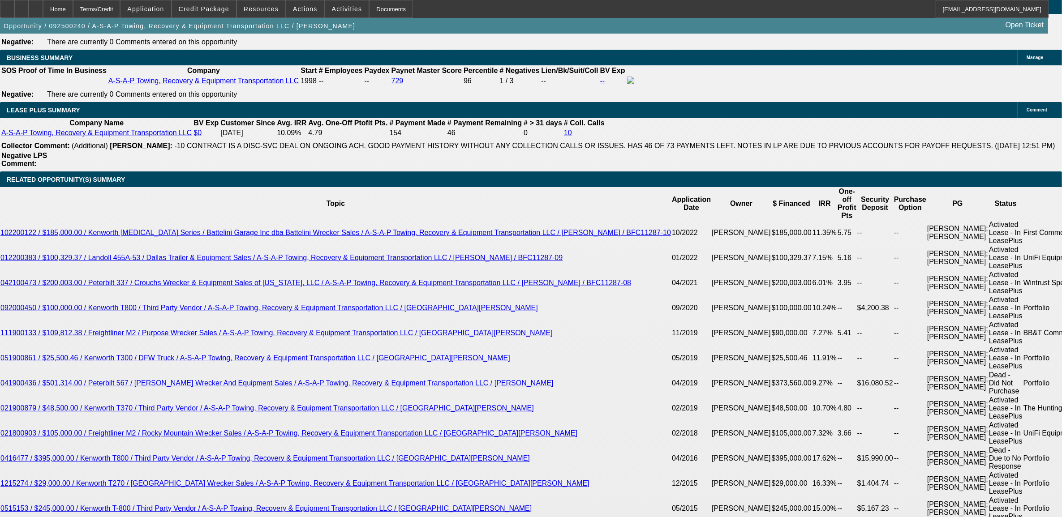
scroll to position [1513, 0]
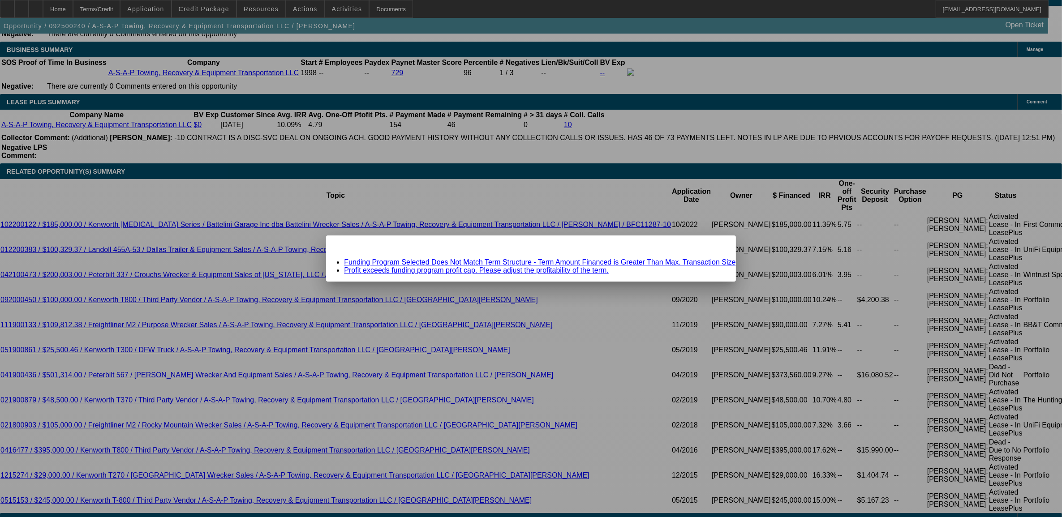
scroll to position [0, 0]
click at [438, 261] on link "Funding Program Selected Does Not Match Term Structure - Term Amount Financed i…" at bounding box center [539, 262] width 391 height 8
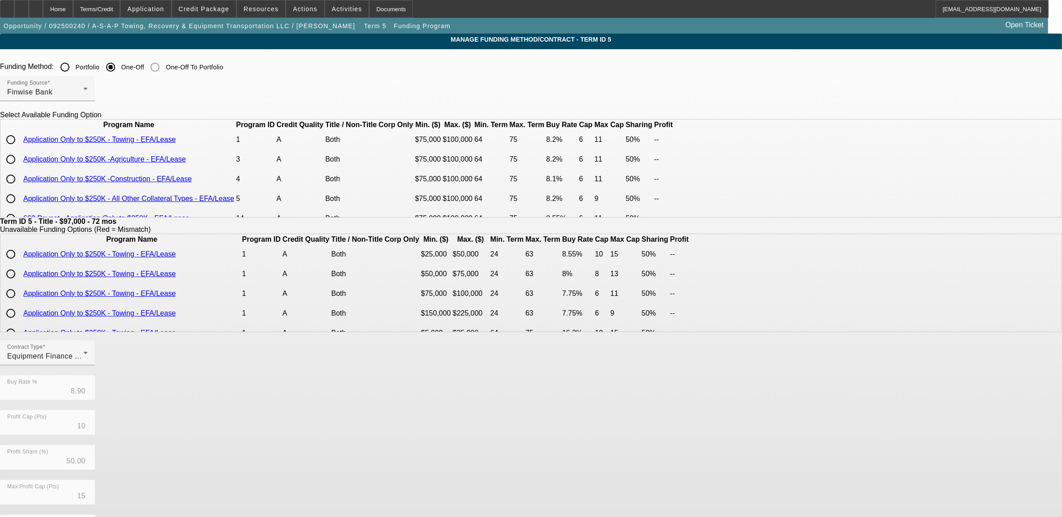
click at [20, 149] on input "radio" at bounding box center [11, 140] width 18 height 18
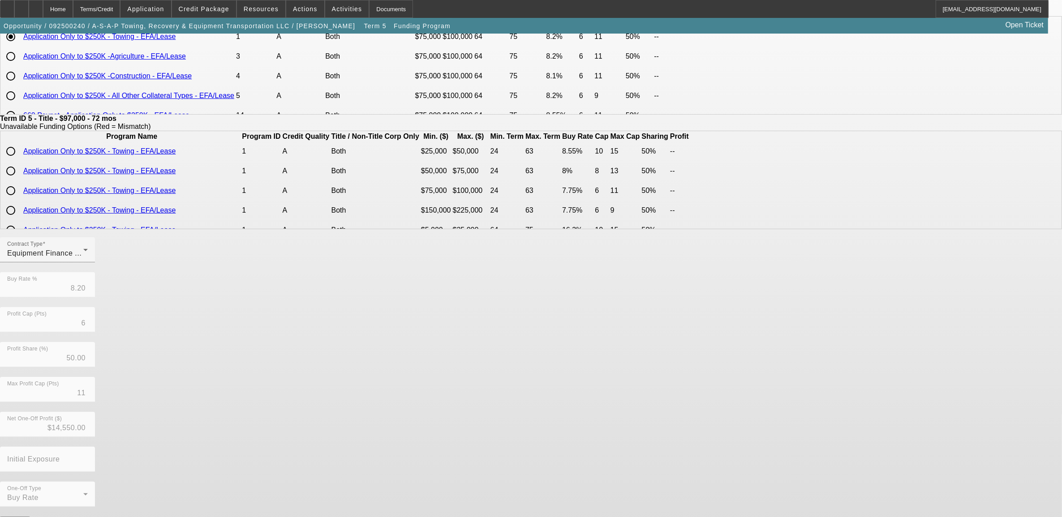
scroll to position [104, 0]
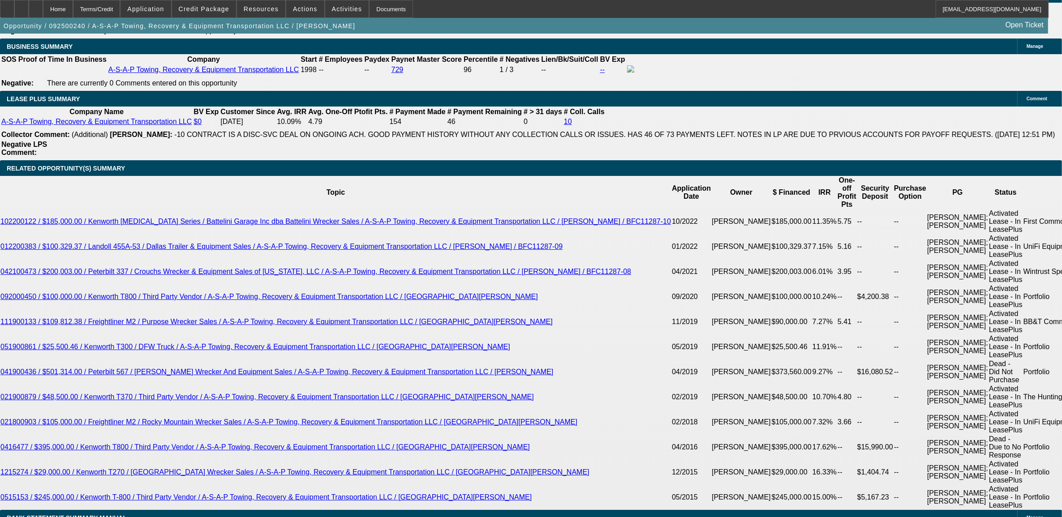
scroll to position [1623, 0]
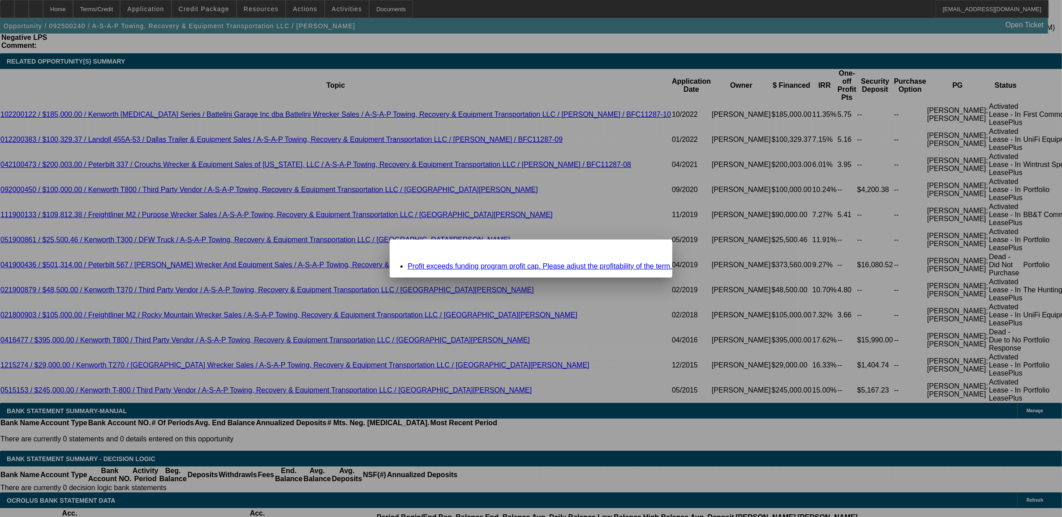
scroll to position [0, 0]
click at [95, 334] on div at bounding box center [531, 258] width 1062 height 517
drag, startPoint x: 628, startPoint y: 253, endPoint x: 414, endPoint y: 272, distance: 214.9
click at [652, 250] on icon at bounding box center [652, 247] width 0 height 5
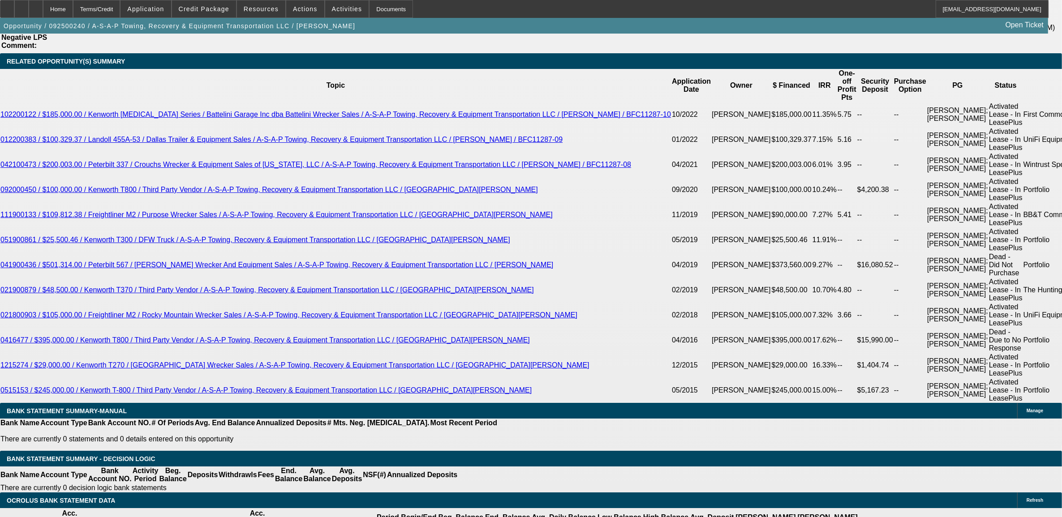
scroll to position [1623, 0]
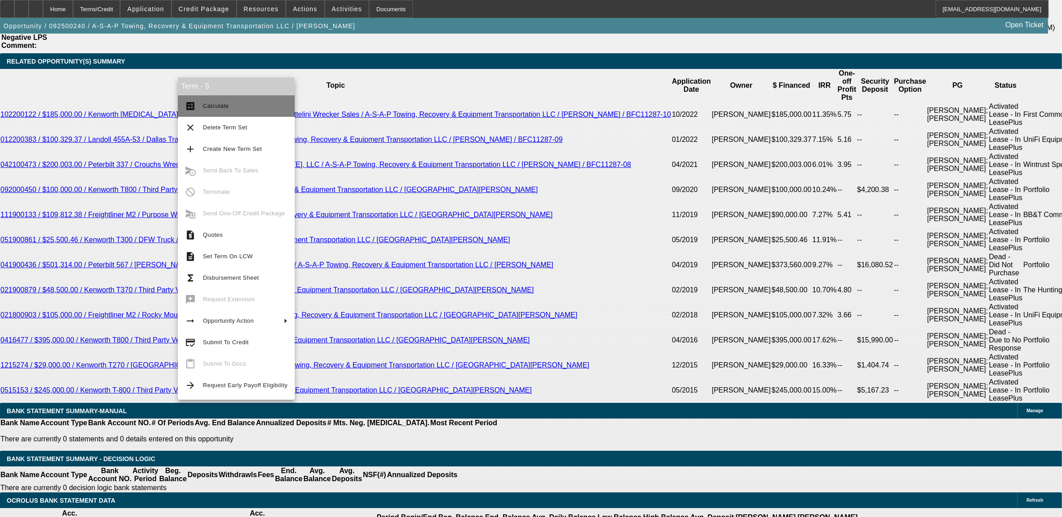
click at [224, 107] on span "Calculate" at bounding box center [216, 106] width 26 height 7
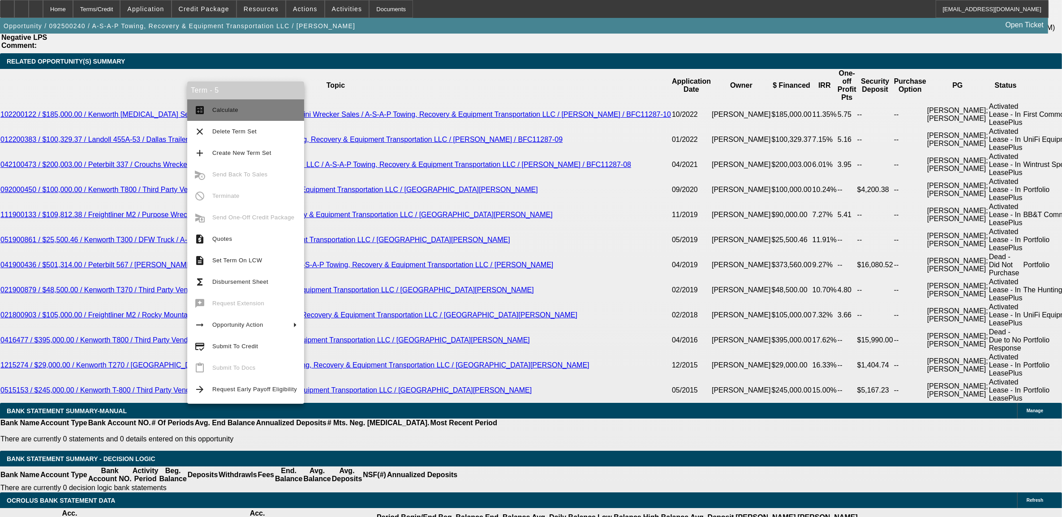
click at [222, 112] on span "Calculate" at bounding box center [225, 110] width 26 height 7
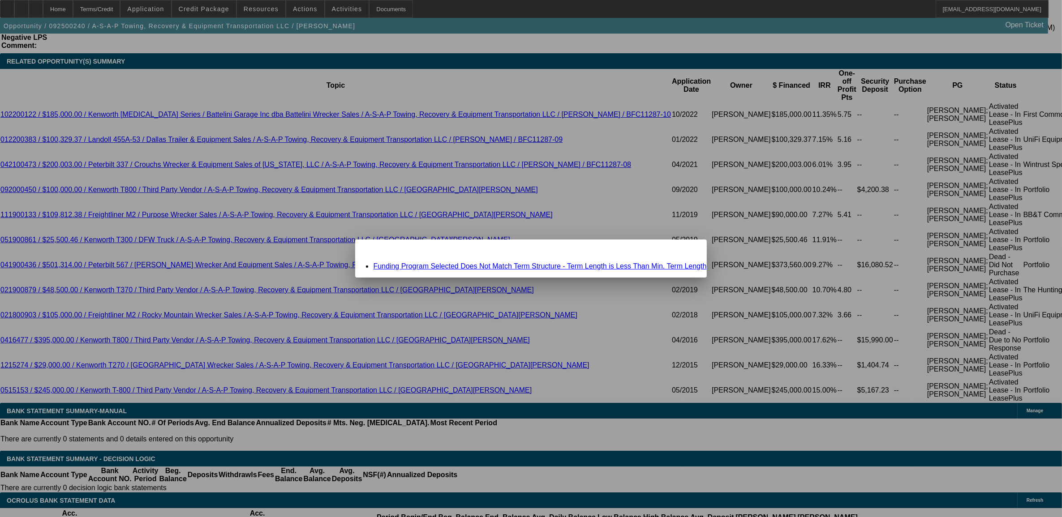
scroll to position [0, 0]
click at [418, 265] on link "Funding Program Selected Does Not Match Term Structure - Term Length is Less Th…" at bounding box center [539, 266] width 333 height 8
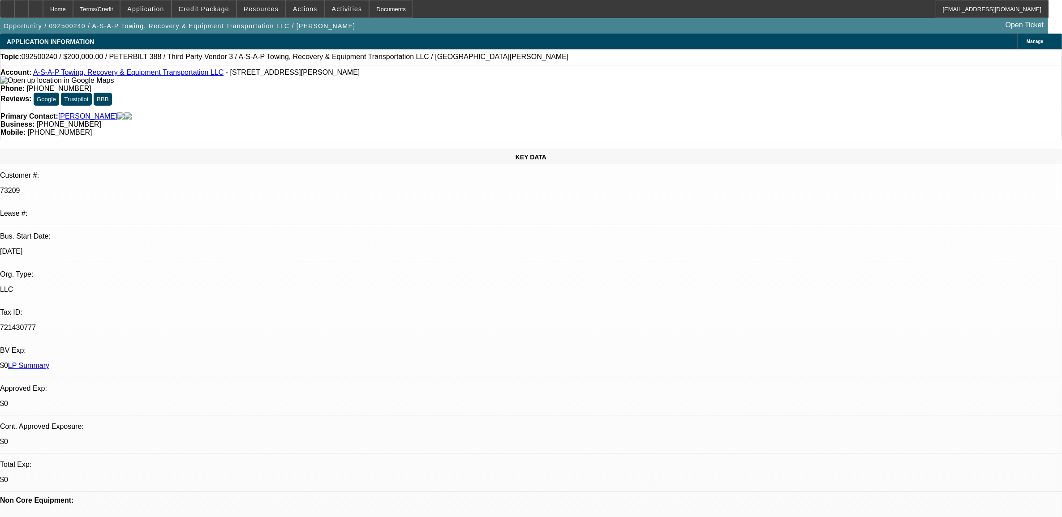
scroll to position [1623, 0]
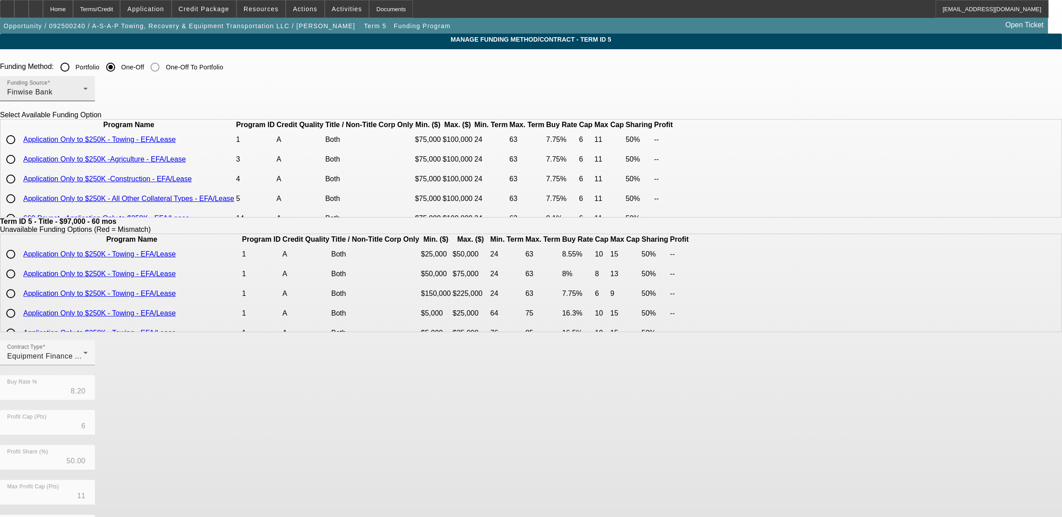
click at [83, 98] on div "Finwise Bank" at bounding box center [45, 92] width 76 height 11
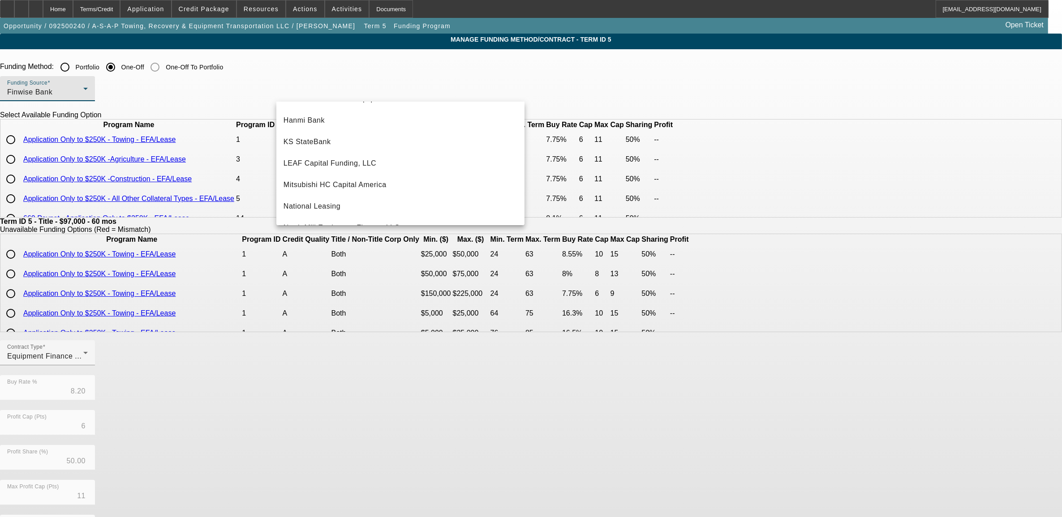
scroll to position [112, 0]
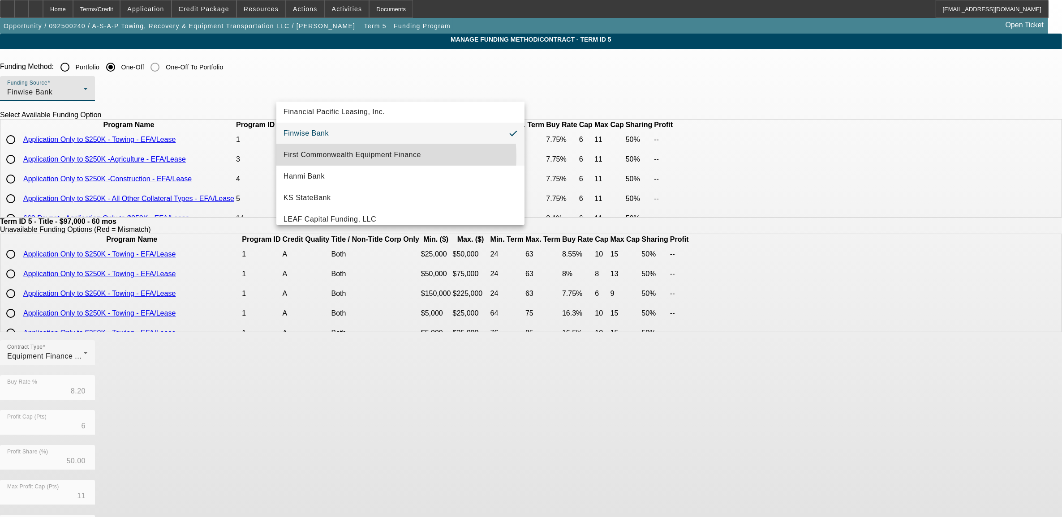
click at [371, 157] on span "First Commonwealth Equipment Finance" at bounding box center [351, 155] width 137 height 11
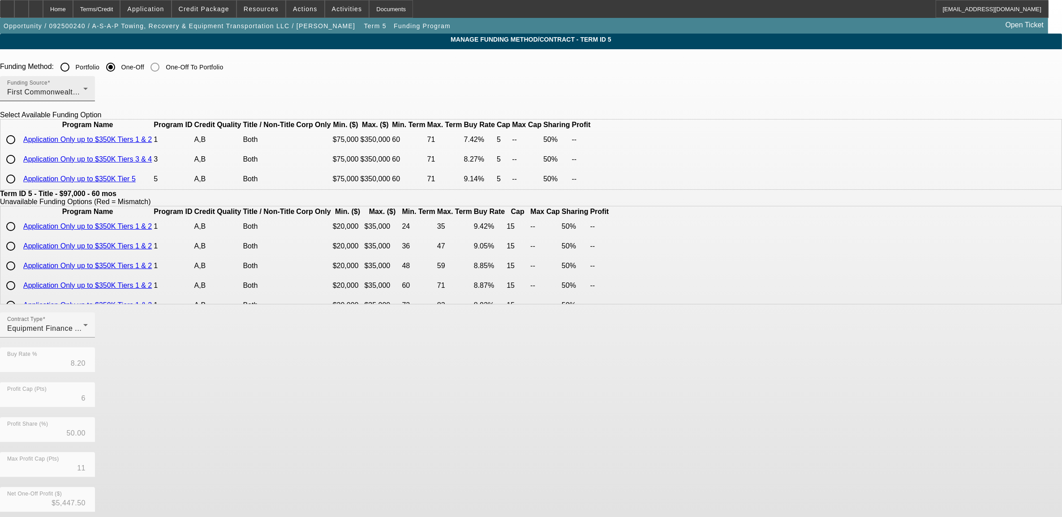
click at [88, 99] on div "Funding Source First Commonwealth Equipment Finance" at bounding box center [47, 88] width 81 height 25
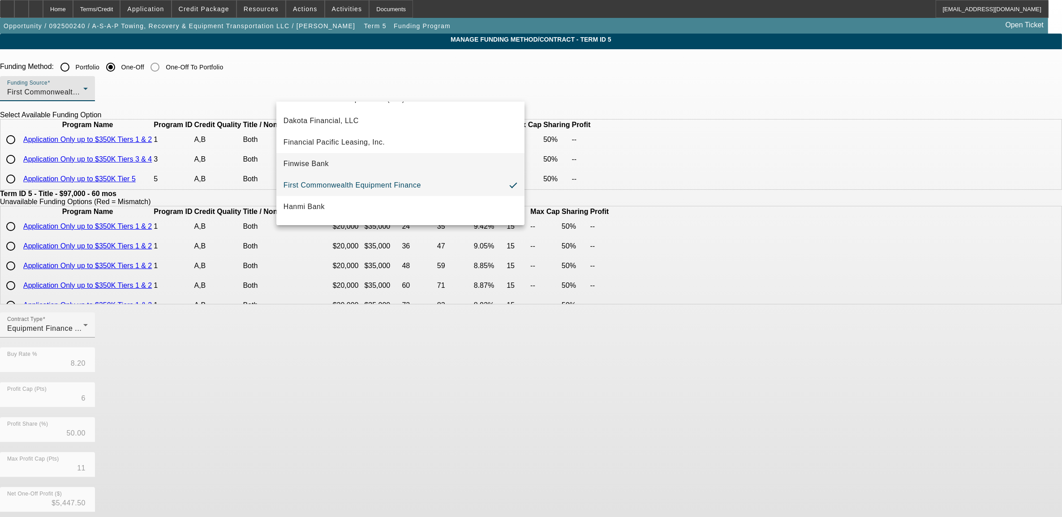
scroll to position [108, 0]
click at [354, 186] on mat-option "Hanmi Bank" at bounding box center [400, 179] width 248 height 21
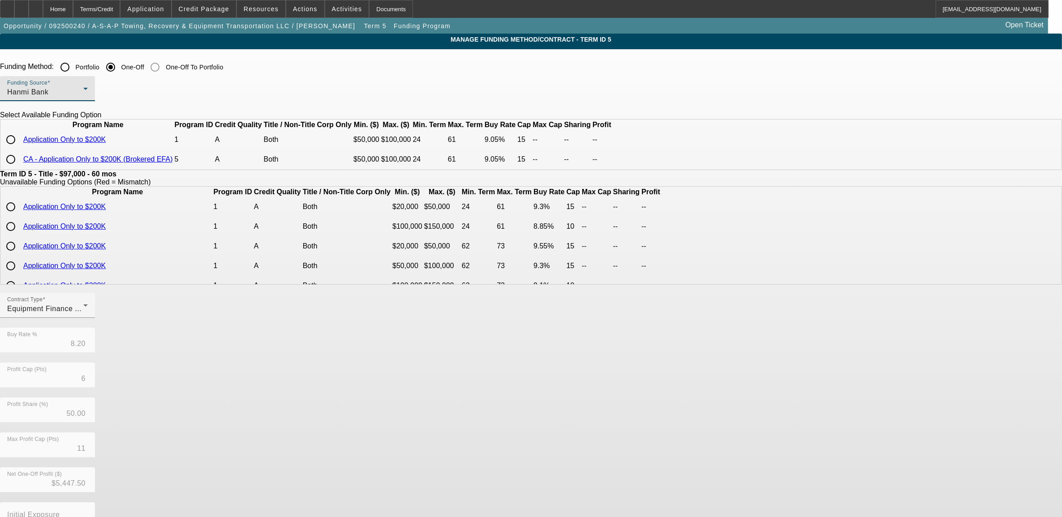
click at [83, 93] on div "Hanmi Bank" at bounding box center [45, 92] width 76 height 11
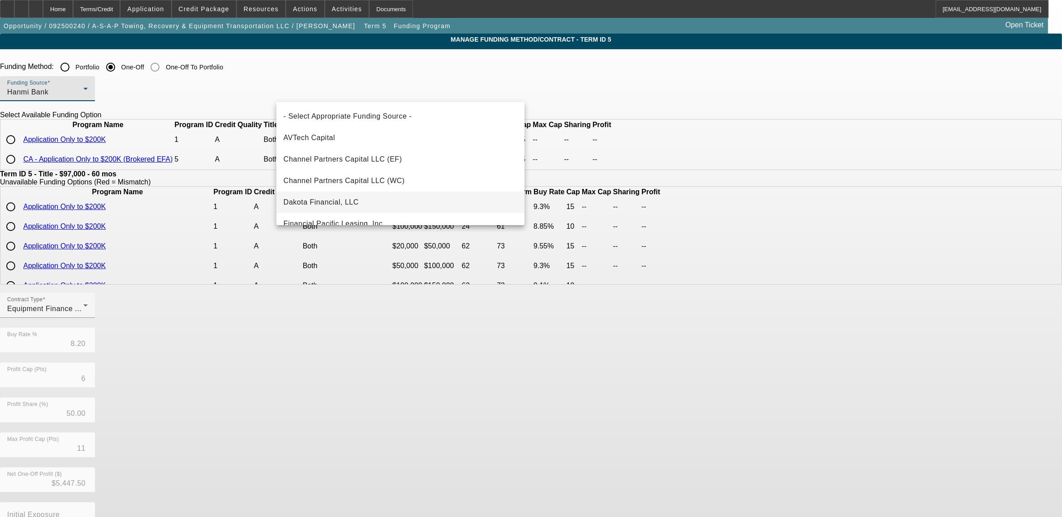
scroll to position [74, 0]
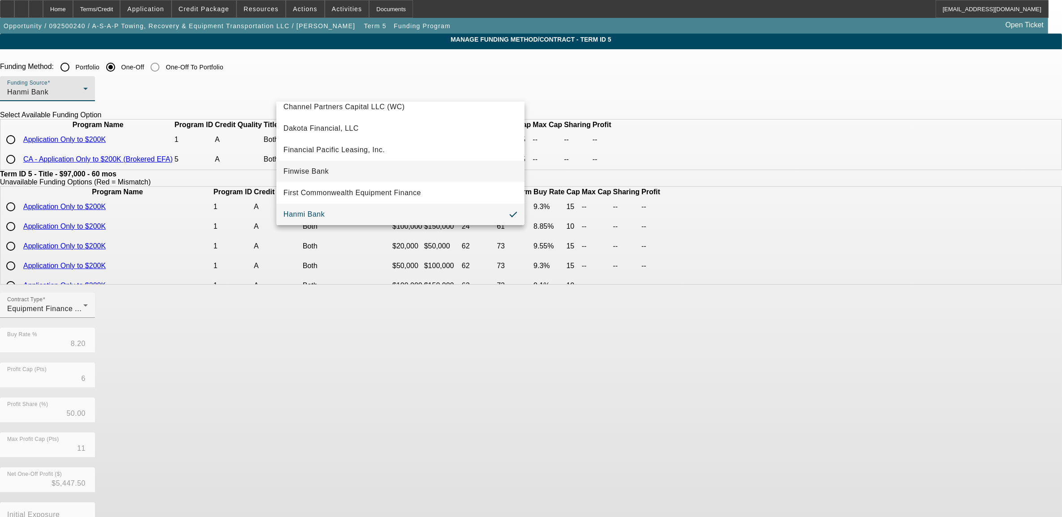
click at [334, 169] on mat-option "Finwise Bank" at bounding box center [400, 171] width 248 height 21
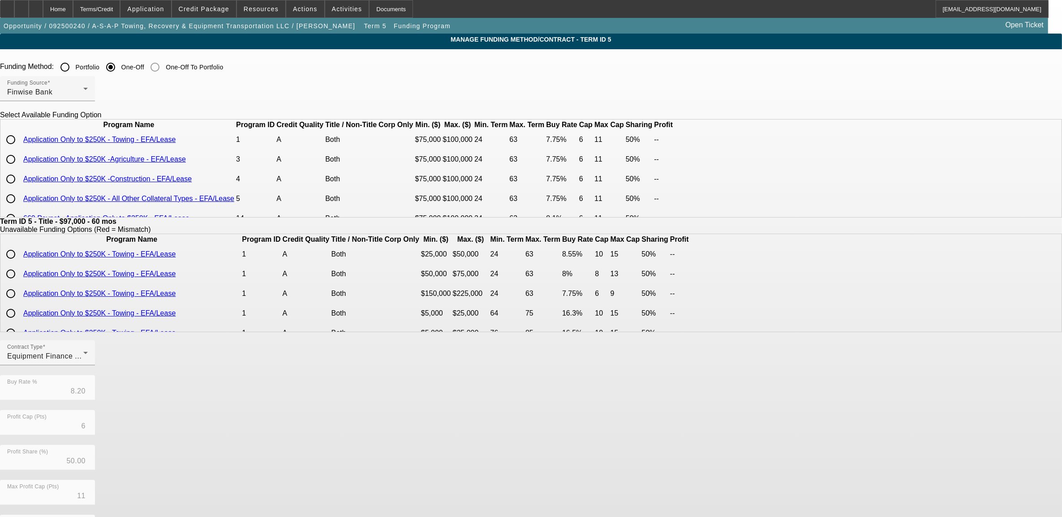
click at [20, 149] on input "radio" at bounding box center [11, 140] width 18 height 18
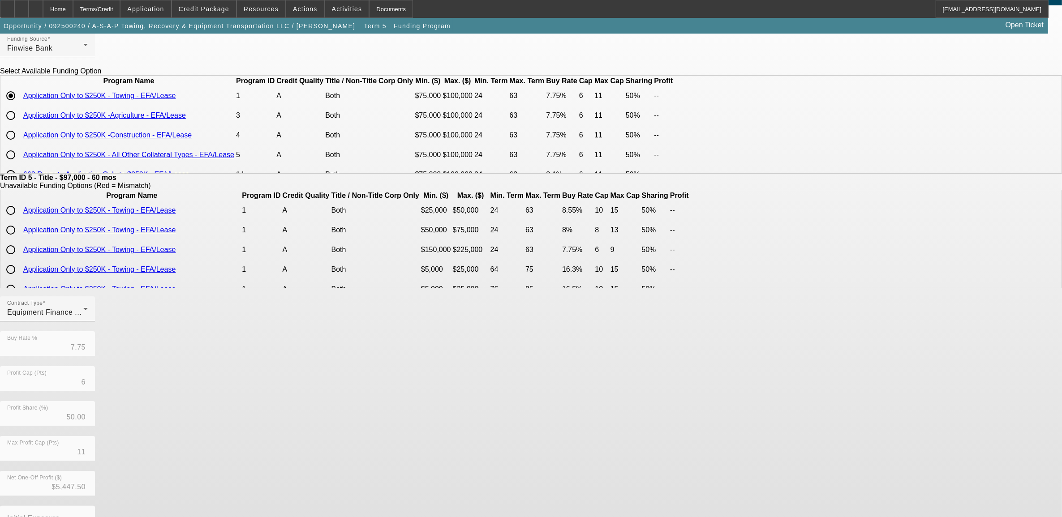
scroll to position [104, 0]
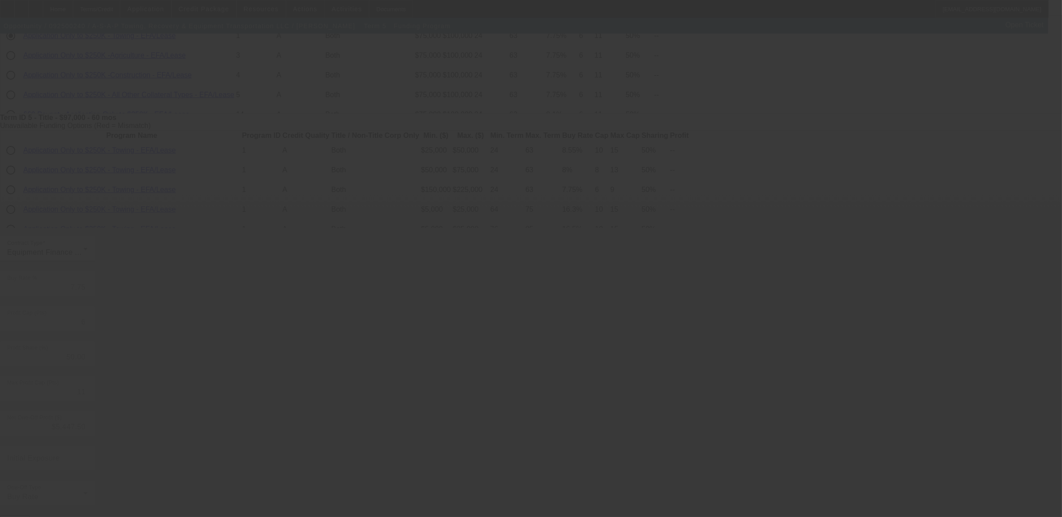
scroll to position [0, 0]
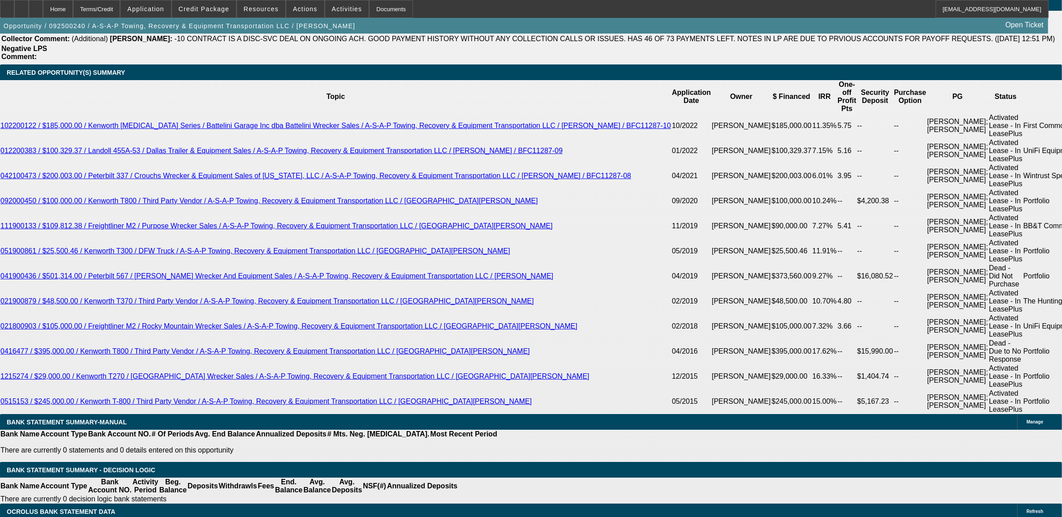
scroll to position [1679, 0]
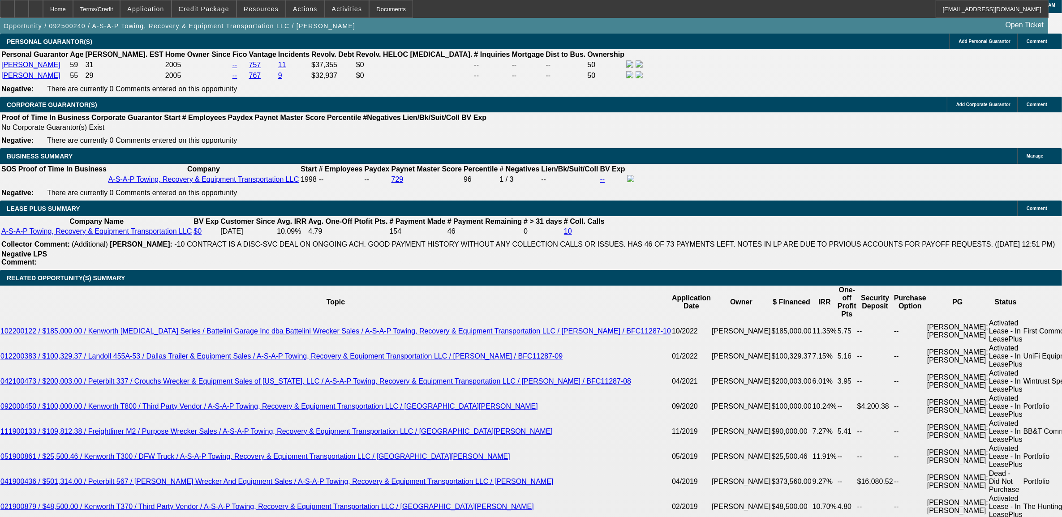
scroll to position [1231, 0]
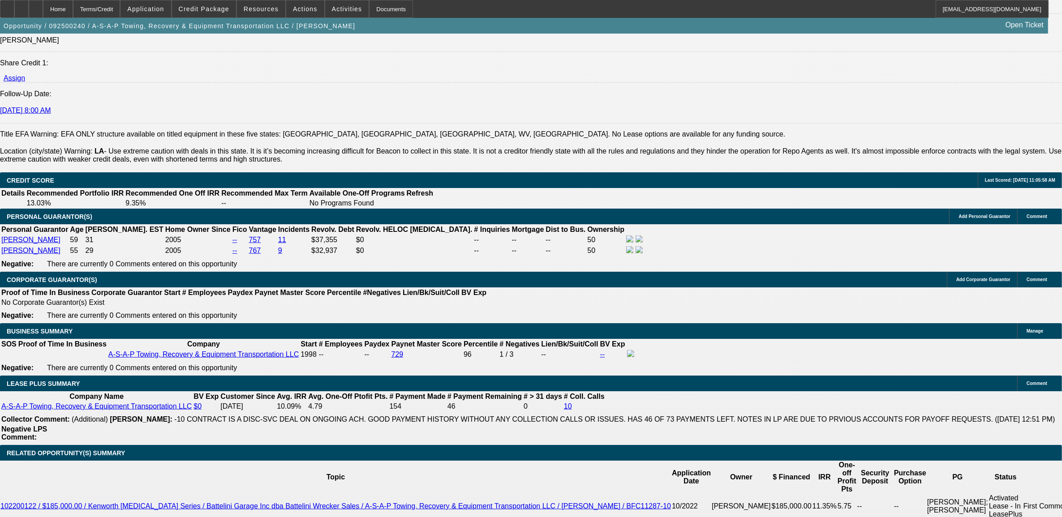
drag, startPoint x: 568, startPoint y: 331, endPoint x: 57, endPoint y: 328, distance: 511.0
drag, startPoint x: 57, startPoint y: 328, endPoint x: 65, endPoint y: 327, distance: 8.1
copy span "A-S-A- P Towing is an 10x BFC customer dating back to 2015. They are looking to…"
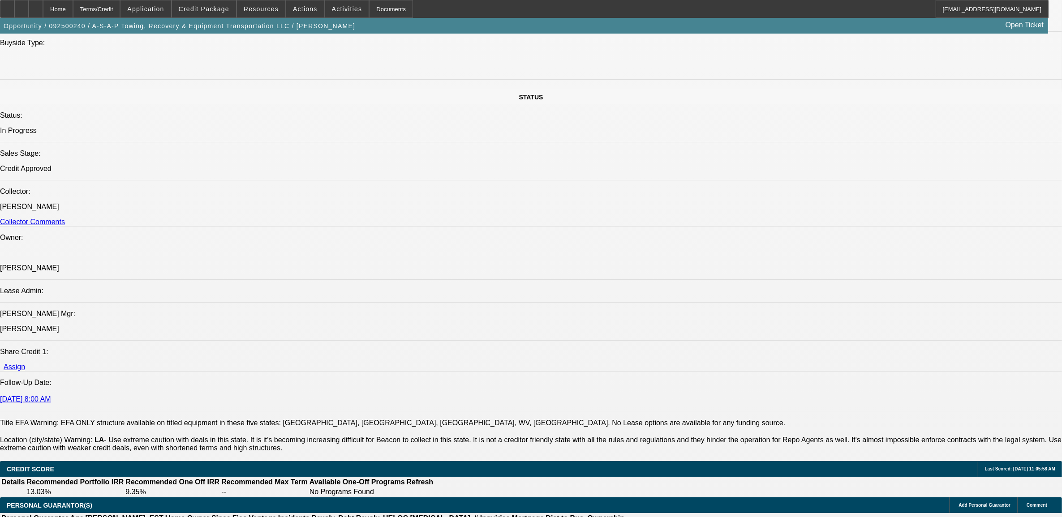
scroll to position [784, 0]
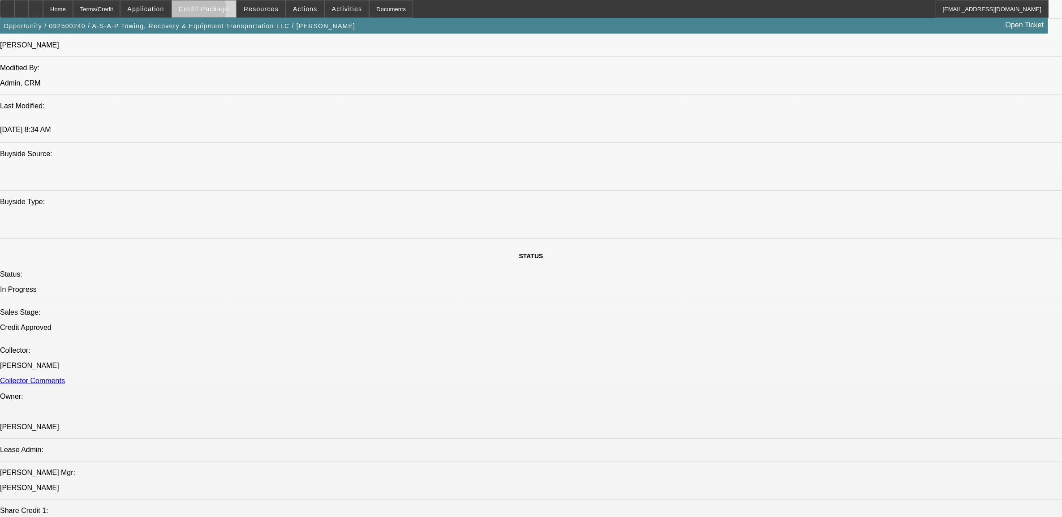
click at [211, 11] on span "Credit Package" at bounding box center [204, 8] width 51 height 7
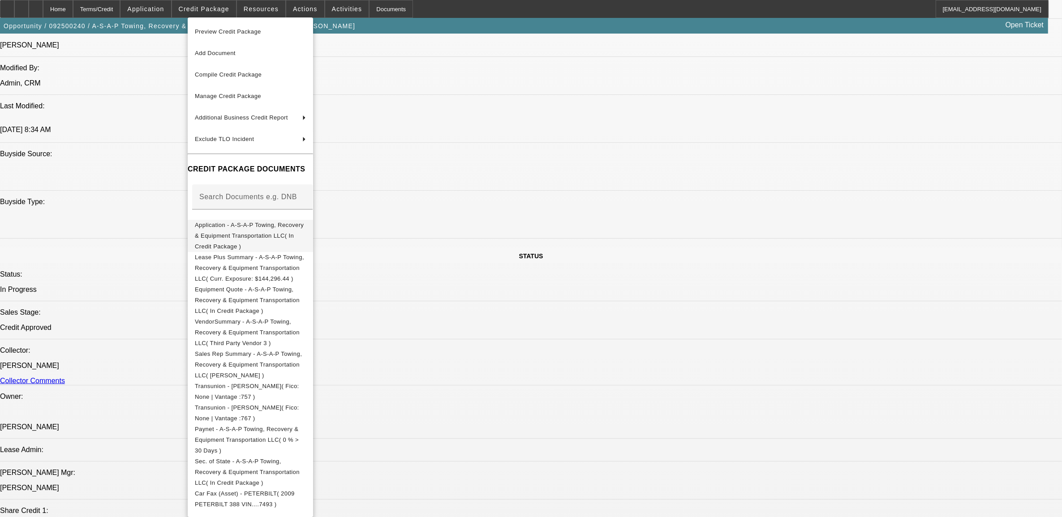
click at [279, 227] on span "Application - A-S-A-P Towing, Recovery & Equipment Transportation LLC( In Credi…" at bounding box center [250, 235] width 111 height 32
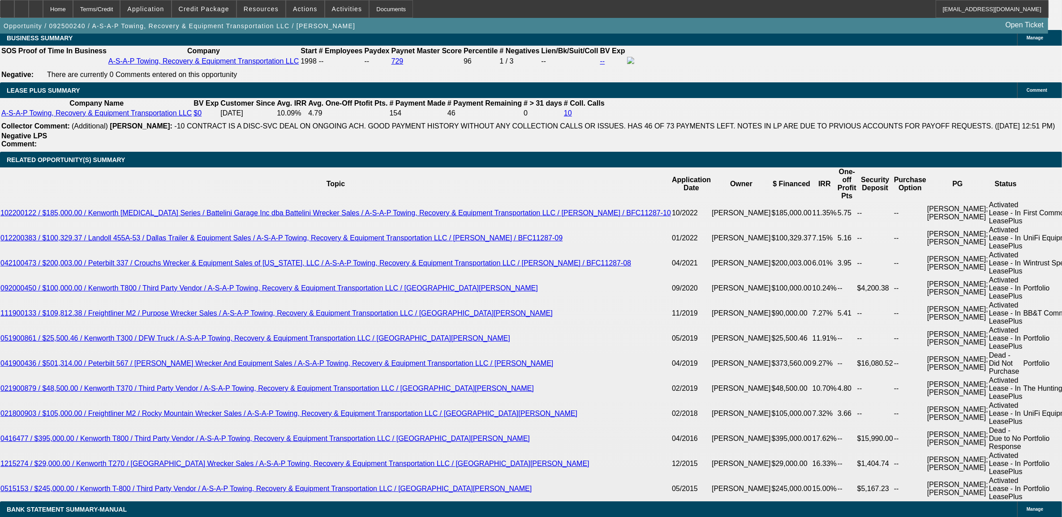
scroll to position [1343, 0]
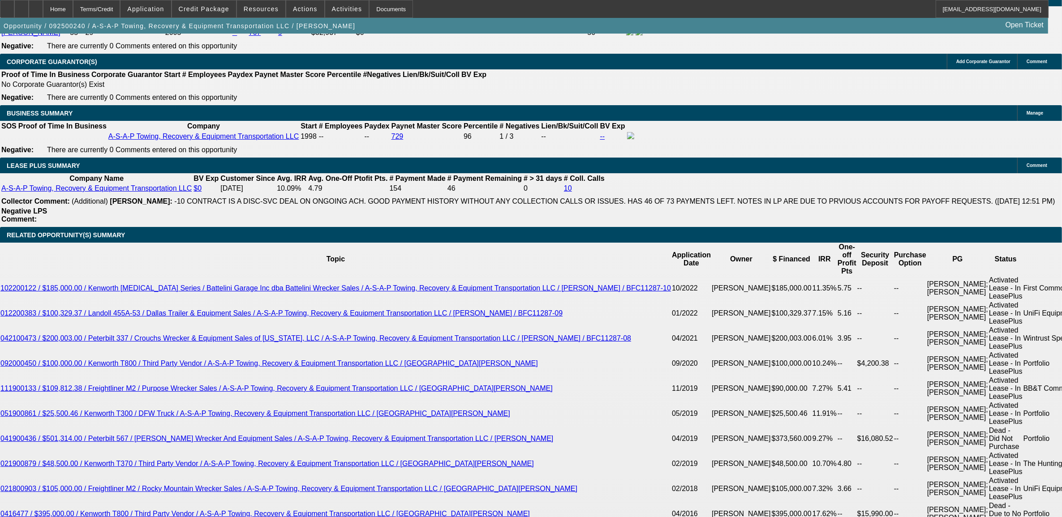
scroll to position [1679, 0]
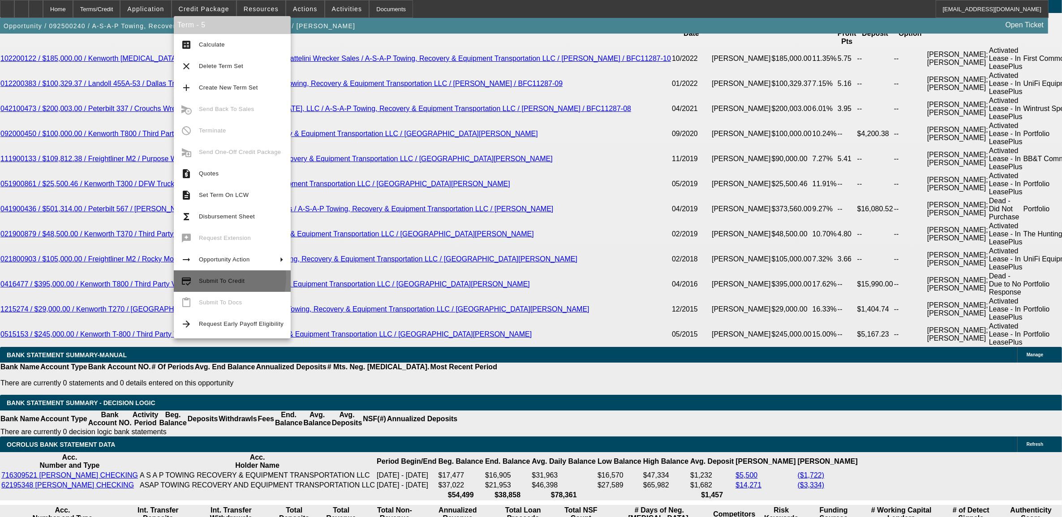
click at [212, 278] on span "Submit To Credit" at bounding box center [241, 281] width 85 height 11
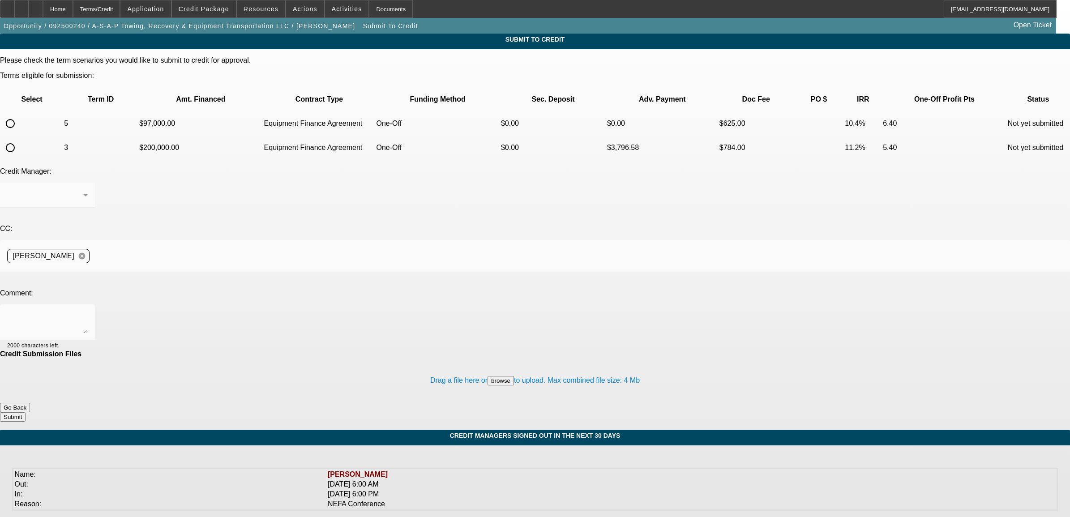
click at [19, 115] on input "radio" at bounding box center [10, 124] width 18 height 18
click at [88, 312] on textarea at bounding box center [47, 322] width 81 height 21
click at [26, 412] on button "Submit" at bounding box center [13, 416] width 26 height 9
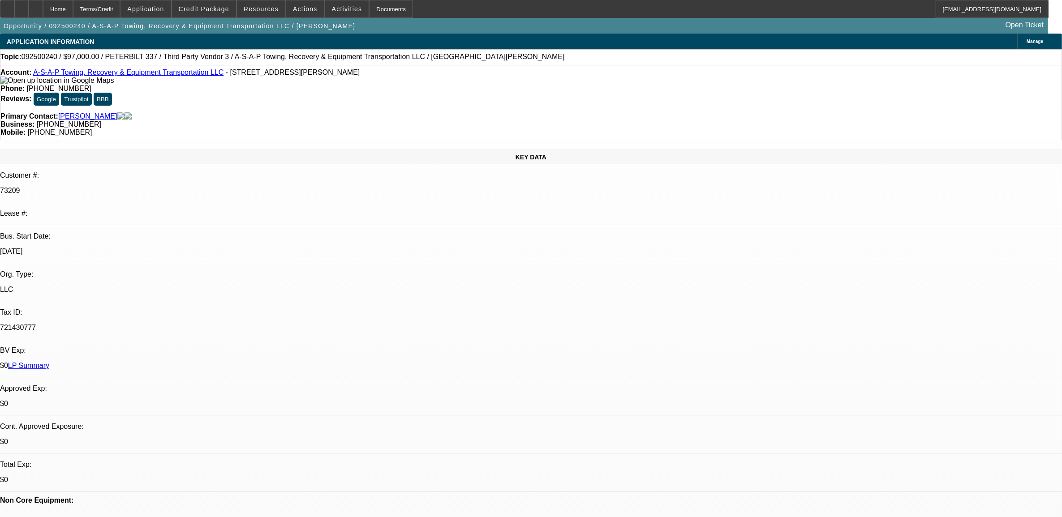
click at [43, 57] on span "092500240 / $97,000.00 / PETERBILT 337 / Third Party Vendor 3 / A-S-A-P Towing,…" at bounding box center [292, 57] width 543 height 8
copy span "092500240"
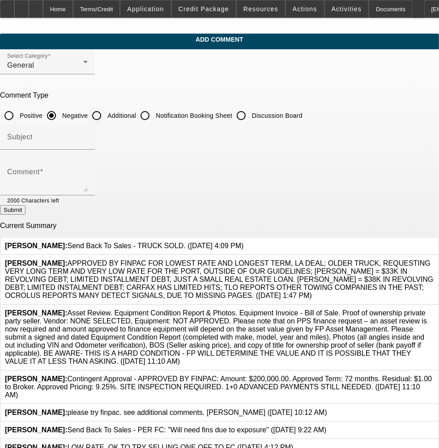
click at [106, 113] on input "Additional" at bounding box center [97, 116] width 18 height 18
radio input "true"
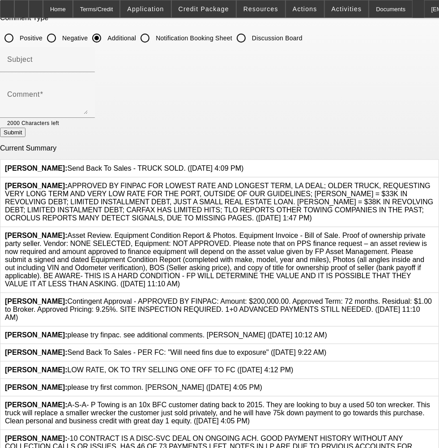
scroll to position [99, 0]
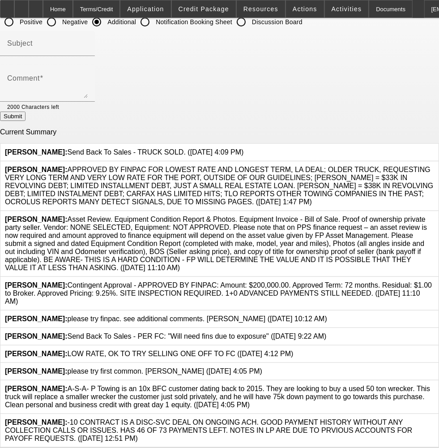
click at [434, 385] on icon at bounding box center [434, 385] width 0 height 0
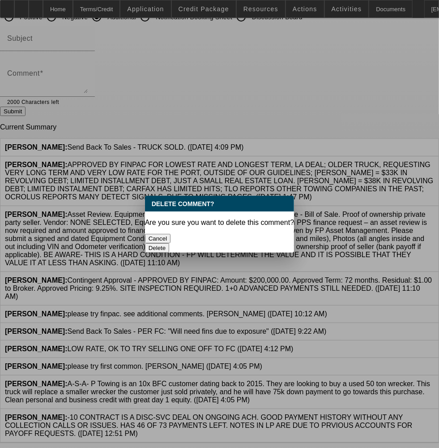
click at [170, 243] on button "Delete" at bounding box center [157, 247] width 25 height 9
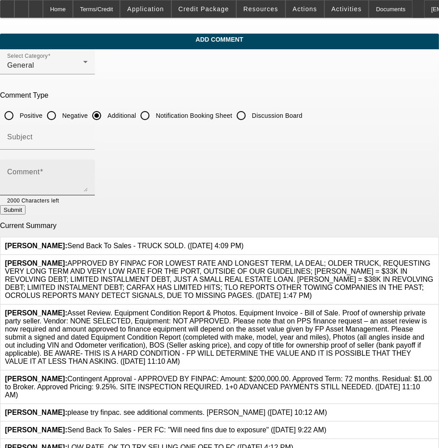
click at [88, 173] on textarea "Comment" at bounding box center [47, 180] width 81 height 21
paste textarea "A-S-A- P Towing is an 10x BFC customer dating back to 2015. They are looking to…"
click at [88, 175] on textarea "A-S-A- P Towing is an 10x BFC customer dating back to 2015. They are looking to…" at bounding box center [47, 180] width 81 height 21
drag, startPoint x: 133, startPoint y: 186, endPoint x: 59, endPoint y: 189, distance: 74.0
click at [59, 189] on textarea "A-S-A- P Towing is an 10x BFC customer dating back to 2015. They are looking to…" at bounding box center [47, 180] width 81 height 21
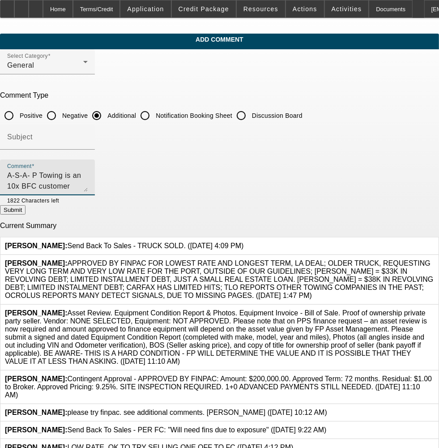
type textarea "A-S-A- P Towing is an 10x BFC customer dating back to 2015. They are looking to…"
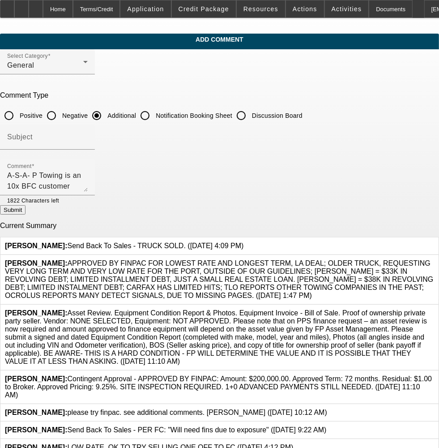
click at [95, 153] on div at bounding box center [47, 155] width 95 height 10
click at [26, 211] on button "Submit" at bounding box center [13, 209] width 26 height 9
radio input "true"
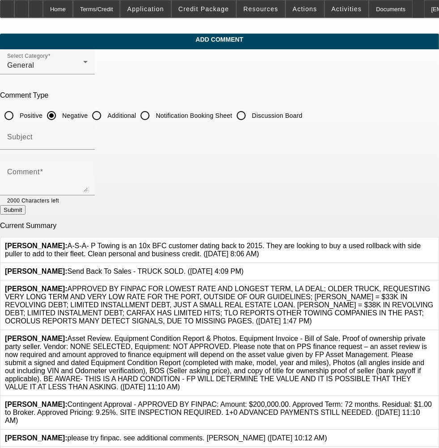
click at [434, 242] on icon at bounding box center [434, 242] width 0 height 0
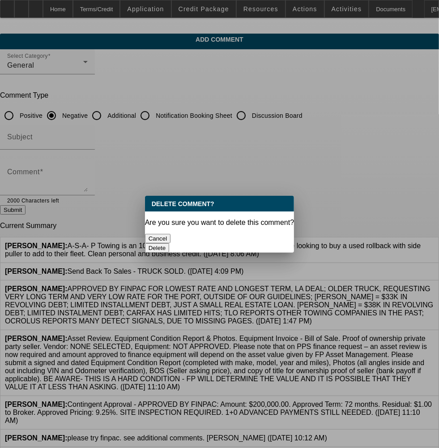
drag, startPoint x: 256, startPoint y: 234, endPoint x: 244, endPoint y: 223, distance: 16.5
click at [170, 243] on button "Delete" at bounding box center [157, 247] width 25 height 9
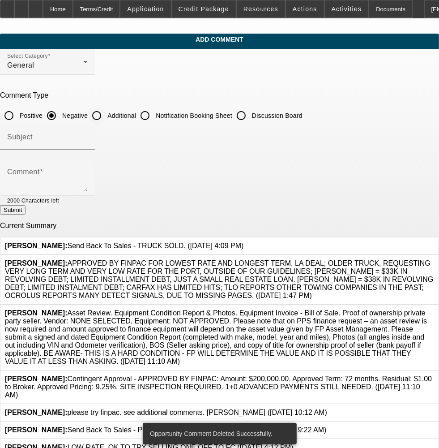
click at [103, 112] on input "Additional" at bounding box center [97, 116] width 18 height 18
radio input "true"
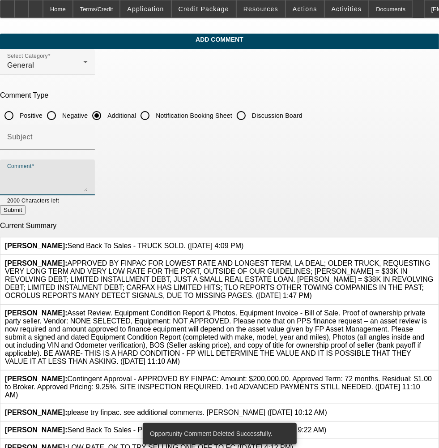
click at [88, 175] on textarea "Comment" at bounding box center [47, 180] width 81 height 21
paste textarea "A-S-A- P Towing is an 10x BFC customer dating back to 2015. They are looking to…"
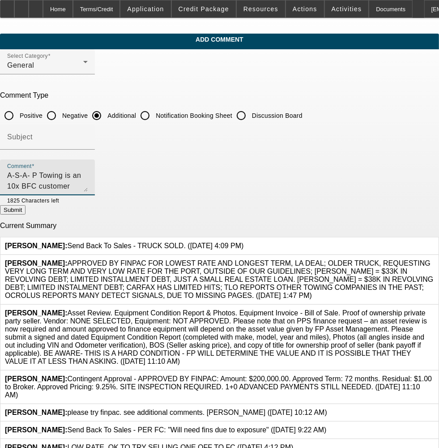
click at [88, 174] on textarea "A-S-A- P Towing is an 10x BFC customer dating back to 2015. They are looking to…" at bounding box center [47, 180] width 81 height 21
type textarea "A-S-A- P Towing is an 10x BFC customer dating back to 2015. They are looking to…"
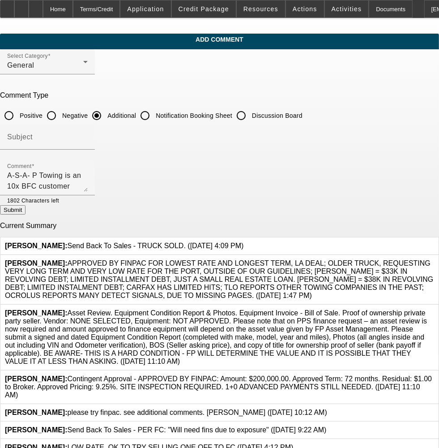
click at [26, 214] on button "Submit" at bounding box center [13, 209] width 26 height 9
radio input "true"
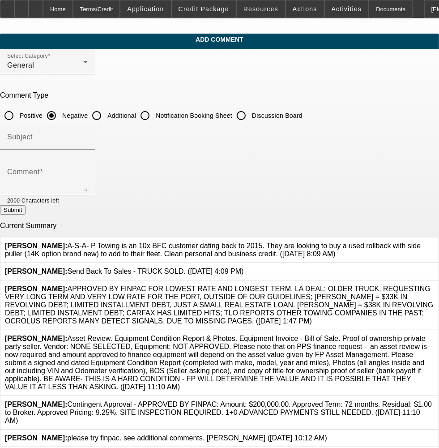
click at [434, 242] on icon at bounding box center [434, 242] width 0 height 0
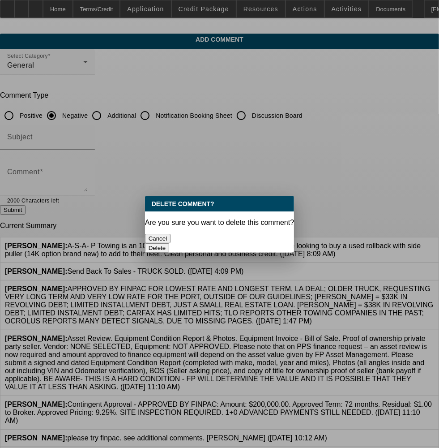
click at [170, 243] on button "Delete" at bounding box center [157, 247] width 25 height 9
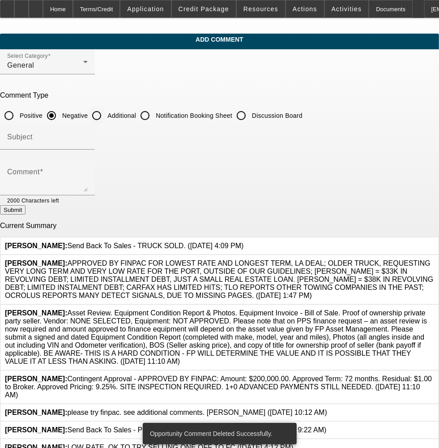
click at [101, 117] on input "Additional" at bounding box center [97, 116] width 18 height 18
radio input "true"
click at [88, 172] on textarea "Comment" at bounding box center [47, 180] width 81 height 21
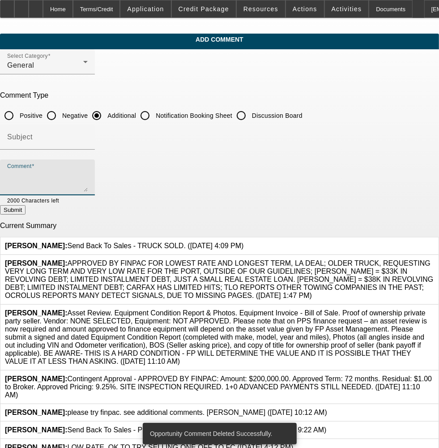
paste textarea "A-S-A- P Towing is an 10x BFC customer dating back to 2015. They are looking to…"
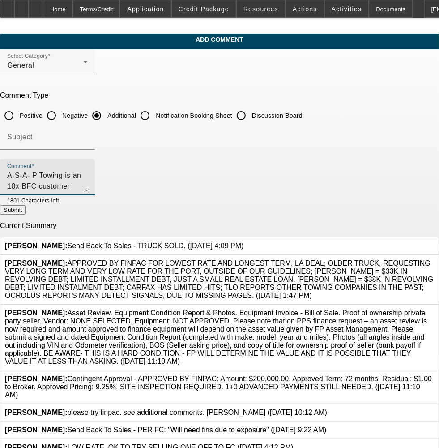
click at [88, 175] on textarea "A-S-A- P Towing is an 10x BFC customer dating back to 2015. They are looking to…" at bounding box center [47, 180] width 81 height 21
click at [88, 177] on textarea "A-S-A- P Towing is an 10x BFC customer dating back to 2015. They are looking to…" at bounding box center [47, 180] width 81 height 21
click at [88, 175] on textarea "A-S-A- P Towing is an 10x BFC customer dating back to 2015. They are looking to…" at bounding box center [47, 180] width 81 height 21
click at [88, 178] on textarea "A-S-A- P Towing is an 10x BFC customer dating back to 2015. They are looking to…" at bounding box center [47, 180] width 81 height 21
click at [88, 191] on div "Comment A-S-A- P Towing is an 10x BFC customer dating back to 2015. They are lo…" at bounding box center [47, 177] width 81 height 36
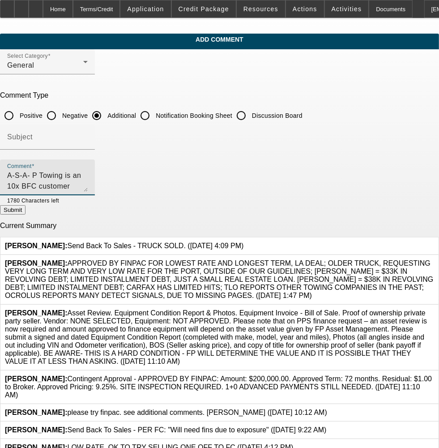
click at [88, 185] on textarea "A-S-A- P Towing is an 10x BFC customer dating back to 2015. They are looking to…" at bounding box center [47, 180] width 81 height 21
type textarea "A-S-A- P Towing is an 10x BFC customer dating back to 2015. They are looking to…"
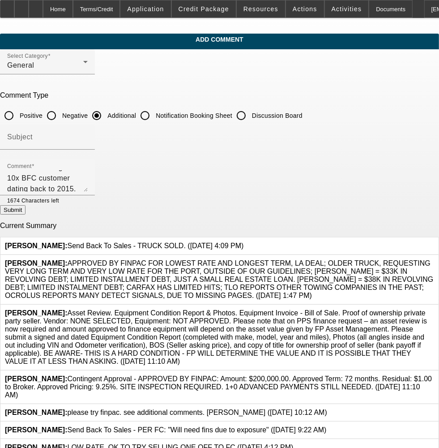
click at [26, 211] on button "Submit" at bounding box center [13, 209] width 26 height 9
radio input "true"
